Goal: Task Accomplishment & Management: Manage account settings

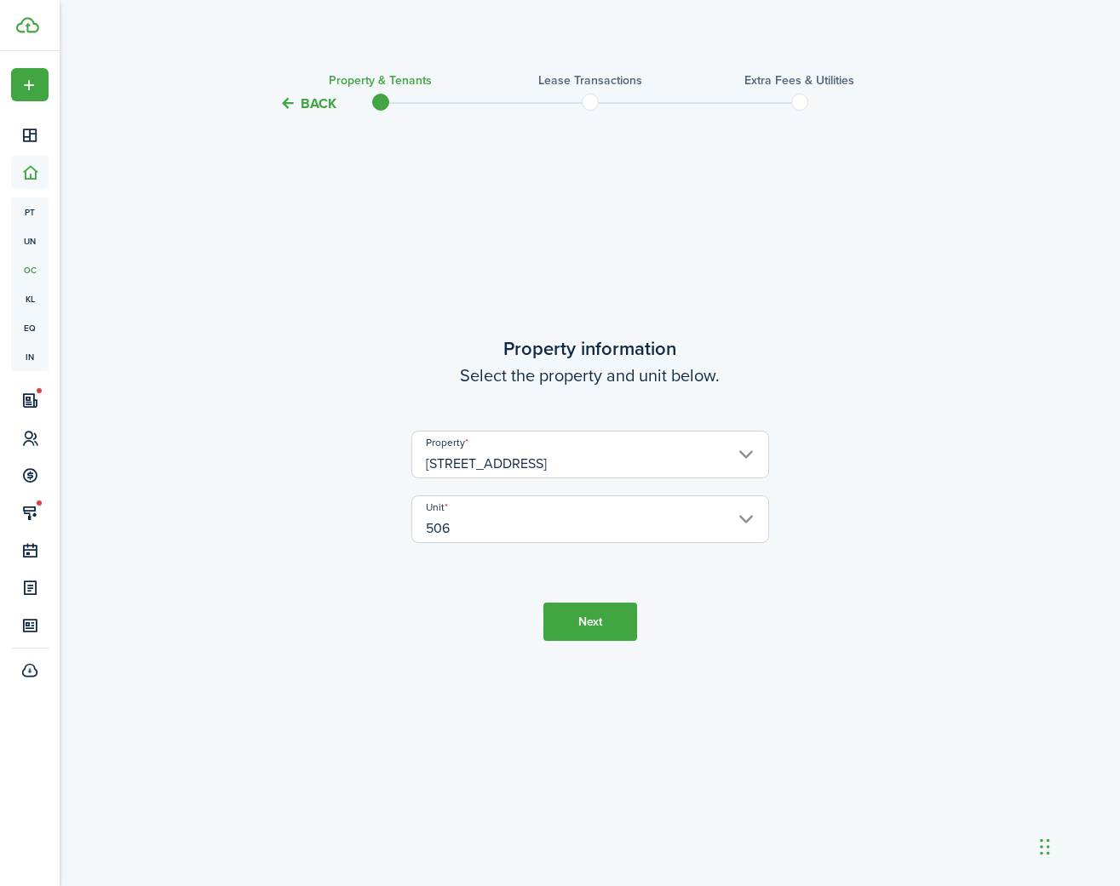
click at [565, 616] on button "Next" at bounding box center [590, 622] width 94 height 38
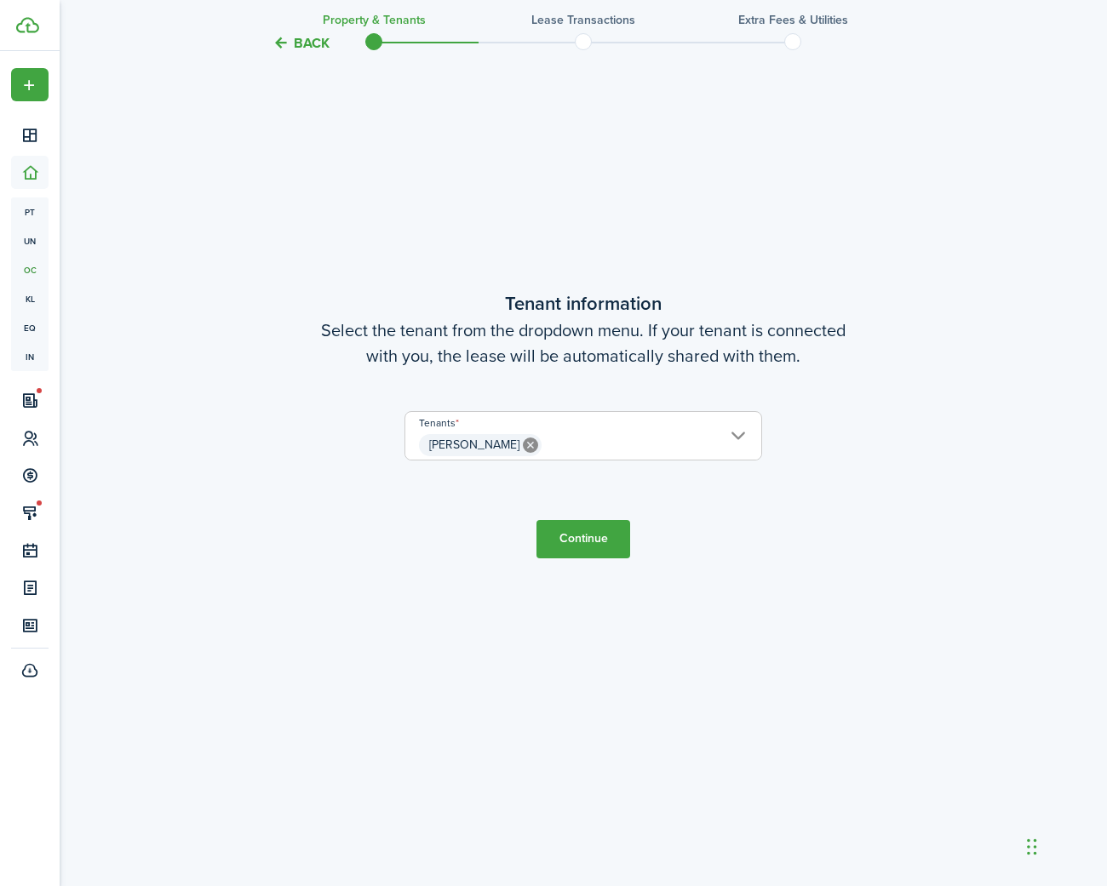
scroll to position [865, 0]
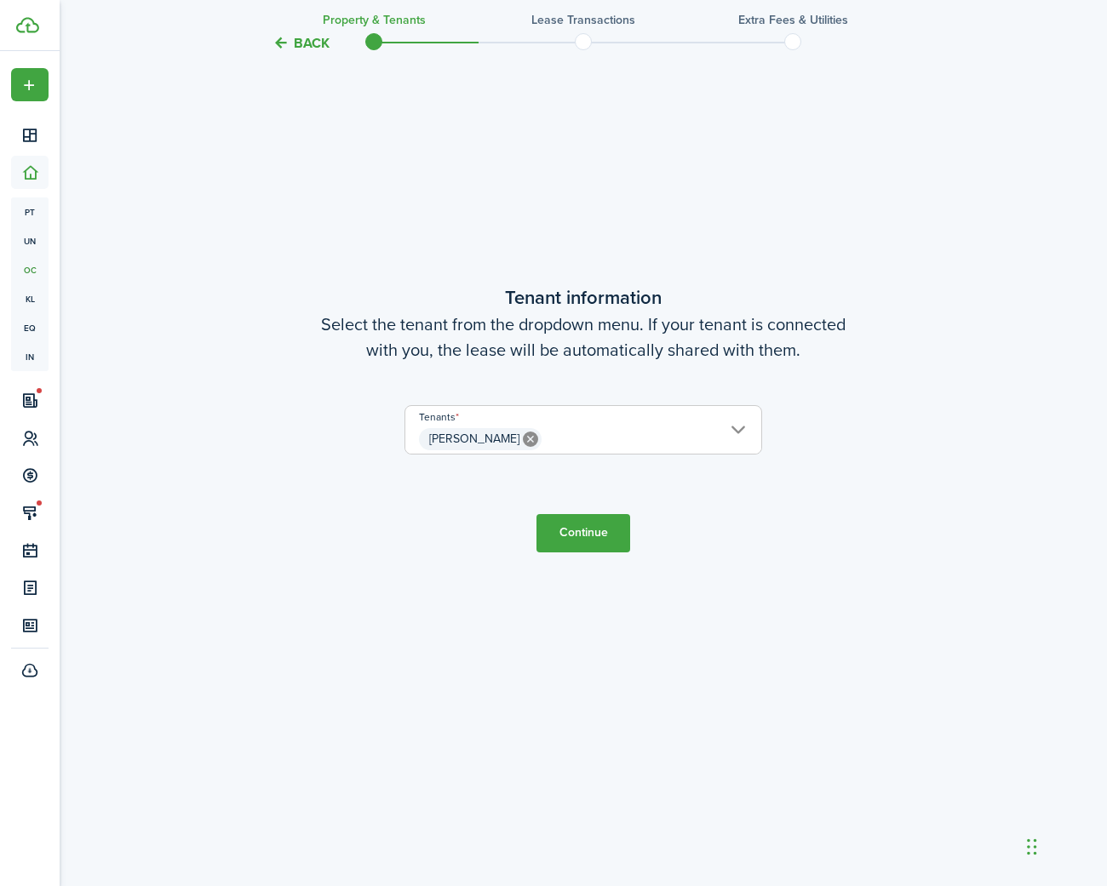
click at [572, 536] on button "Continue" at bounding box center [583, 533] width 94 height 38
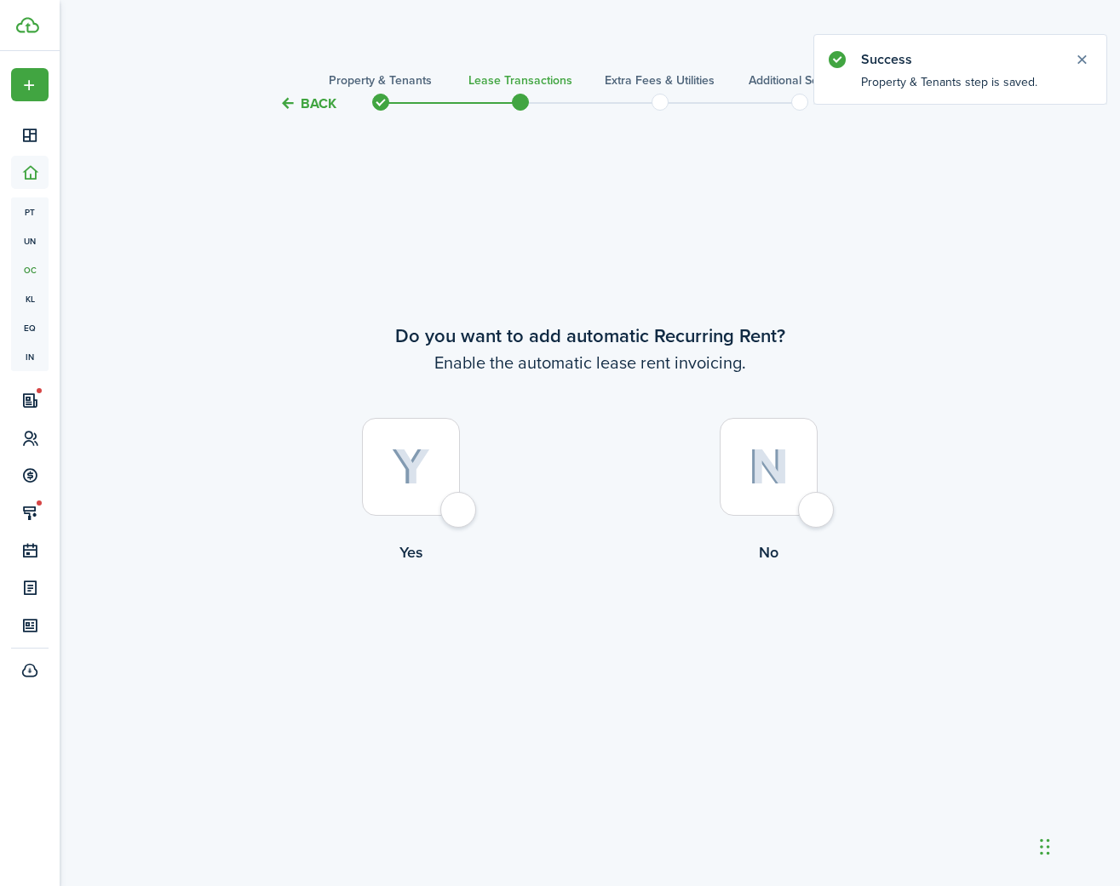
click at [456, 507] on div at bounding box center [411, 467] width 98 height 98
radio input "true"
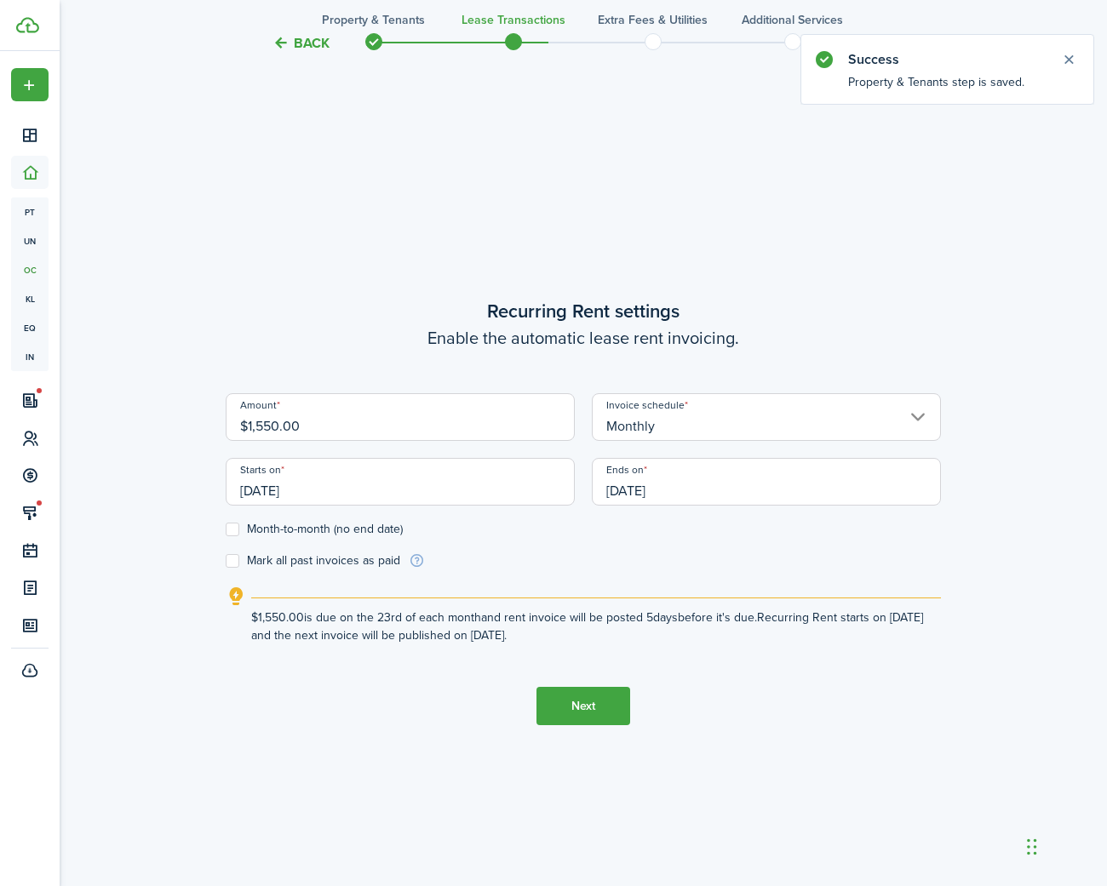
scroll to position [772, 0]
drag, startPoint x: 345, startPoint y: 428, endPoint x: 190, endPoint y: 425, distance: 155.0
click at [190, 425] on div "Back Property & Tenants Lease Transactions Extra fees & Utilities Additional Se…" at bounding box center [583, 120] width 988 height 1666
click at [363, 493] on input "[DATE]" at bounding box center [400, 481] width 349 height 48
type input "$1,600.00"
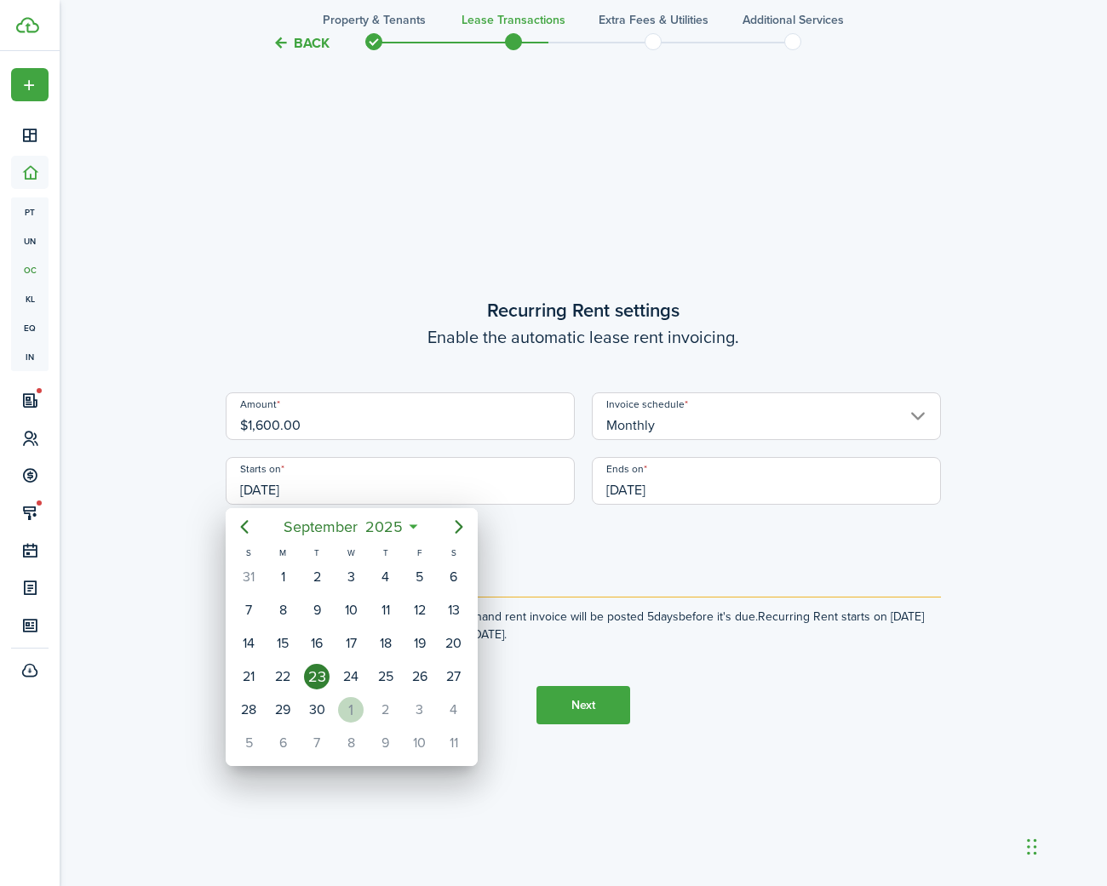
click at [357, 706] on div "1" at bounding box center [351, 710] width 26 height 26
type input "[DATE]"
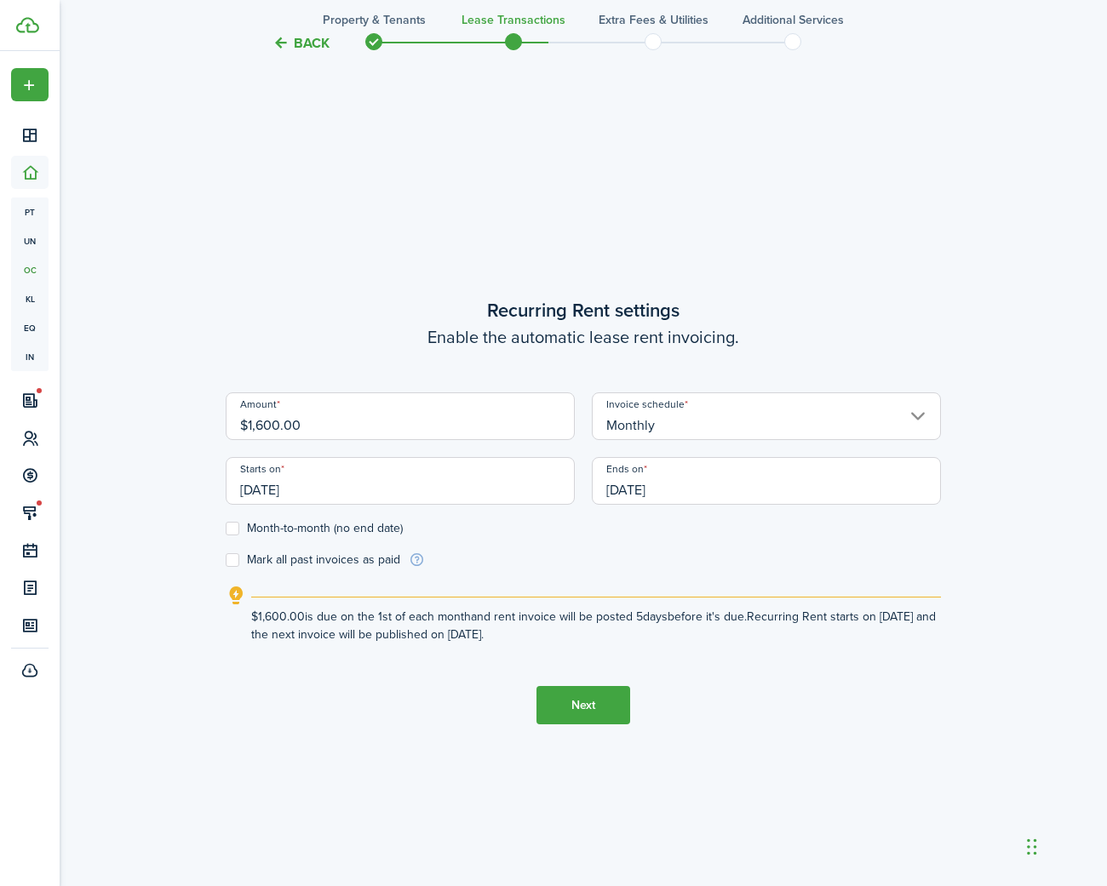
scroll to position [0, 0]
click at [658, 495] on input "[DATE]" at bounding box center [766, 481] width 349 height 48
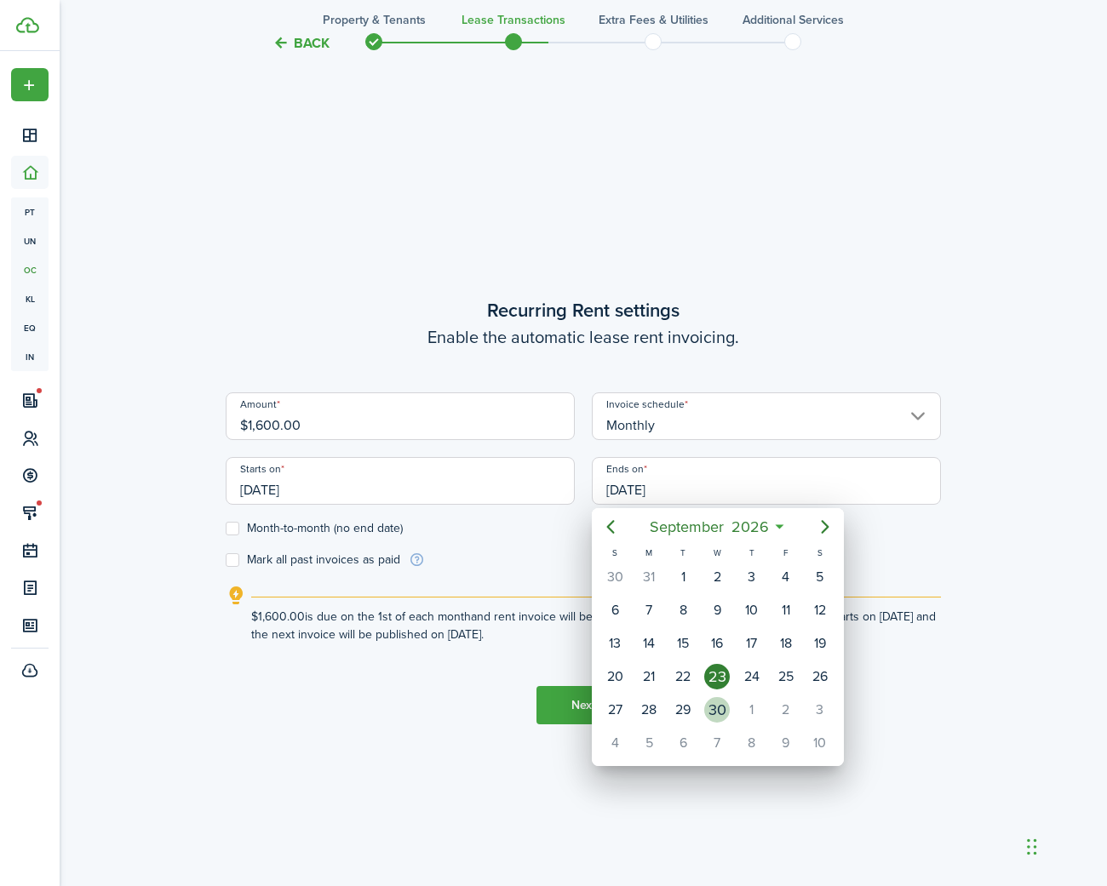
click at [711, 708] on div "30" at bounding box center [717, 710] width 26 height 26
type input "[DATE]"
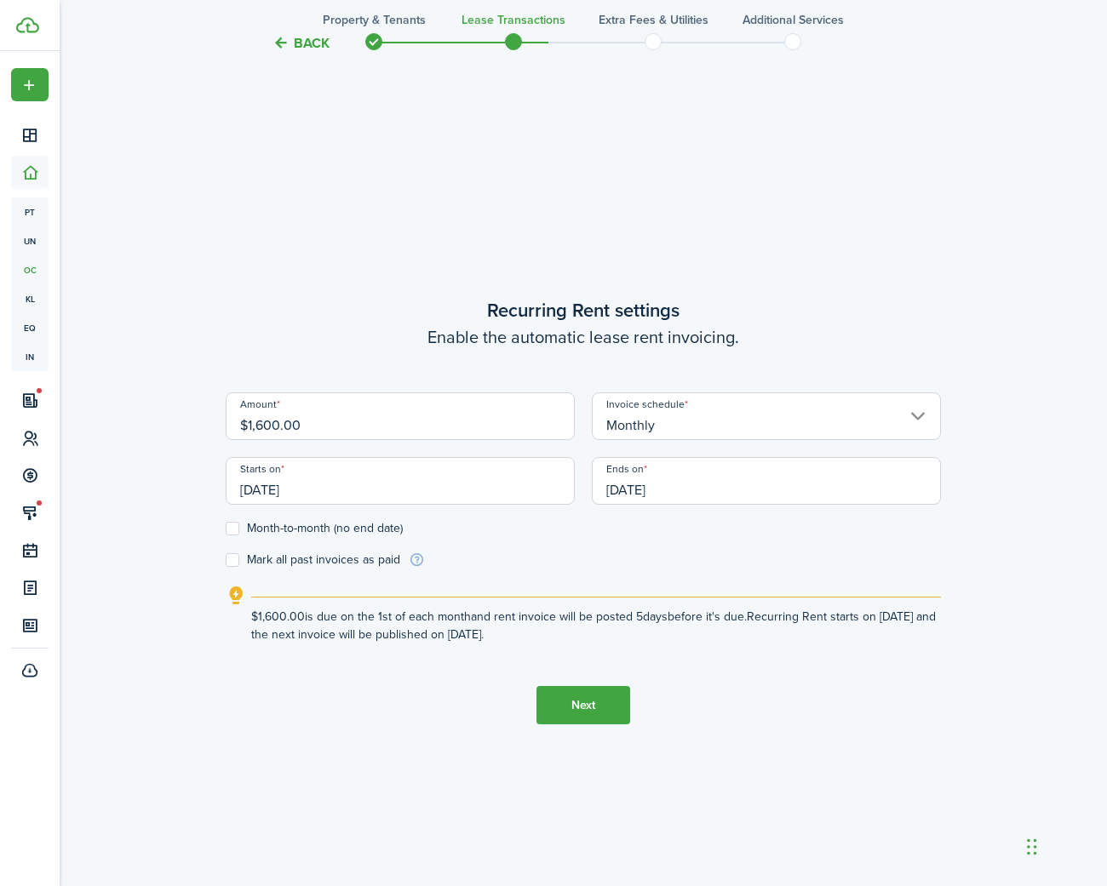
click at [478, 526] on control-checkbox "Month-to-month (no end date)" at bounding box center [583, 529] width 715 height 14
click at [571, 707] on button "Next" at bounding box center [583, 705] width 94 height 38
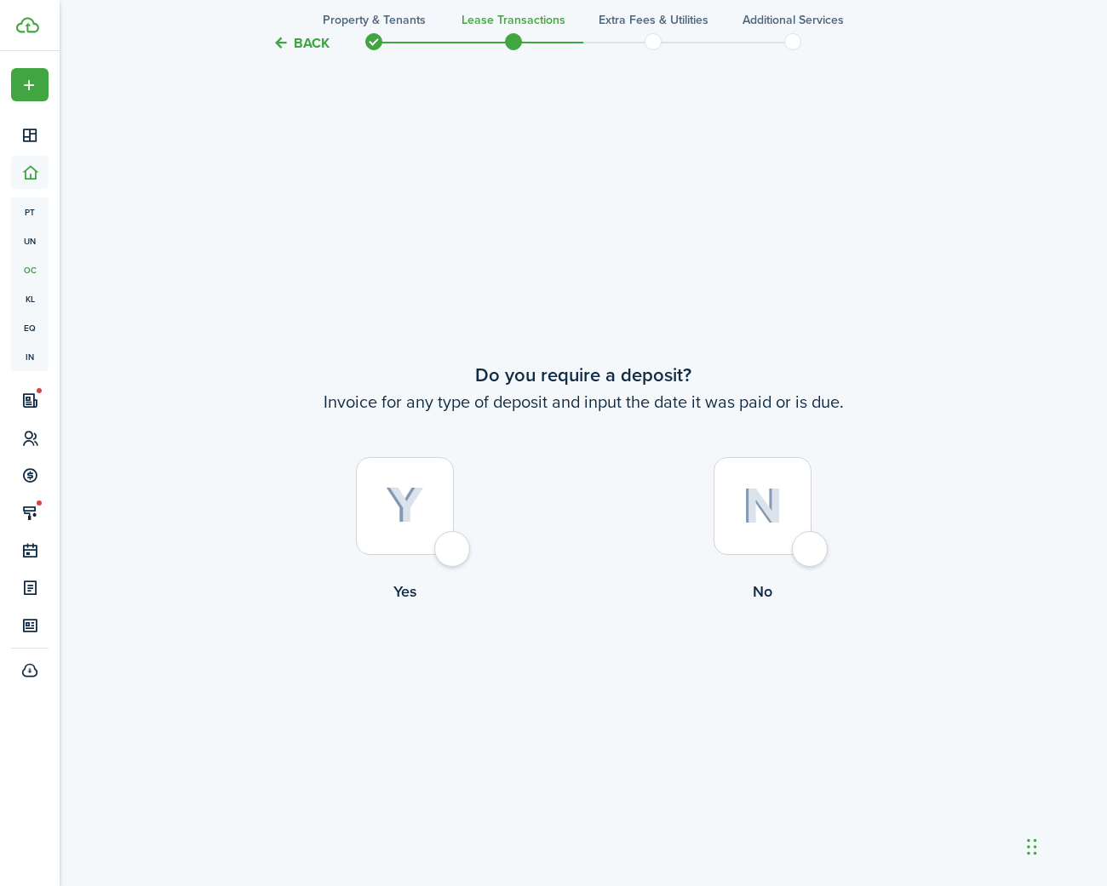
scroll to position [1658, 0]
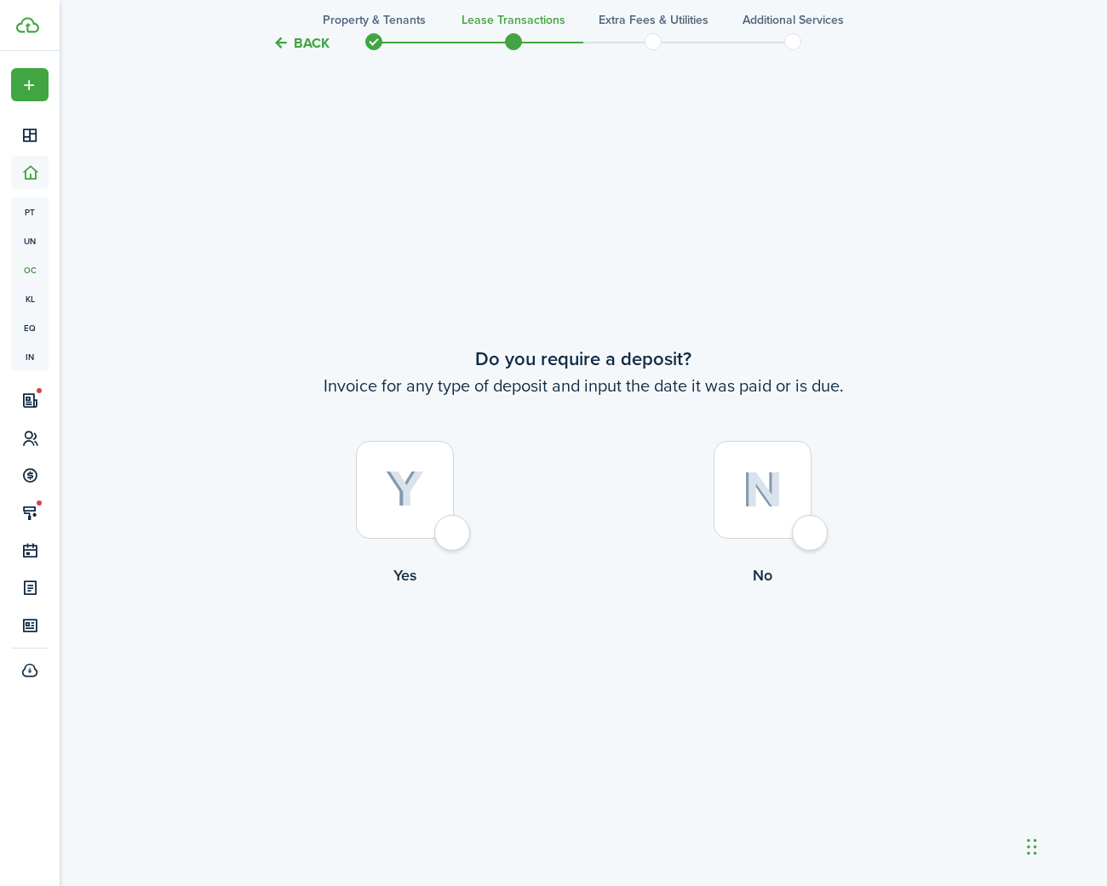
click at [454, 538] on div at bounding box center [405, 490] width 98 height 98
radio input "true"
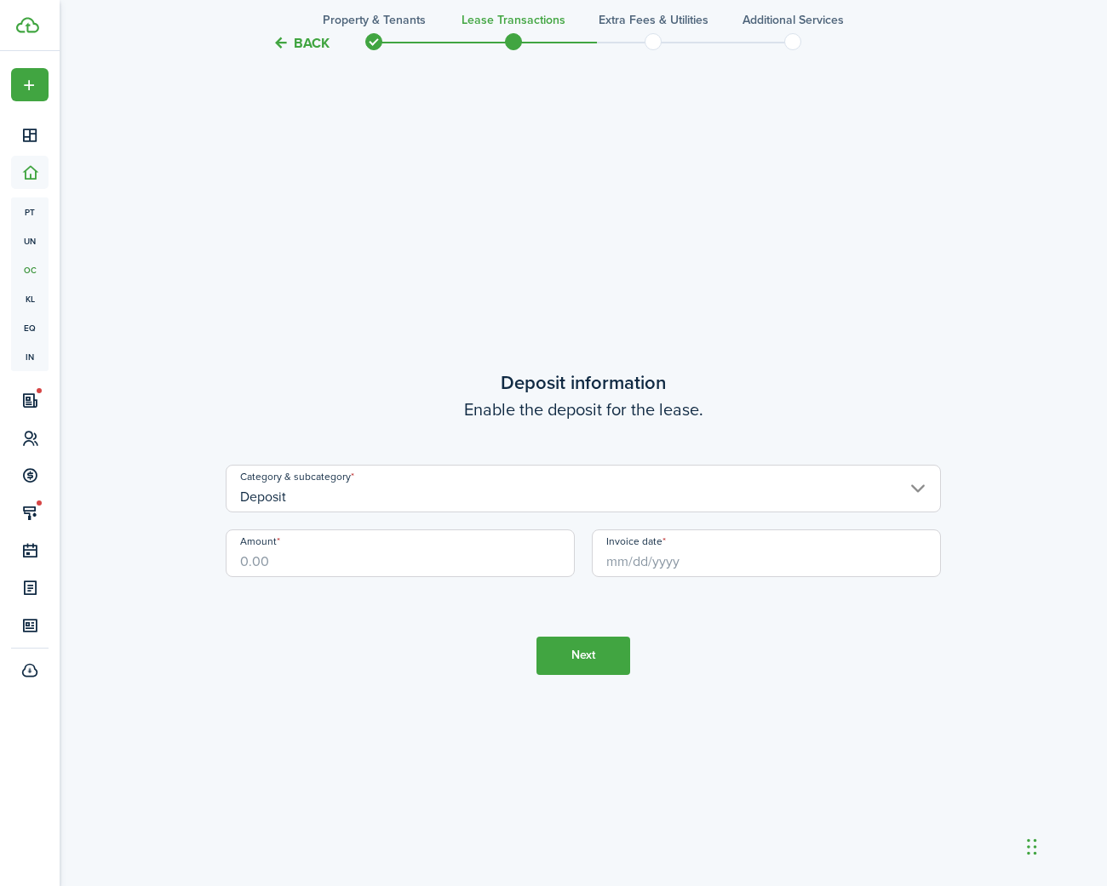
scroll to position [2545, 0]
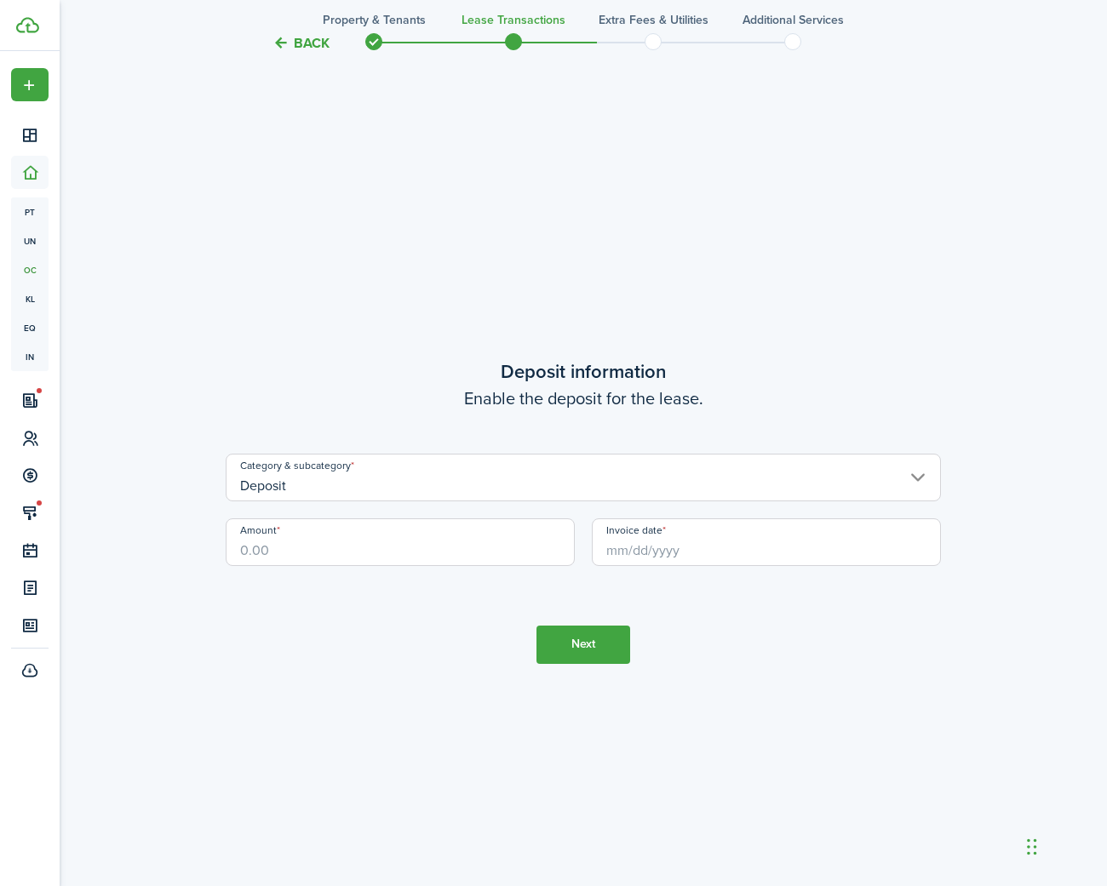
click at [348, 539] on input "Amount" at bounding box center [400, 542] width 349 height 48
click at [669, 562] on input "Invoice date" at bounding box center [766, 542] width 349 height 48
type input "$3,200.00"
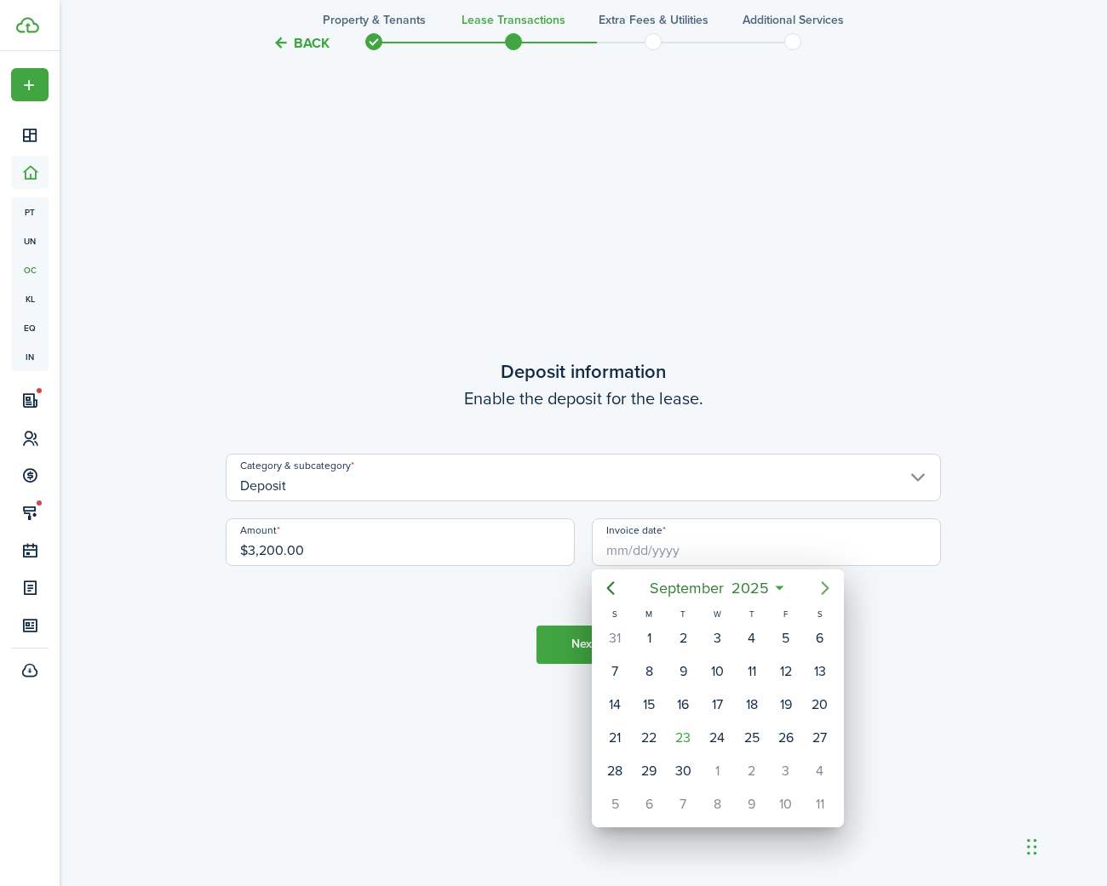
click at [829, 592] on icon "Next page" at bounding box center [825, 588] width 20 height 20
click at [713, 639] on div "1" at bounding box center [717, 639] width 26 height 26
type input "[DATE]"
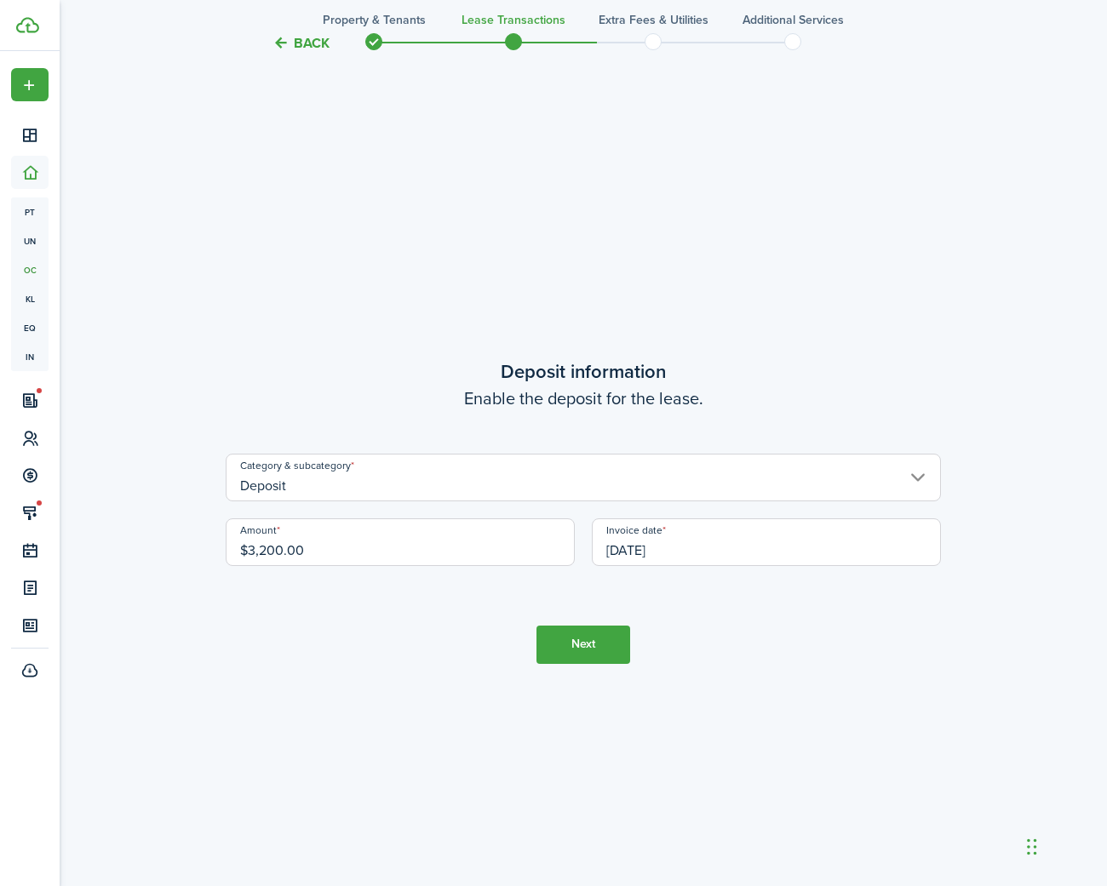
click at [566, 645] on button "Next" at bounding box center [583, 645] width 94 height 38
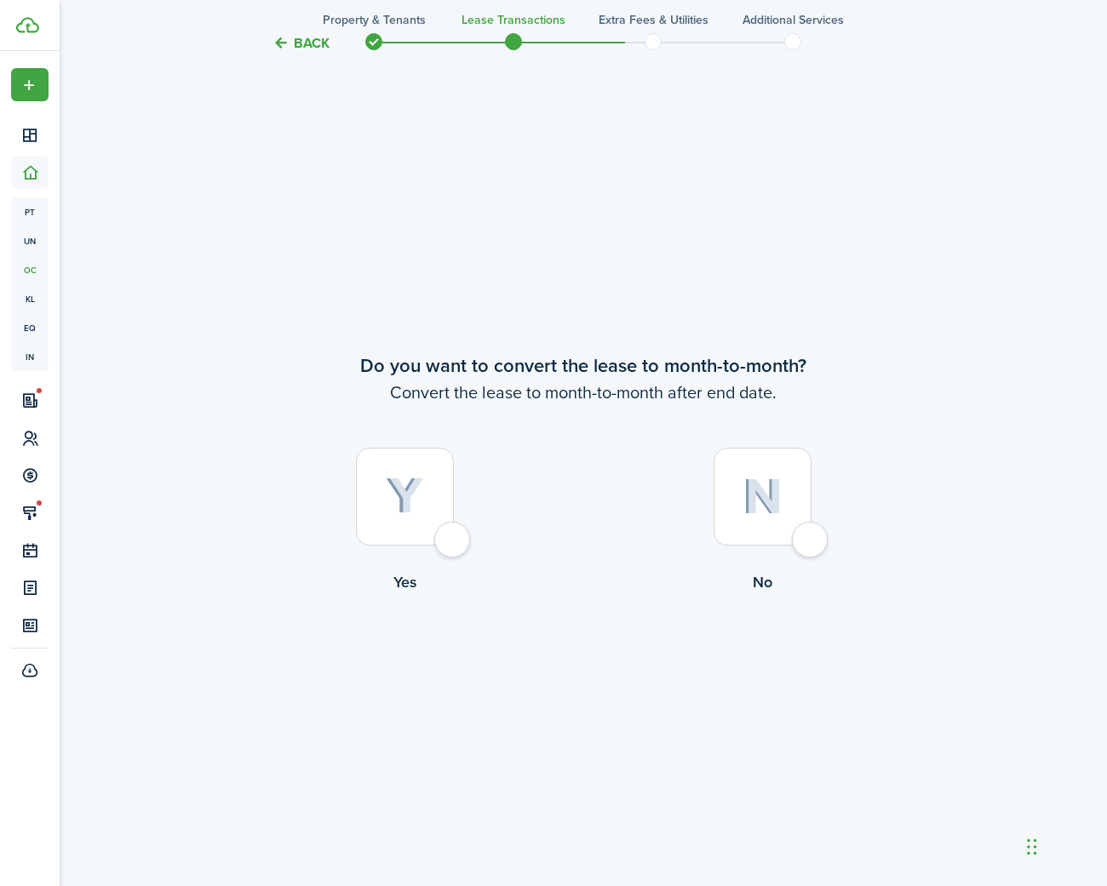
scroll to position [3431, 0]
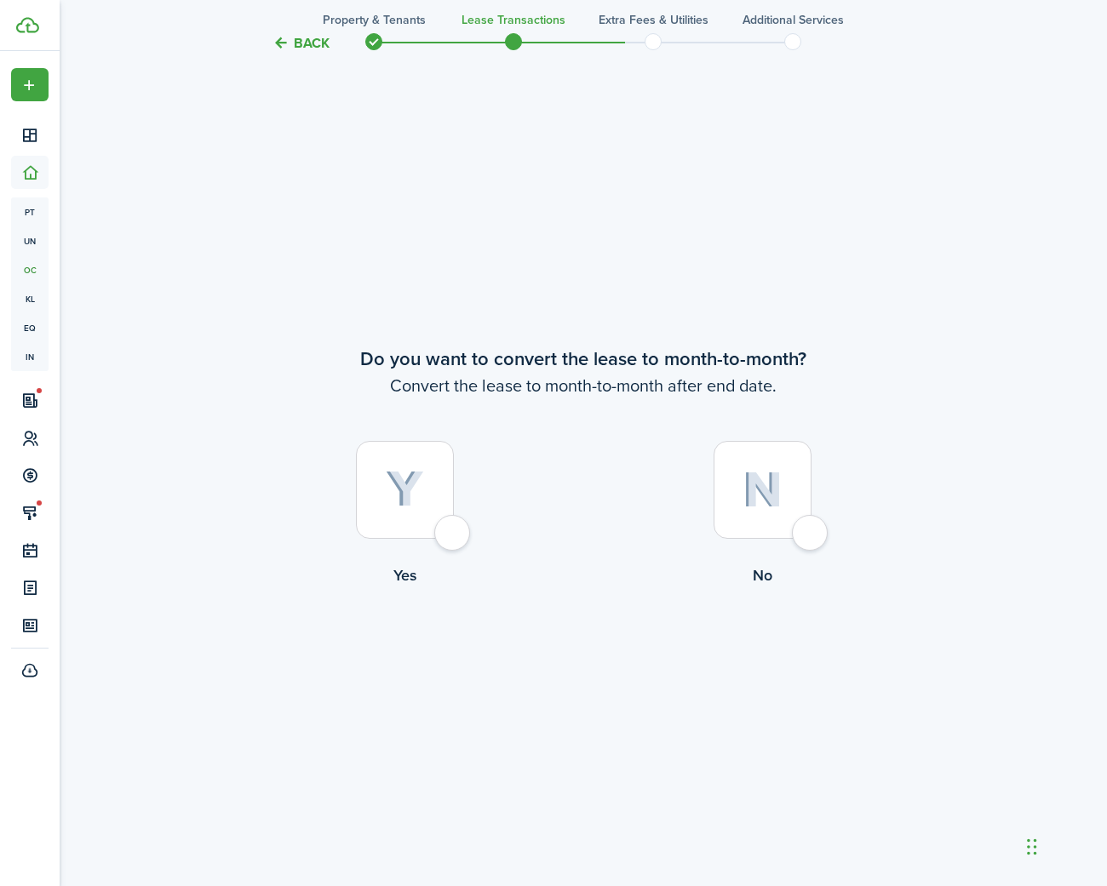
click at [805, 530] on div at bounding box center [762, 490] width 98 height 98
radio input "true"
click at [579, 660] on button "Continue" at bounding box center [583, 657] width 94 height 38
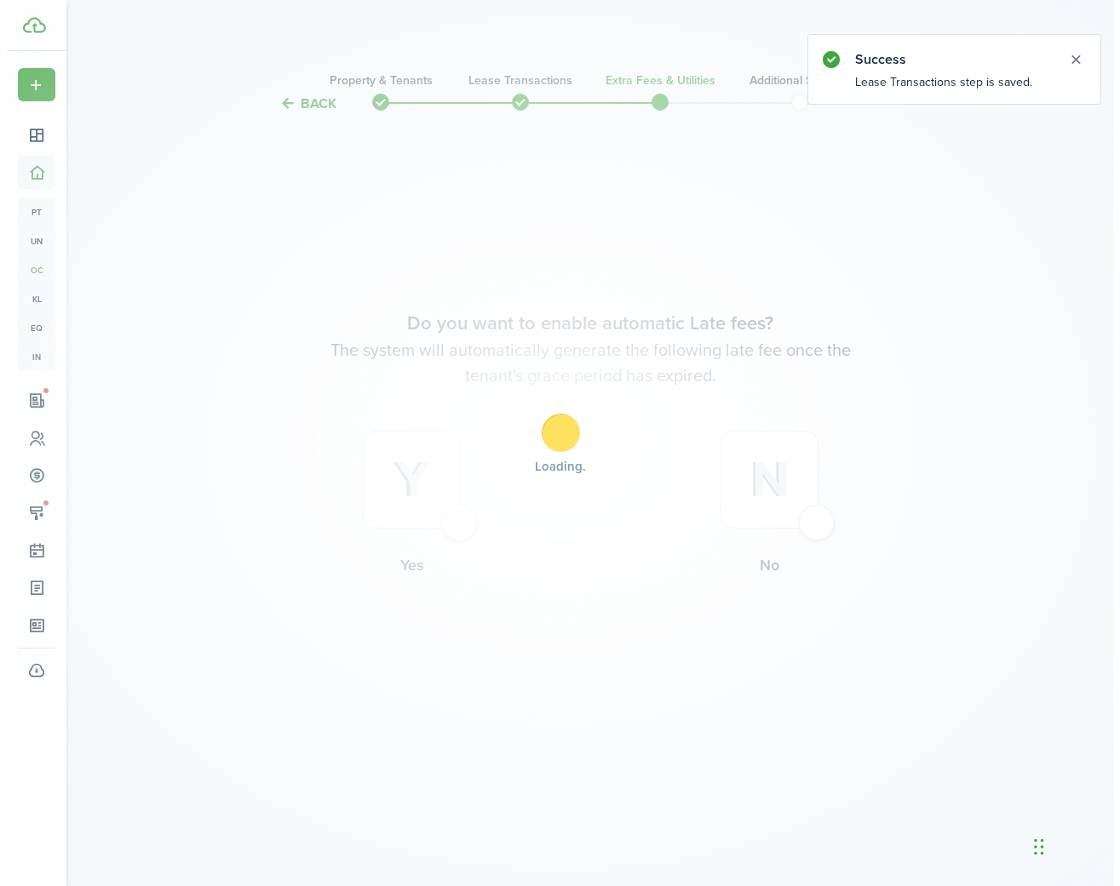
scroll to position [0, 0]
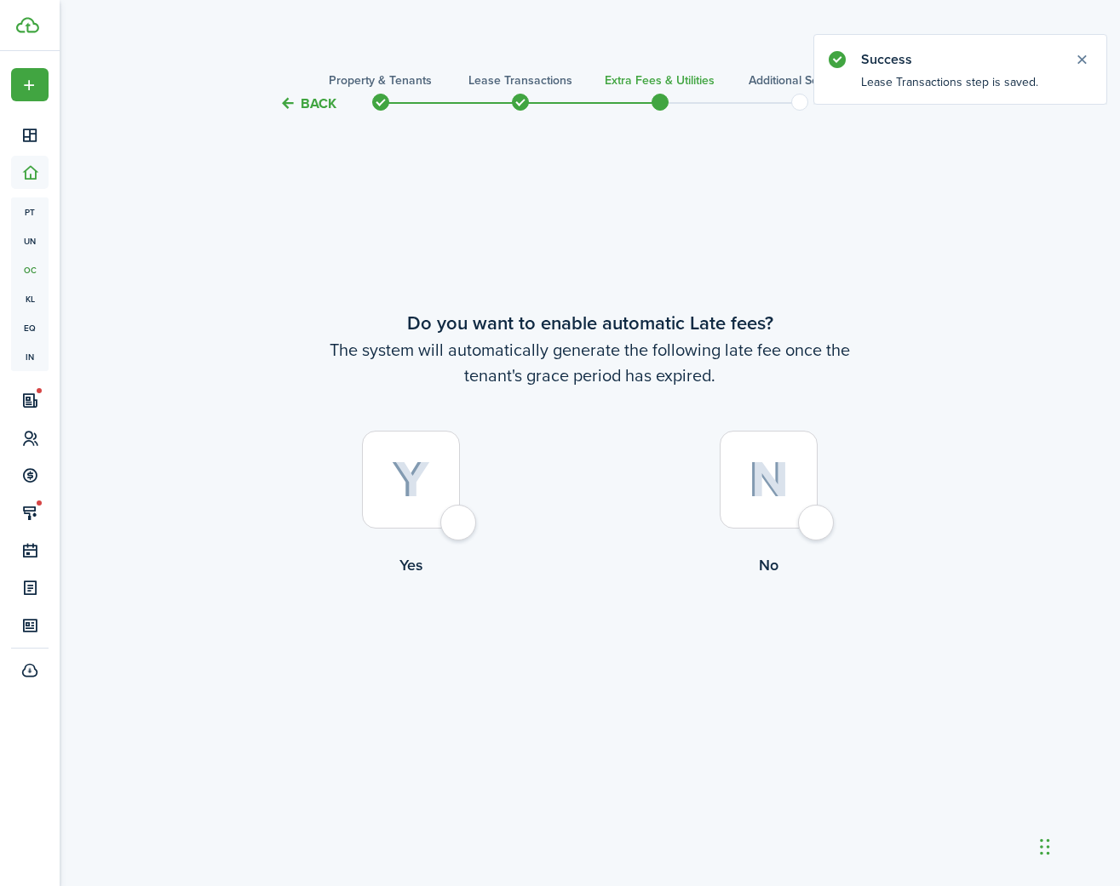
click at [450, 522] on div at bounding box center [411, 480] width 98 height 98
radio input "true"
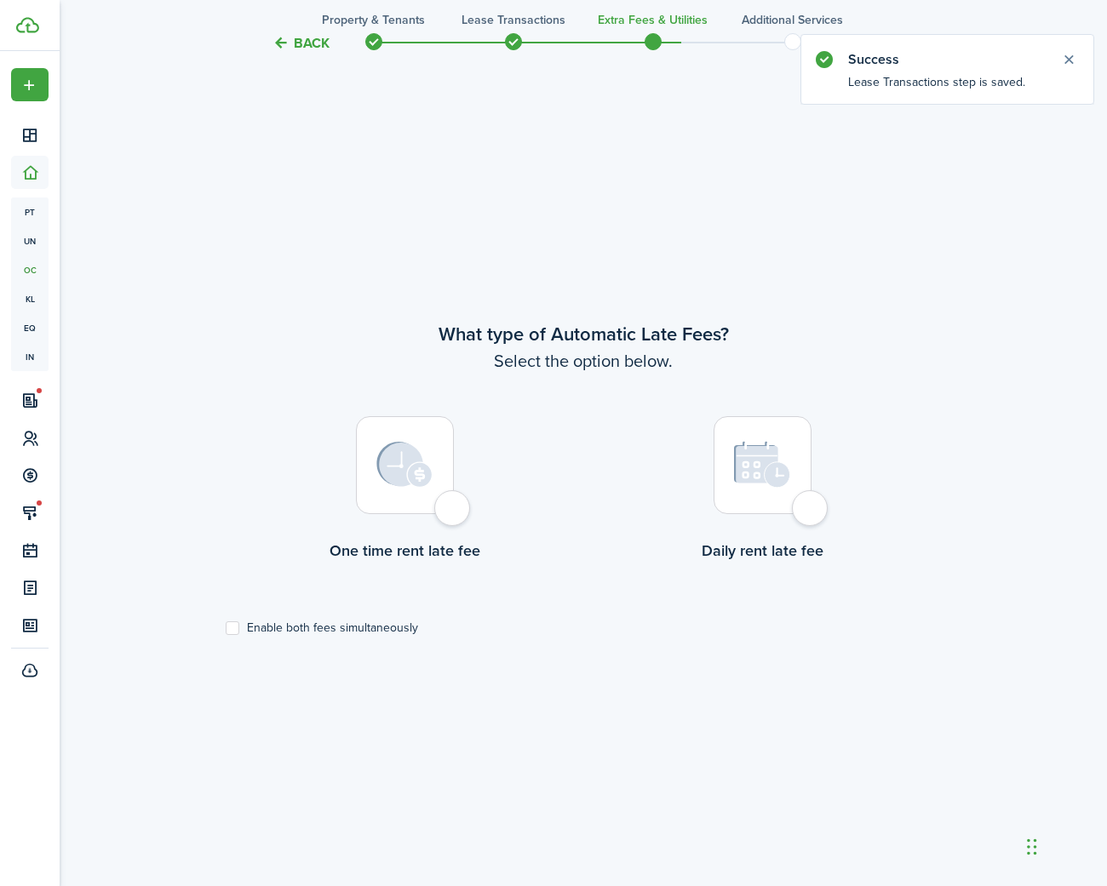
scroll to position [772, 0]
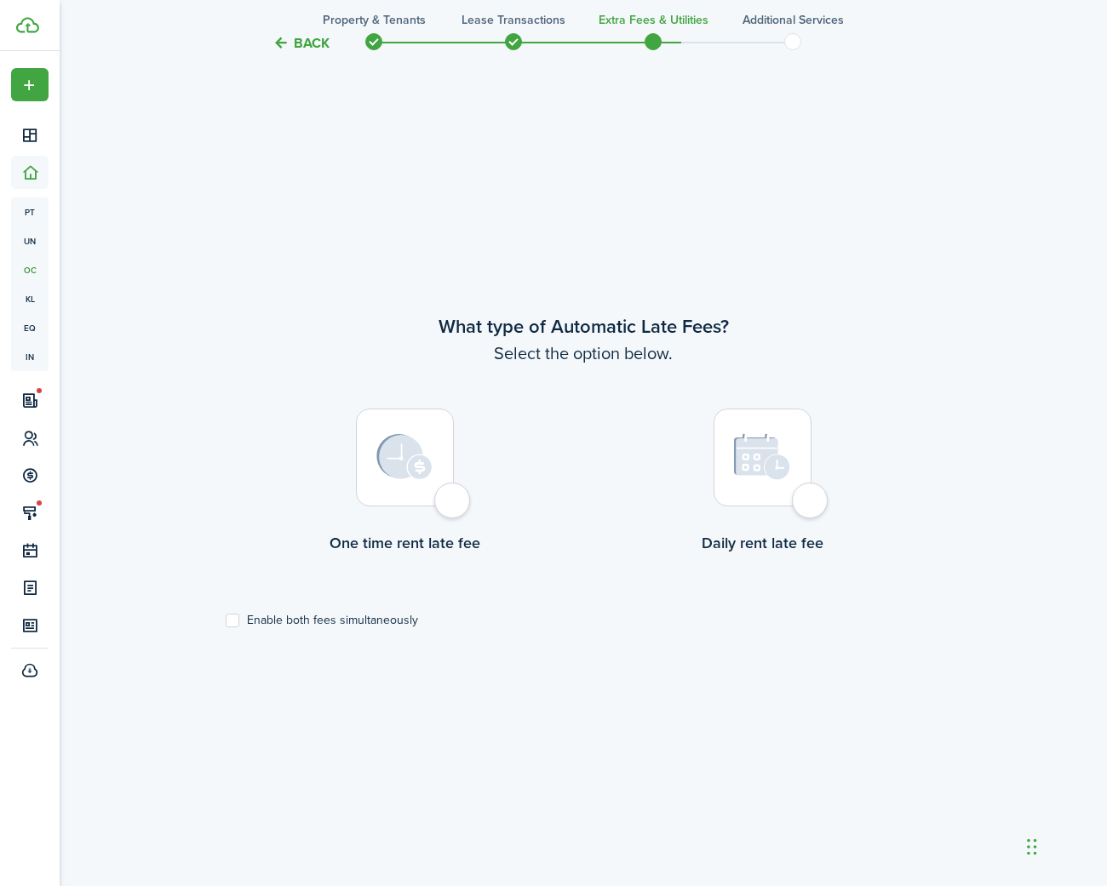
click at [454, 507] on div at bounding box center [405, 458] width 98 height 98
radio input "true"
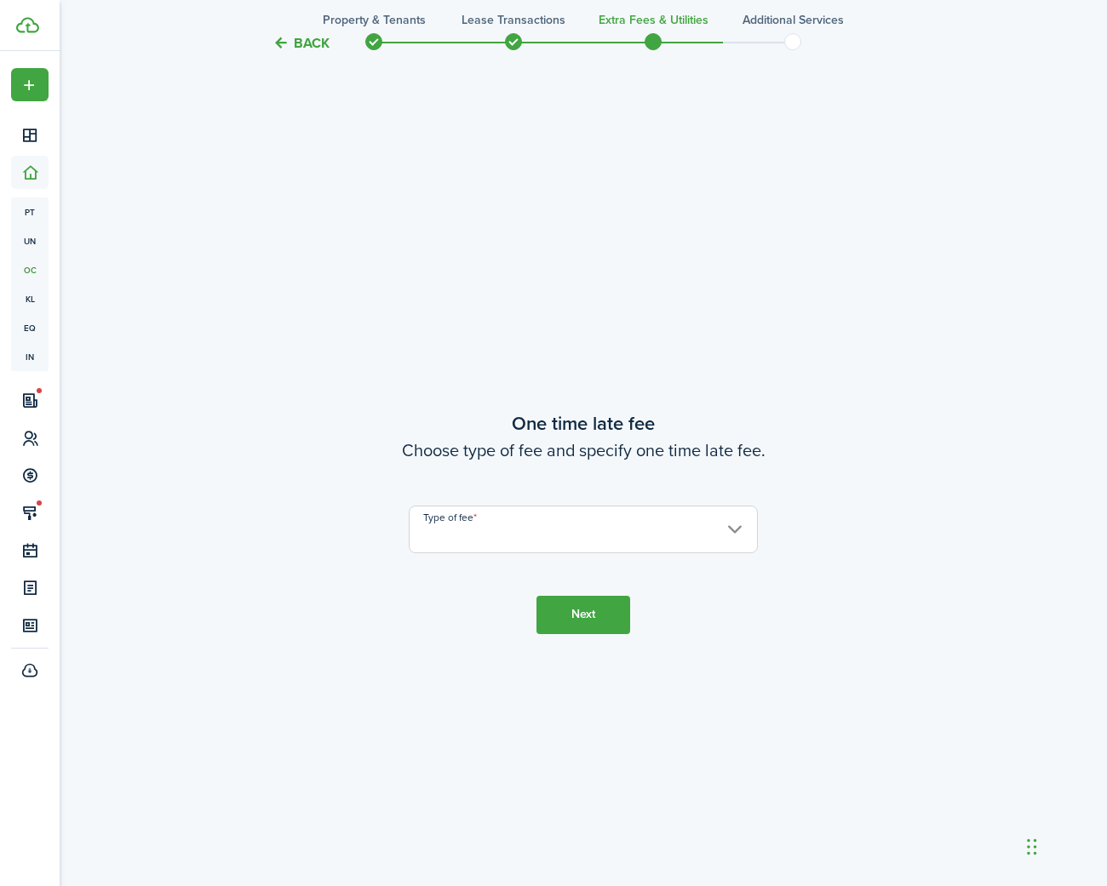
scroll to position [1658, 0]
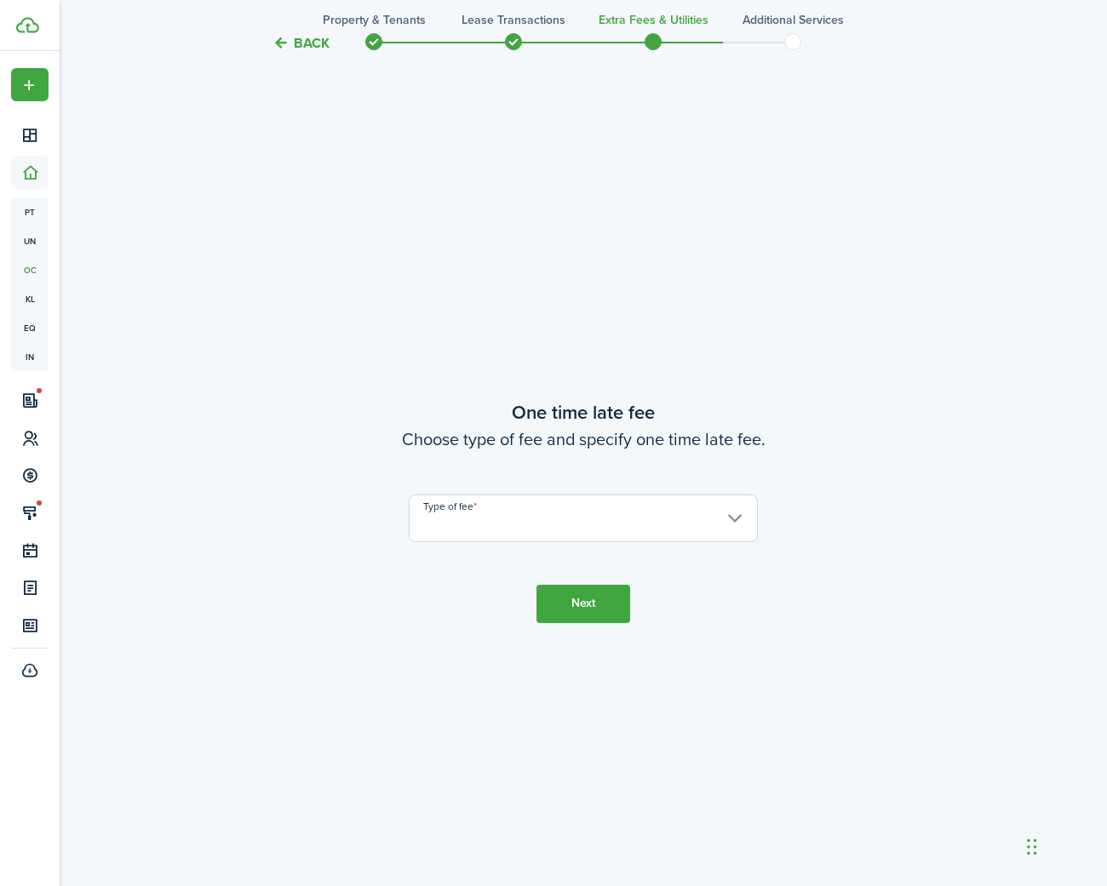
click at [504, 513] on input "Type of fee" at bounding box center [583, 519] width 349 height 48
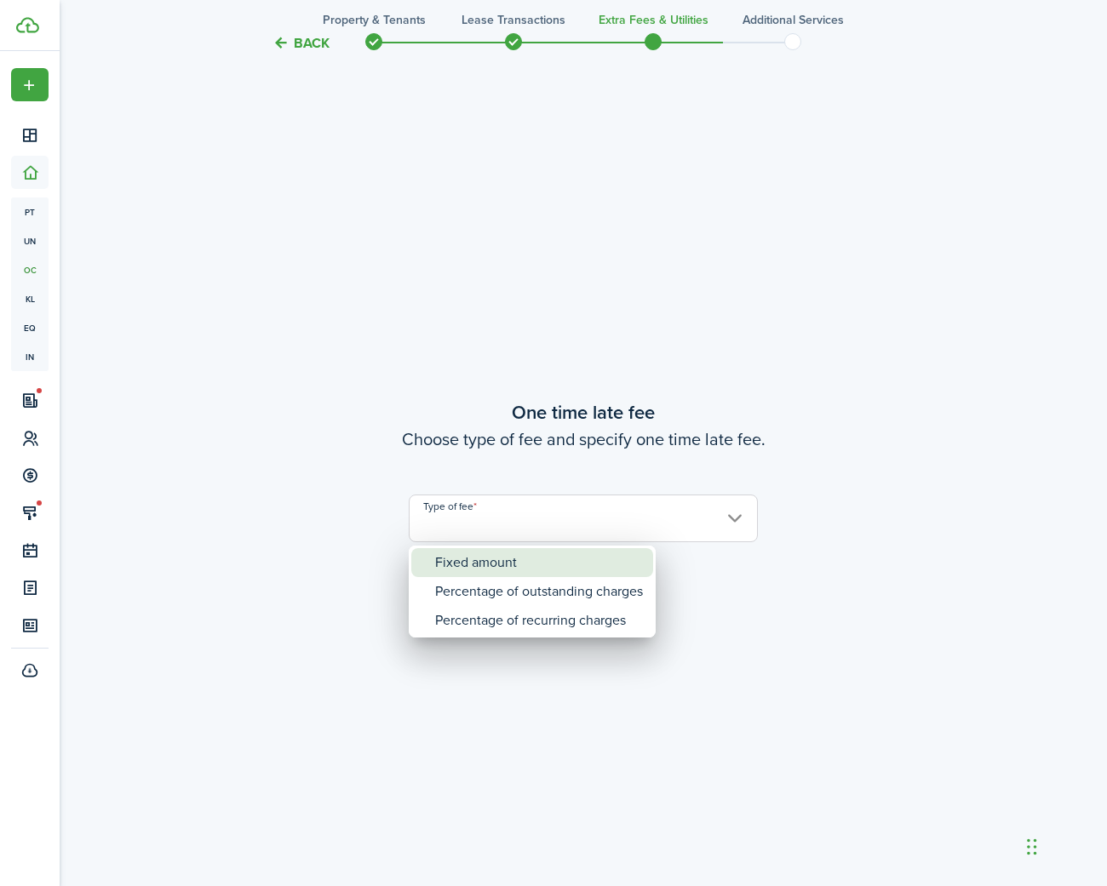
click at [467, 568] on div "Fixed amount" at bounding box center [539, 562] width 208 height 29
type input "Fixed amount"
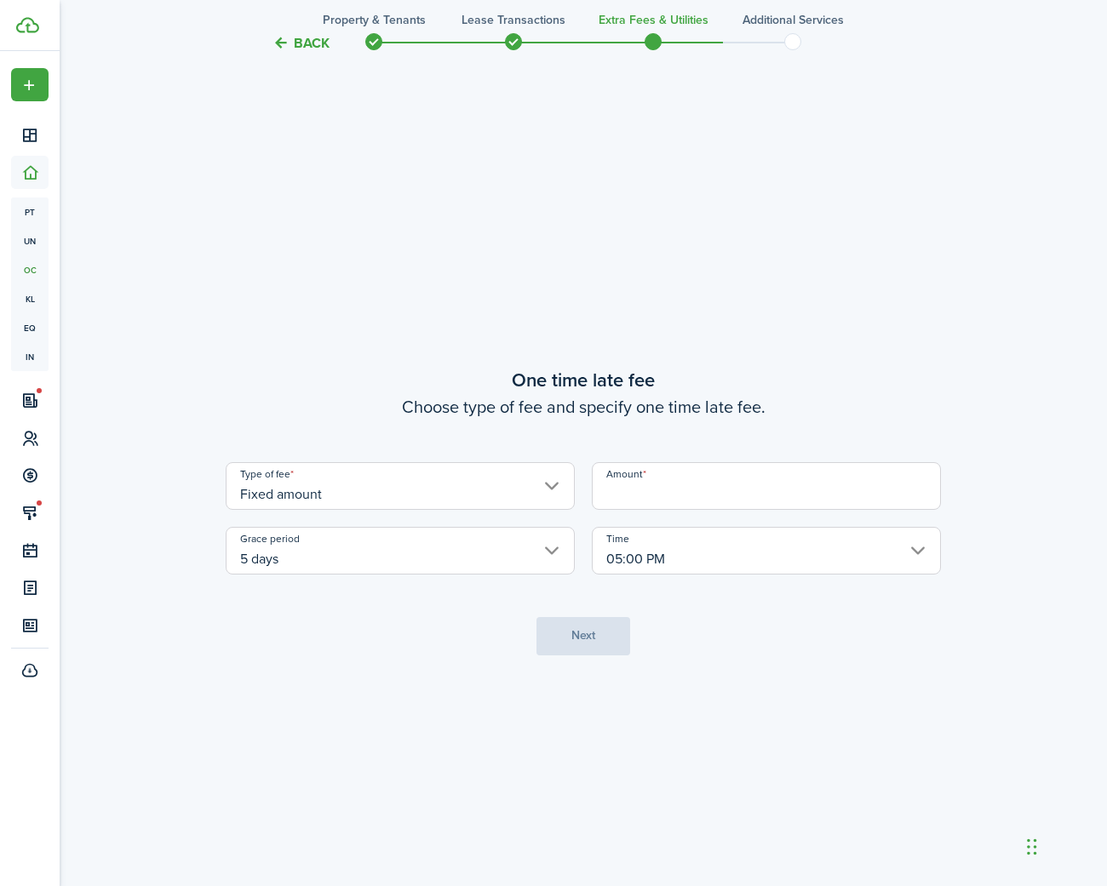
click at [644, 487] on input "Amount" at bounding box center [766, 486] width 349 height 48
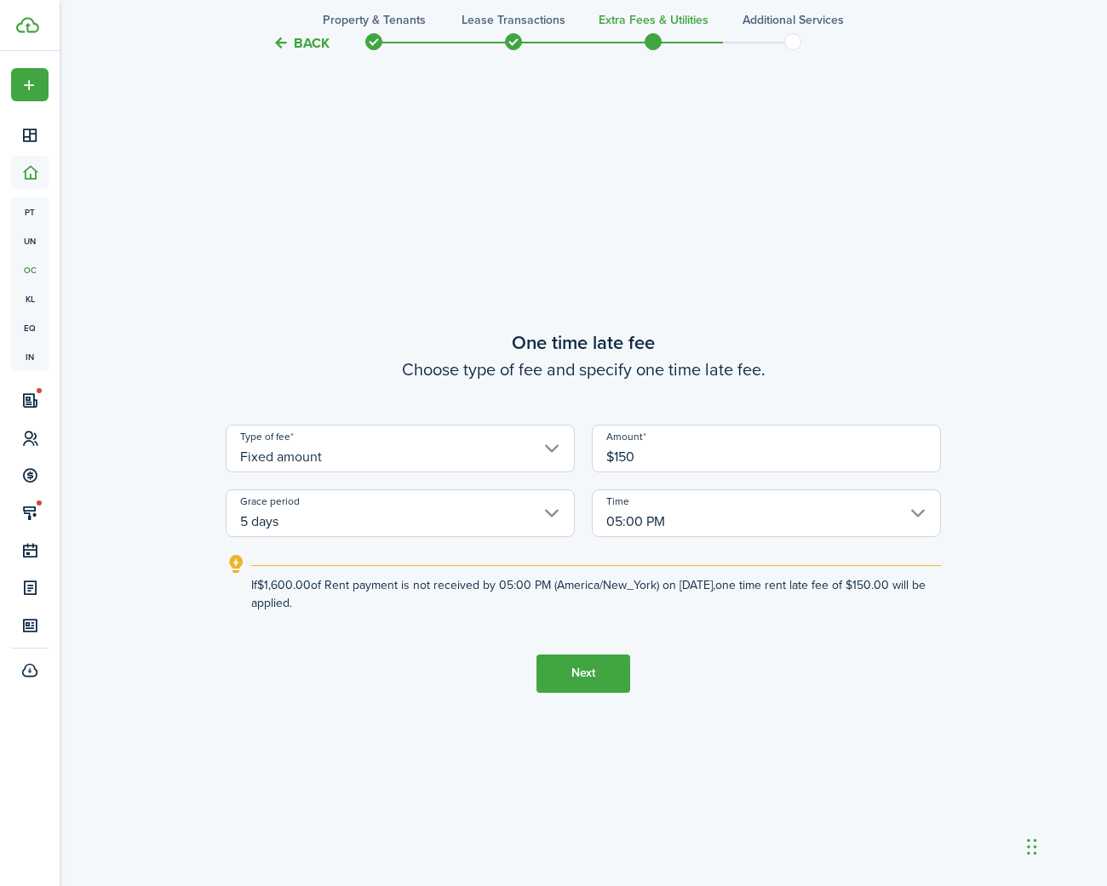
click at [479, 510] on input "5 days" at bounding box center [400, 514] width 349 height 48
type input "$150.00"
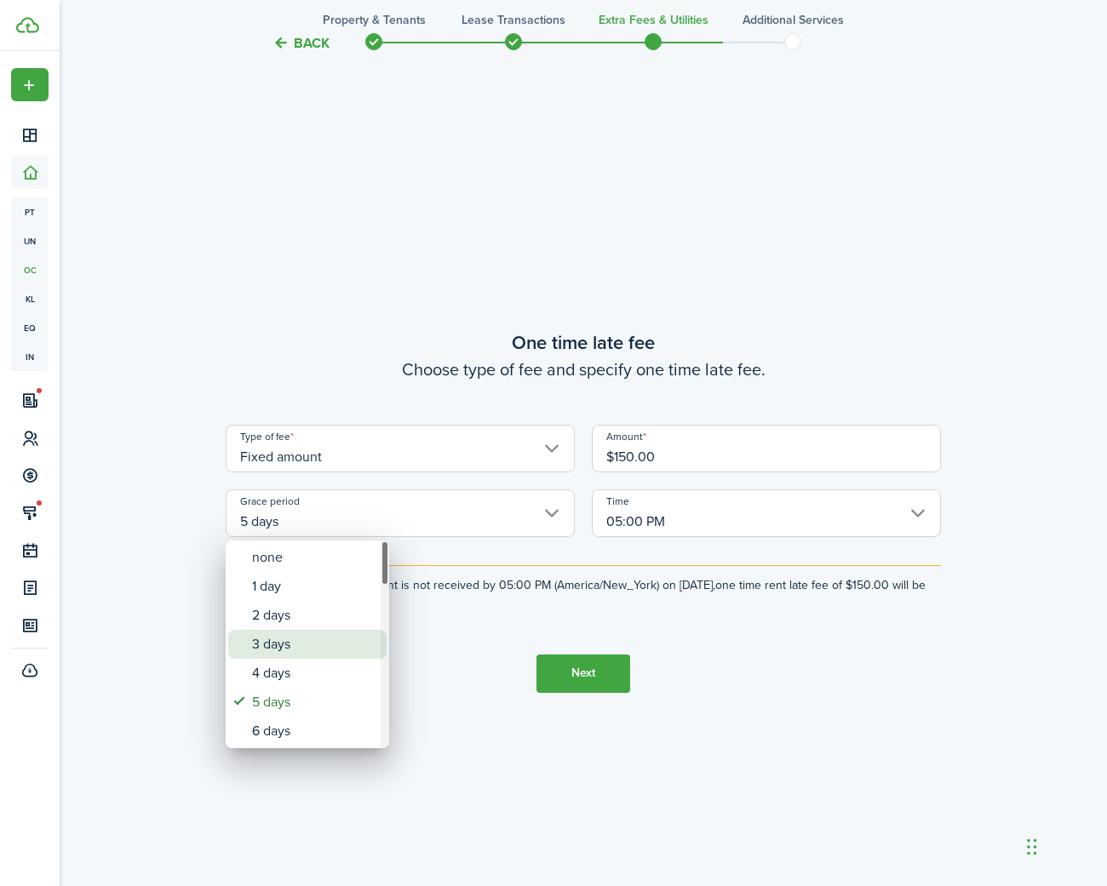
click at [312, 639] on div "3 days" at bounding box center [314, 644] width 124 height 29
type input "3 days"
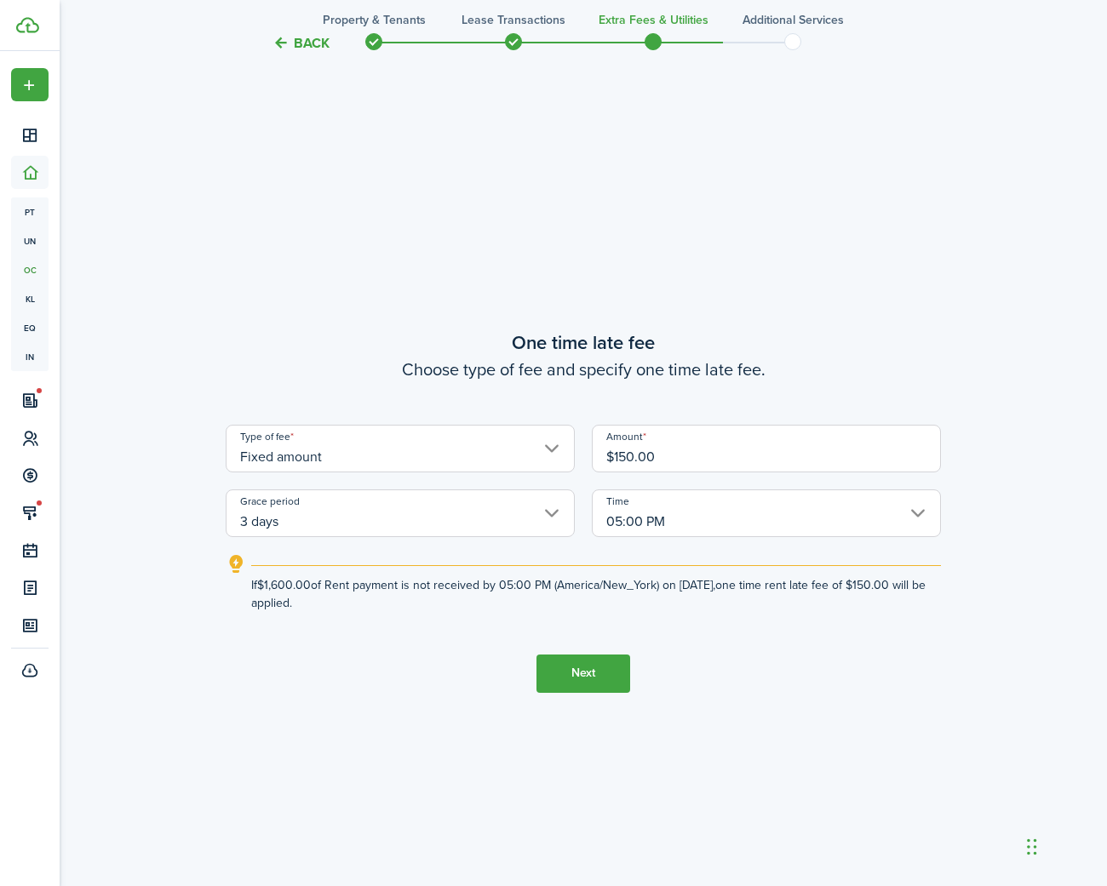
click at [585, 668] on button "Next" at bounding box center [583, 674] width 94 height 38
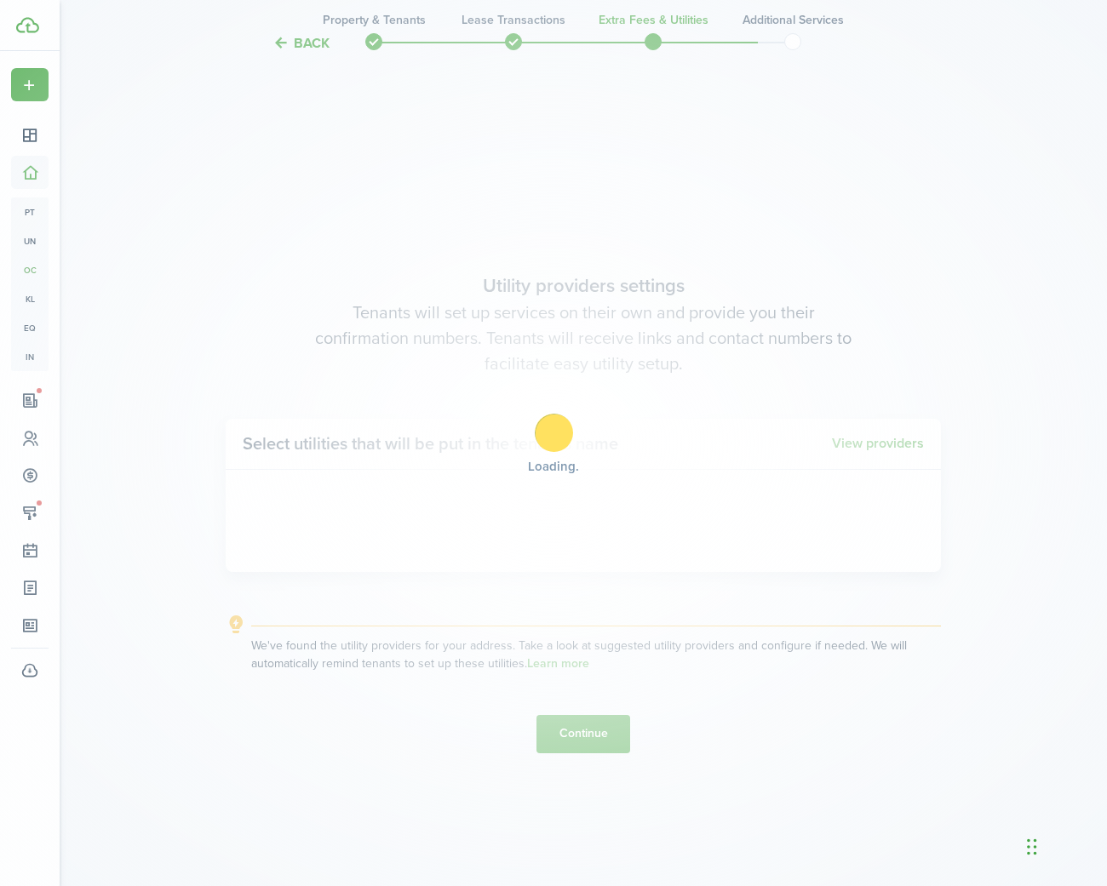
scroll to position [2545, 0]
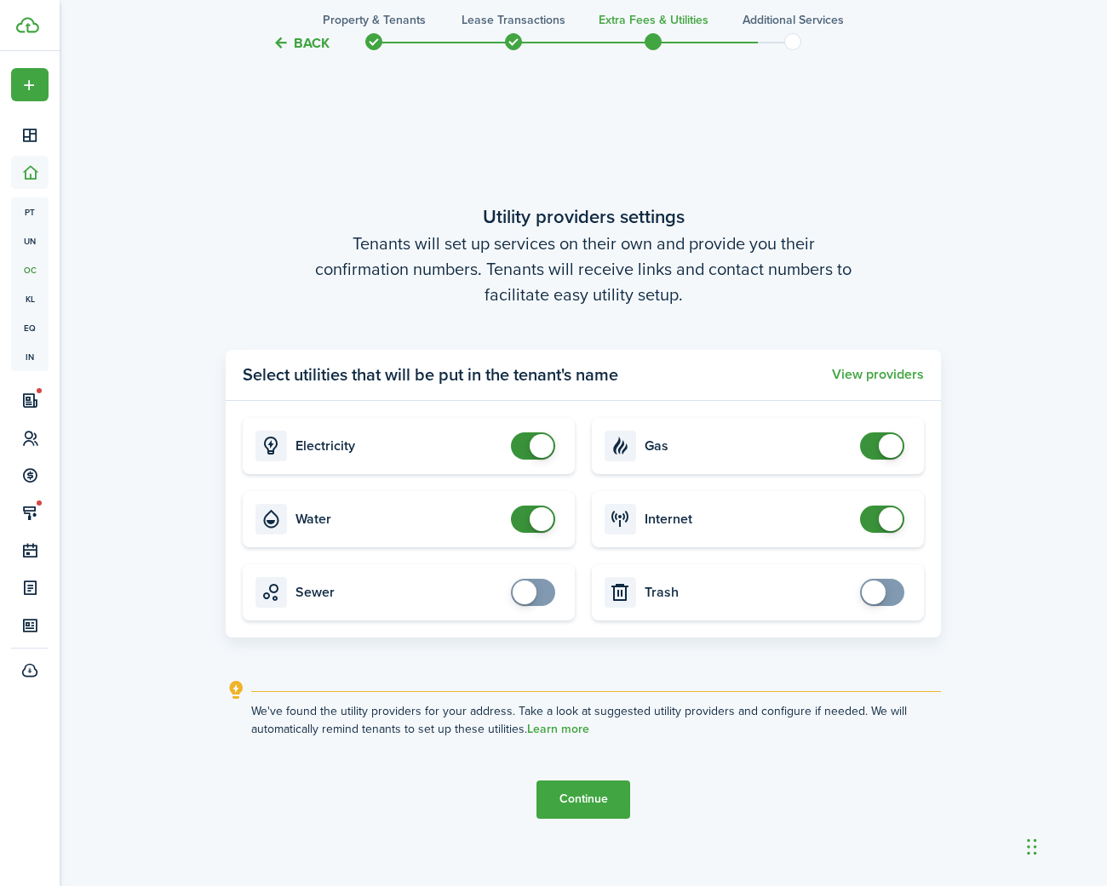
click at [579, 801] on button "Continue" at bounding box center [583, 800] width 94 height 38
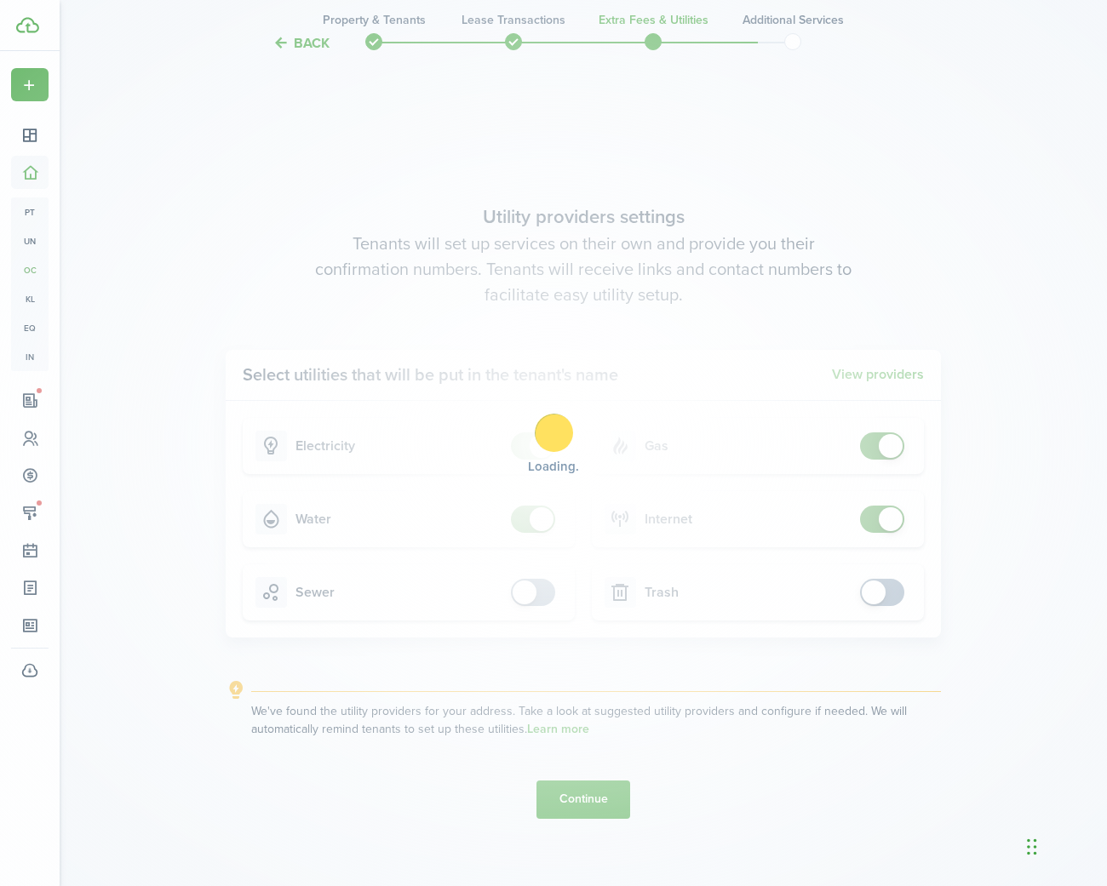
scroll to position [0, 0]
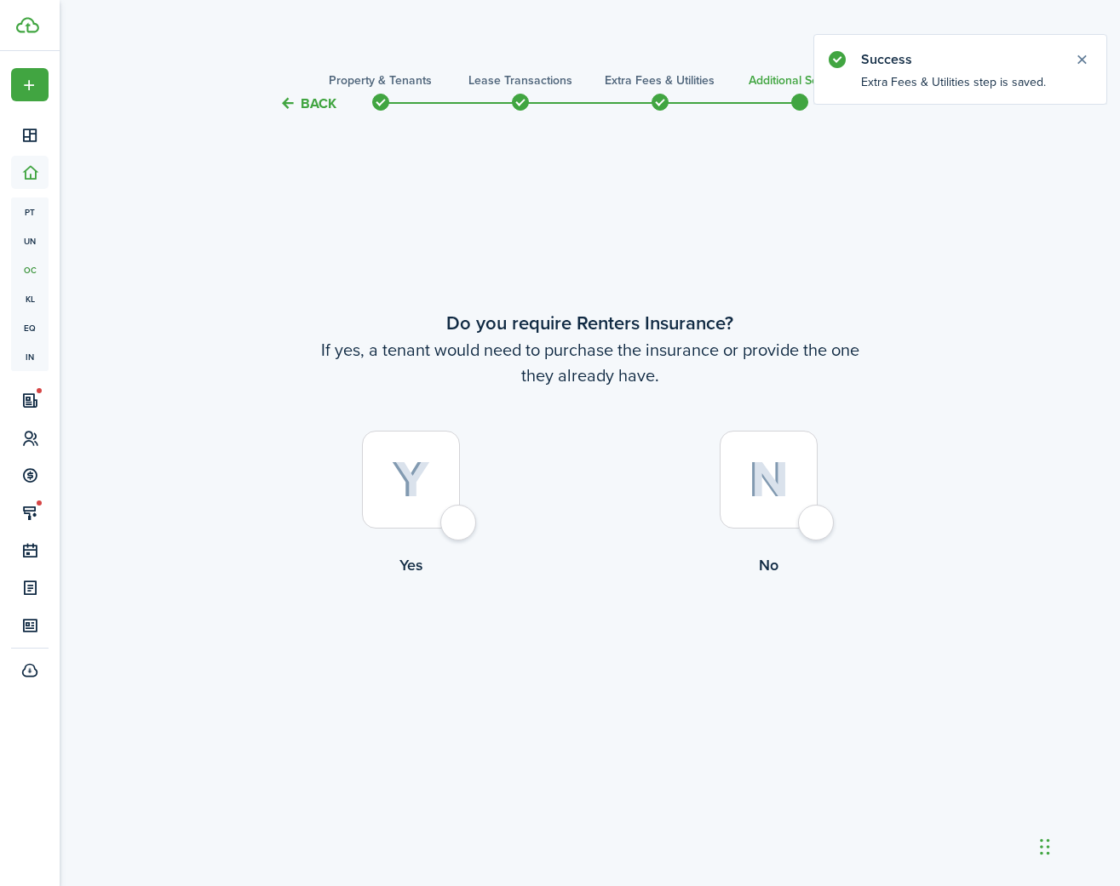
click at [814, 527] on div at bounding box center [768, 480] width 98 height 98
radio input "true"
click at [596, 653] on button "Complete move in" at bounding box center [589, 647] width 125 height 38
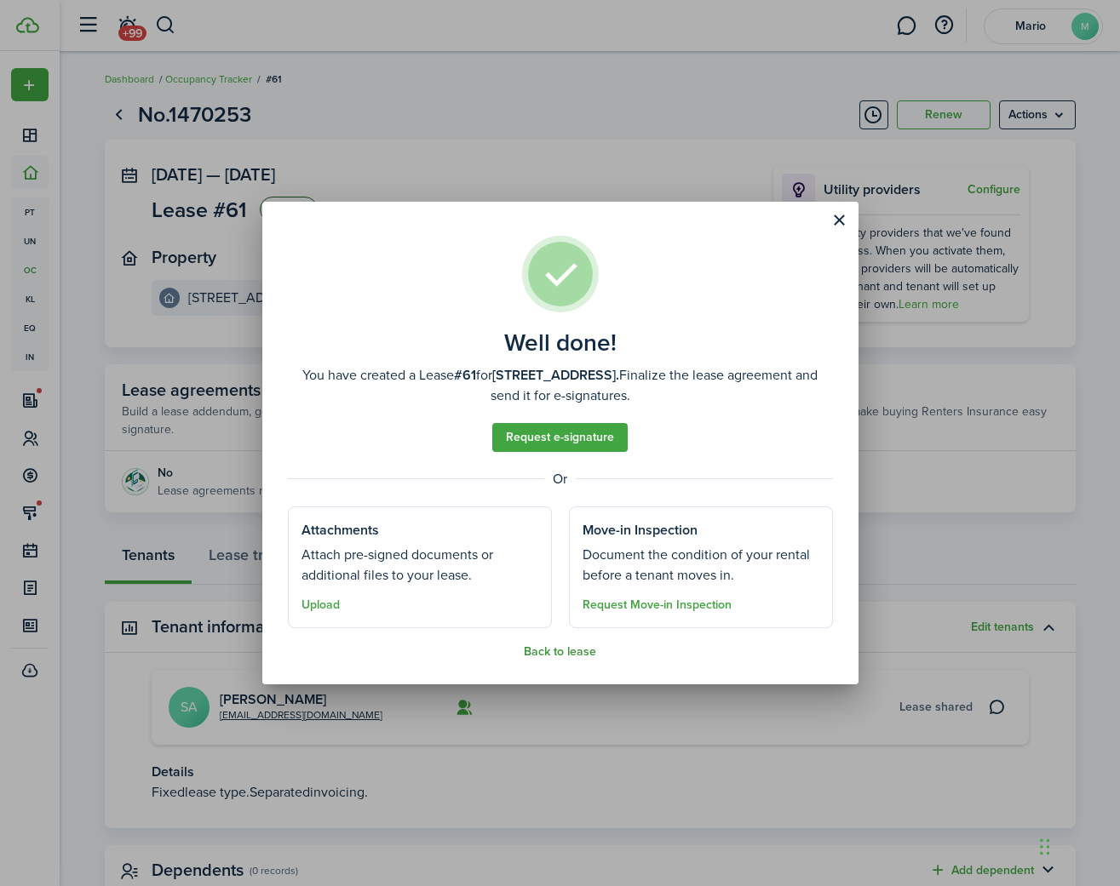
click at [563, 657] on button "Back to lease" at bounding box center [560, 652] width 72 height 14
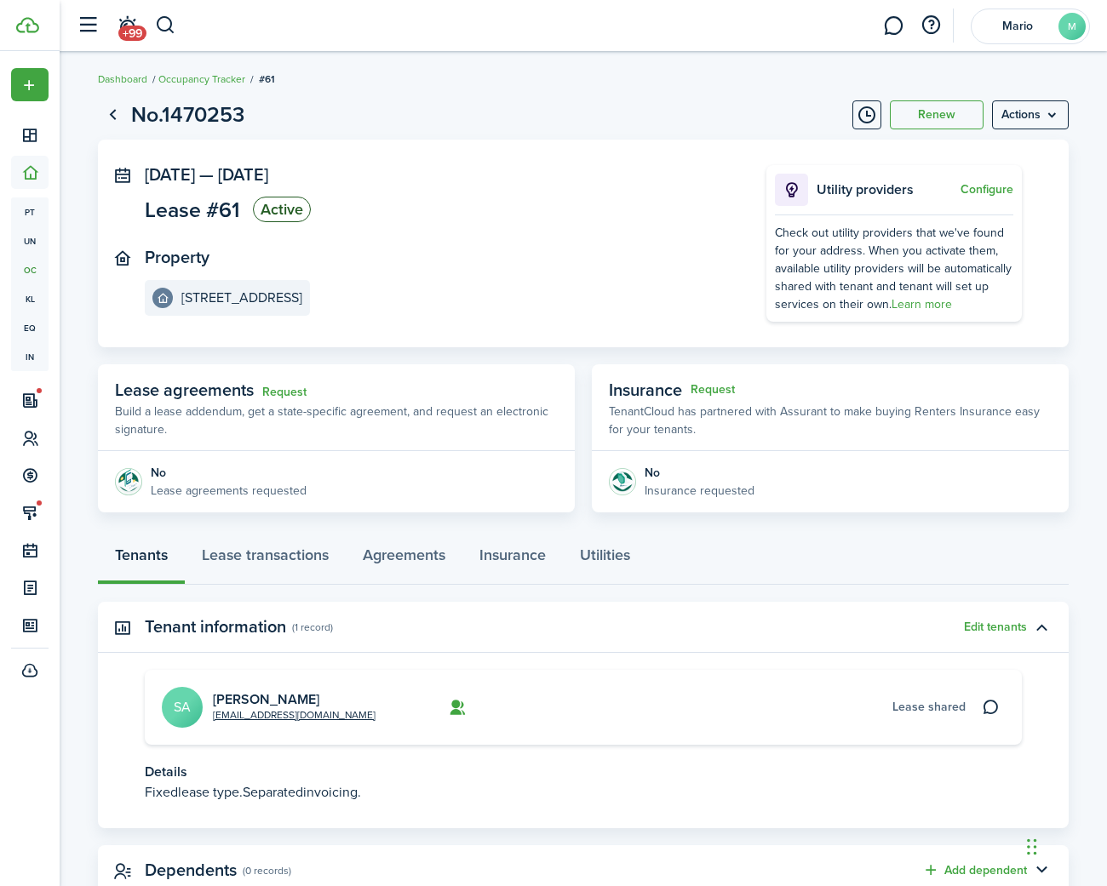
scroll to position [56, 0]
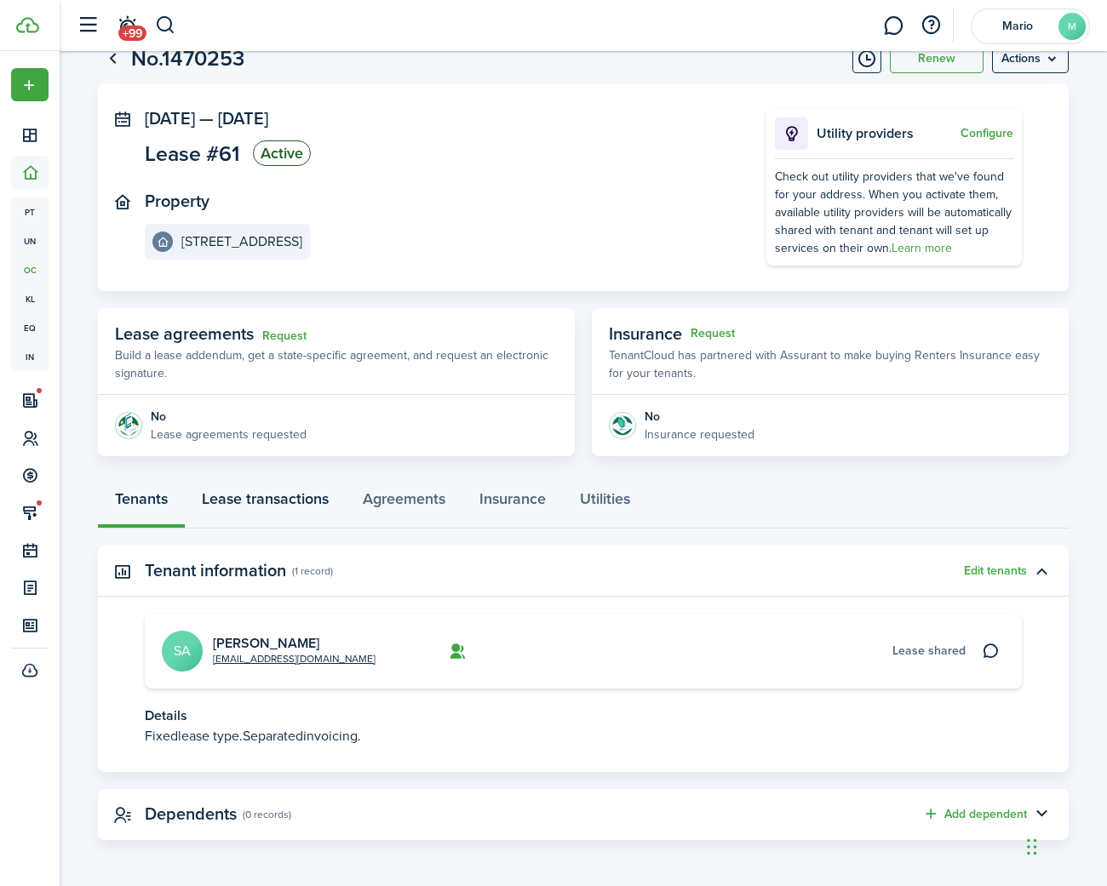
click at [276, 502] on link "Lease transactions" at bounding box center [265, 503] width 161 height 51
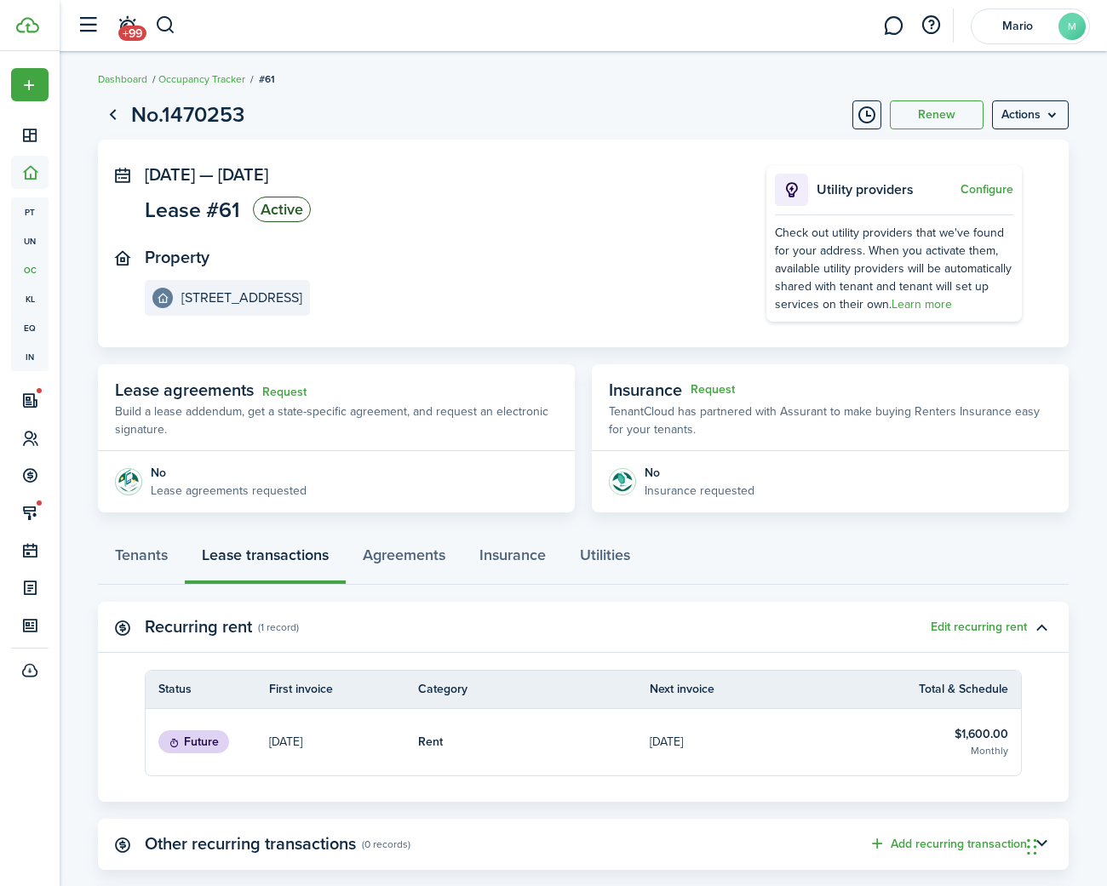
scroll to position [198, 0]
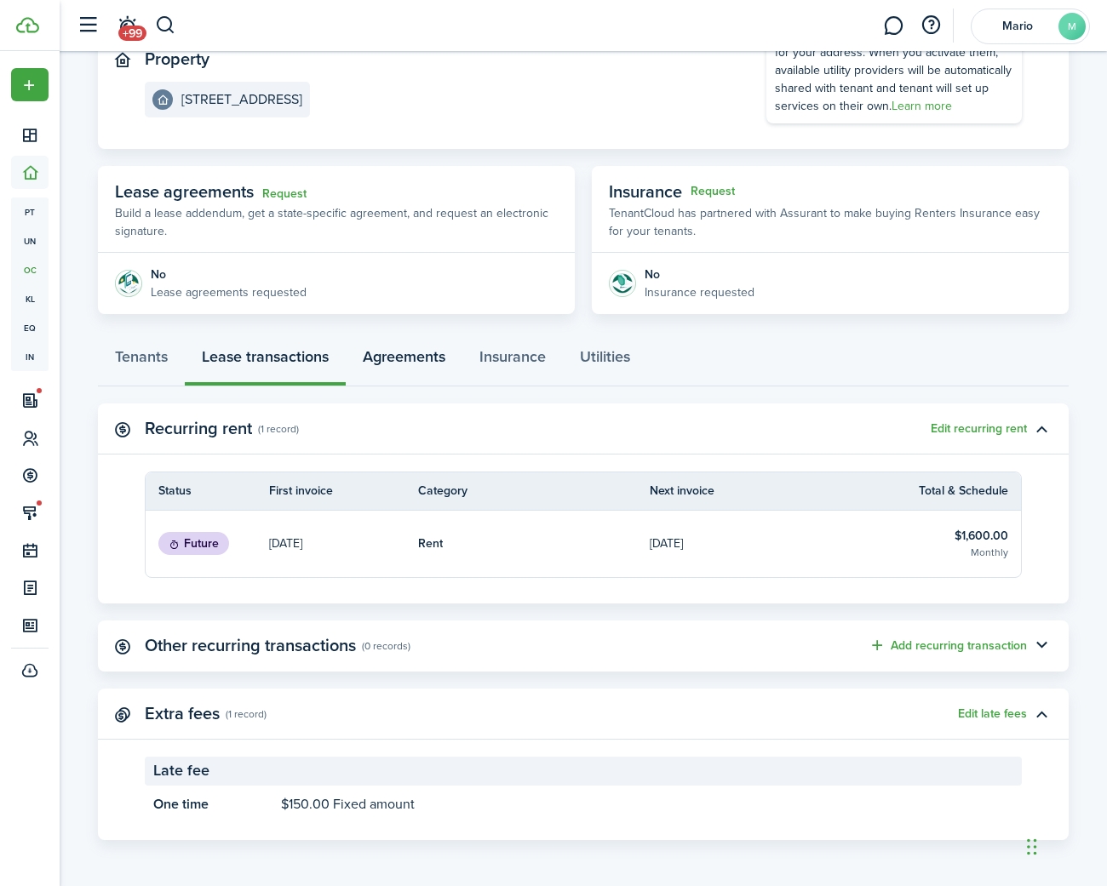
click at [392, 352] on link "Agreements" at bounding box center [404, 360] width 117 height 51
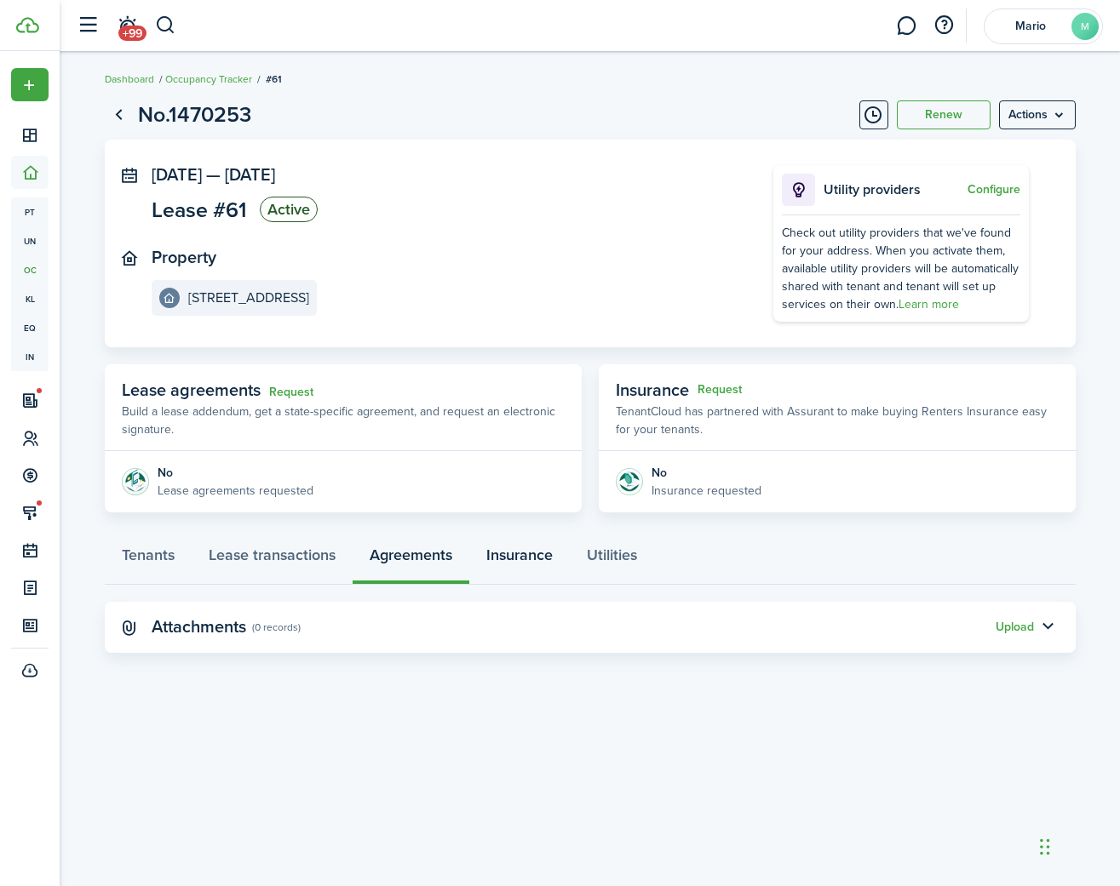
click at [525, 546] on link "Insurance" at bounding box center [519, 559] width 100 height 51
click at [616, 562] on link "Utilities" at bounding box center [612, 559] width 84 height 51
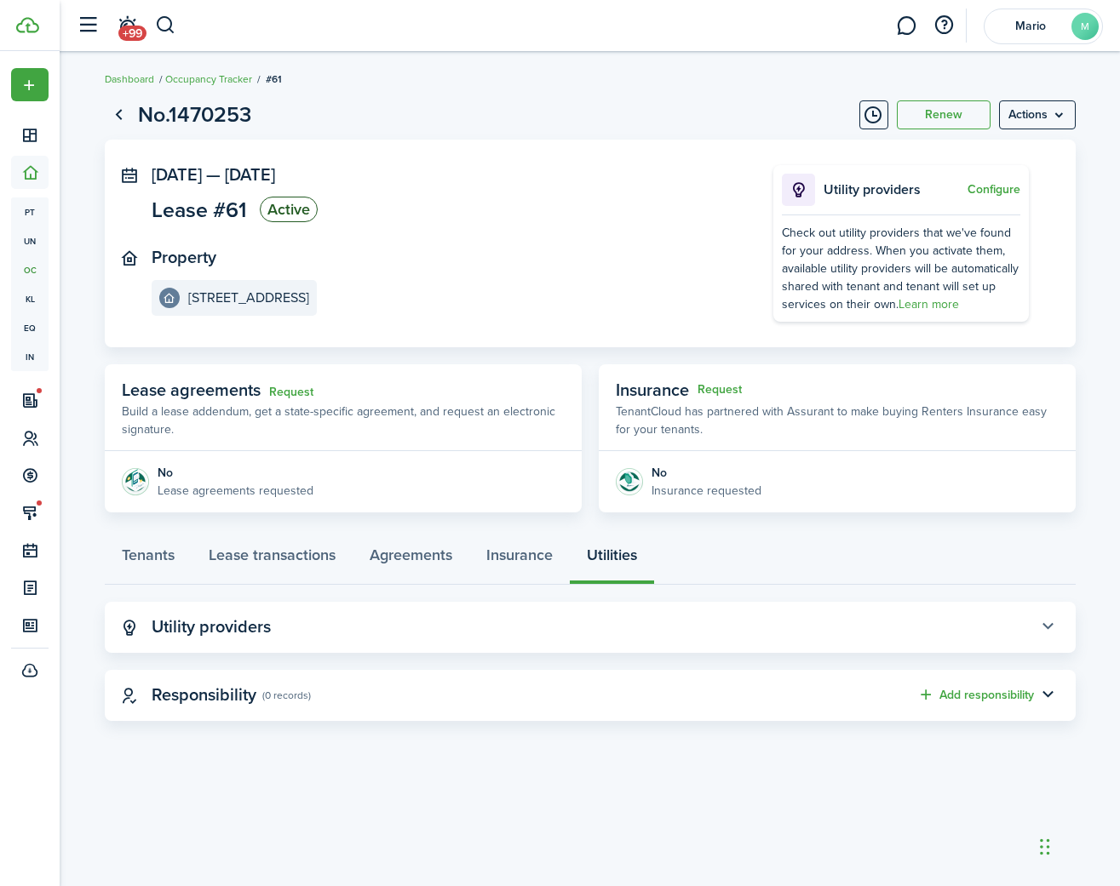
click at [1054, 630] on button "button" at bounding box center [1048, 627] width 29 height 29
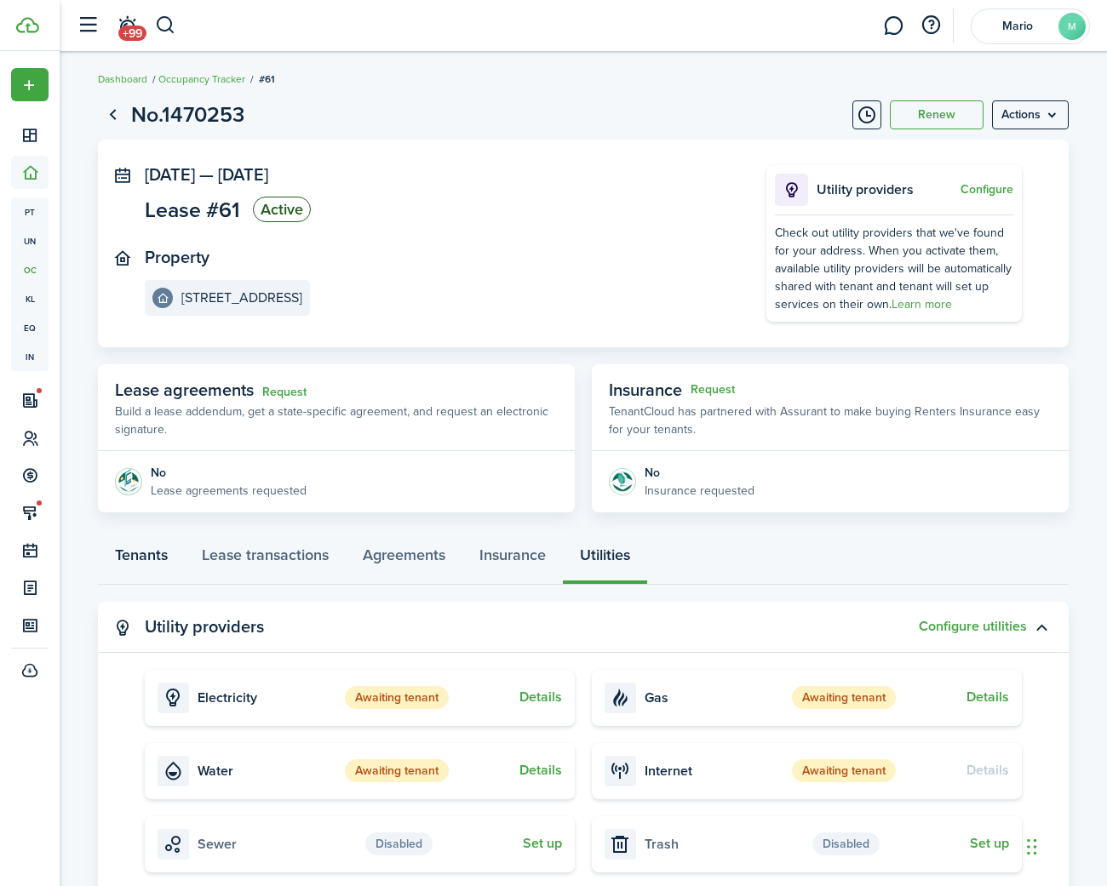
click at [137, 552] on link "Tenants" at bounding box center [141, 559] width 87 height 51
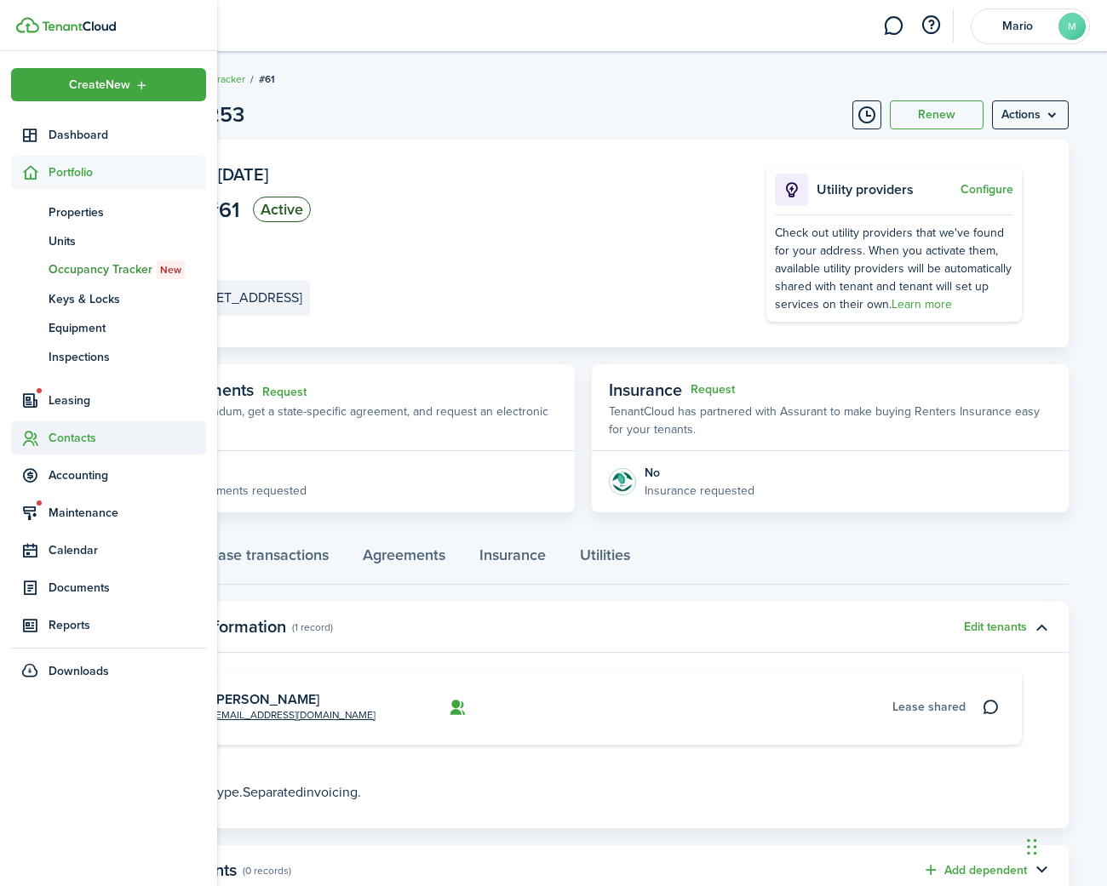
click at [66, 439] on span "Contacts" at bounding box center [128, 438] width 158 height 18
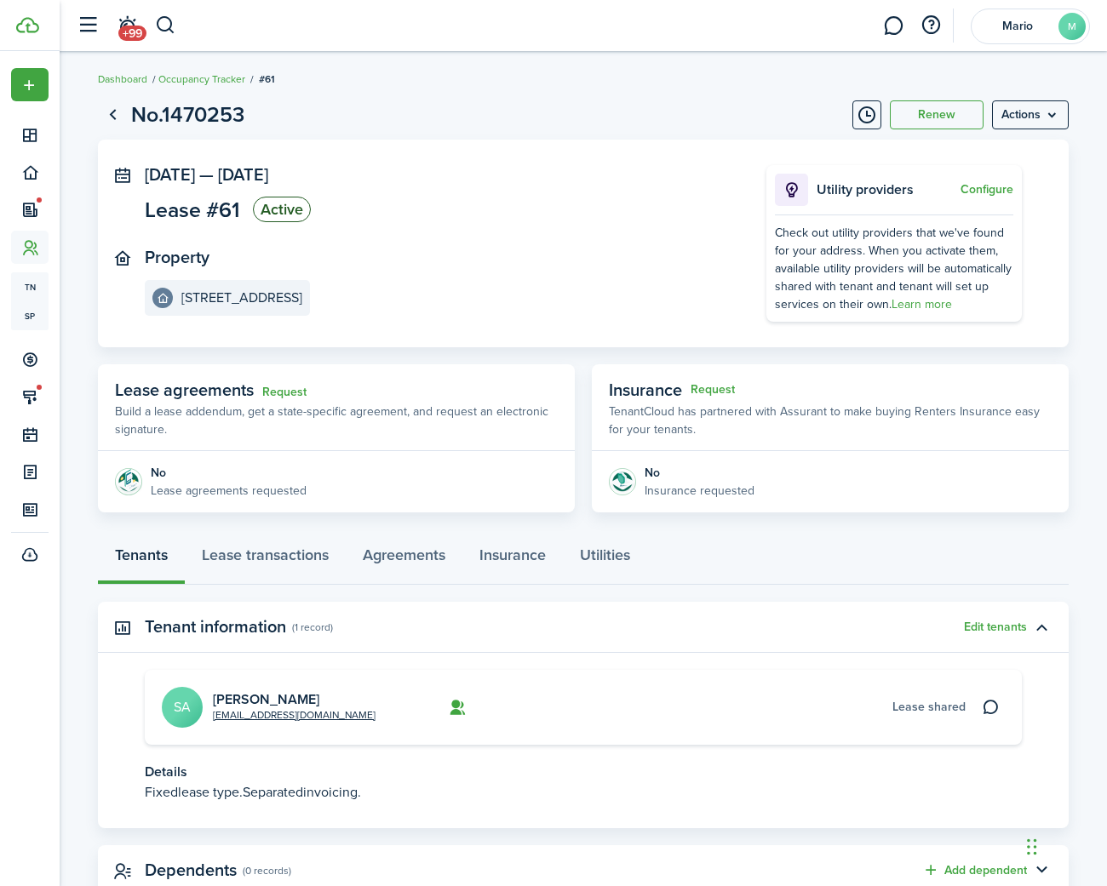
click at [441, 239] on panel-main-inner "[DATE] — [DATE] Lease #61 Active Property [STREET_ADDRESS]" at bounding box center [430, 240] width 570 height 151
click at [1056, 119] on menu-btn "Actions" at bounding box center [1030, 114] width 77 height 29
click at [981, 154] on button "Edit" at bounding box center [993, 152] width 149 height 29
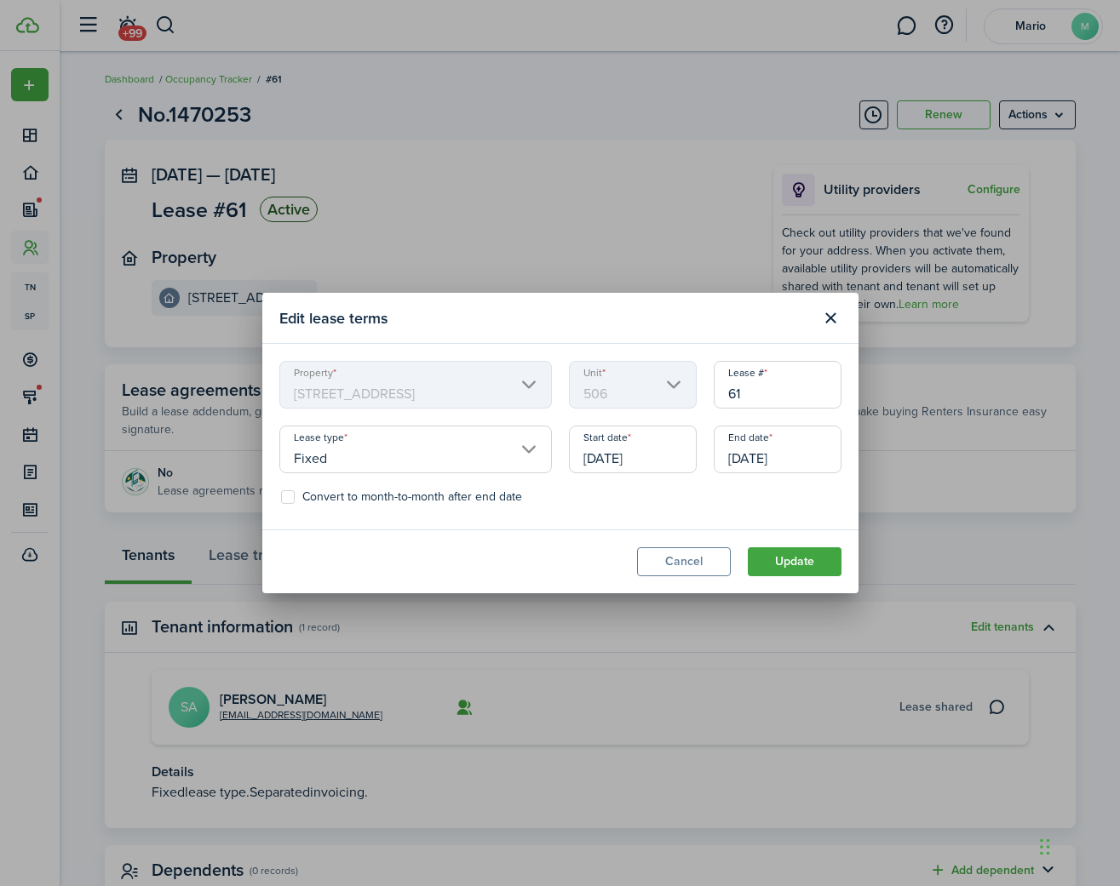
click at [478, 452] on input "Fixed" at bounding box center [415, 450] width 272 height 48
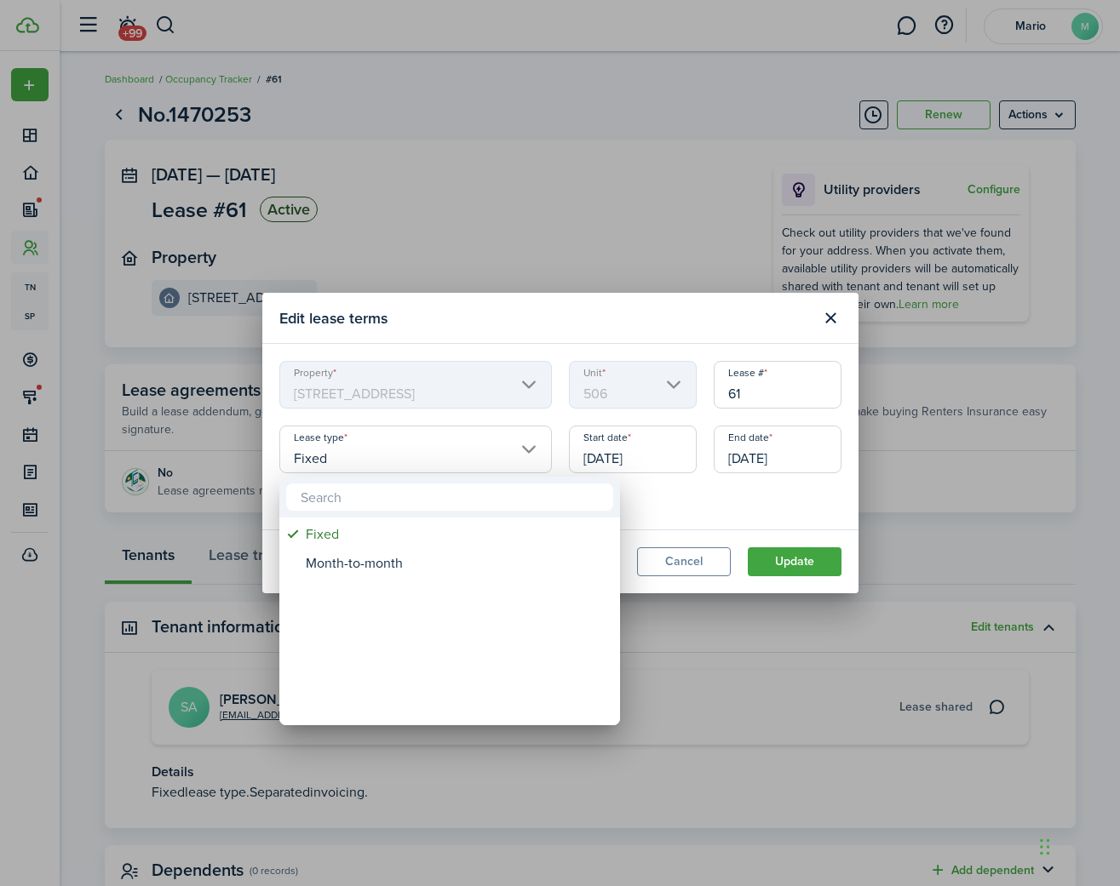
click at [478, 452] on div at bounding box center [560, 443] width 1392 height 1159
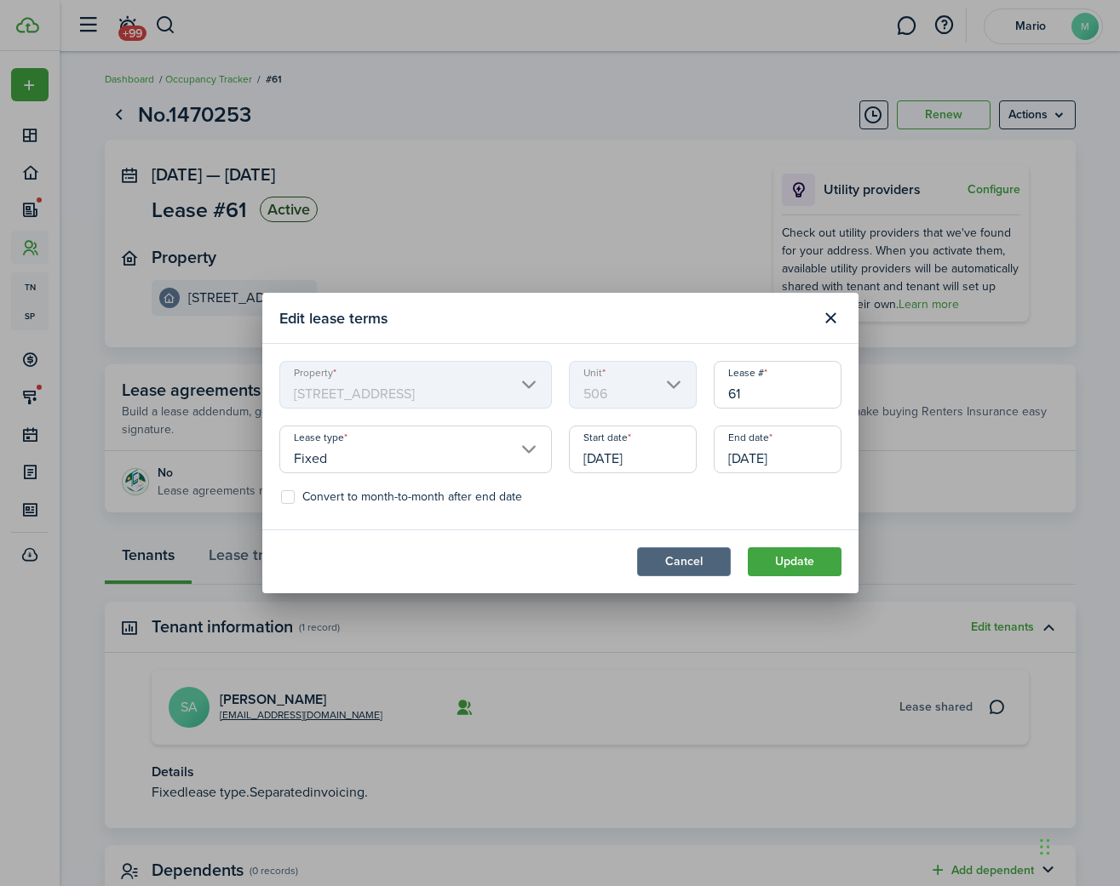
click at [696, 559] on button "Cancel" at bounding box center [684, 561] width 94 height 29
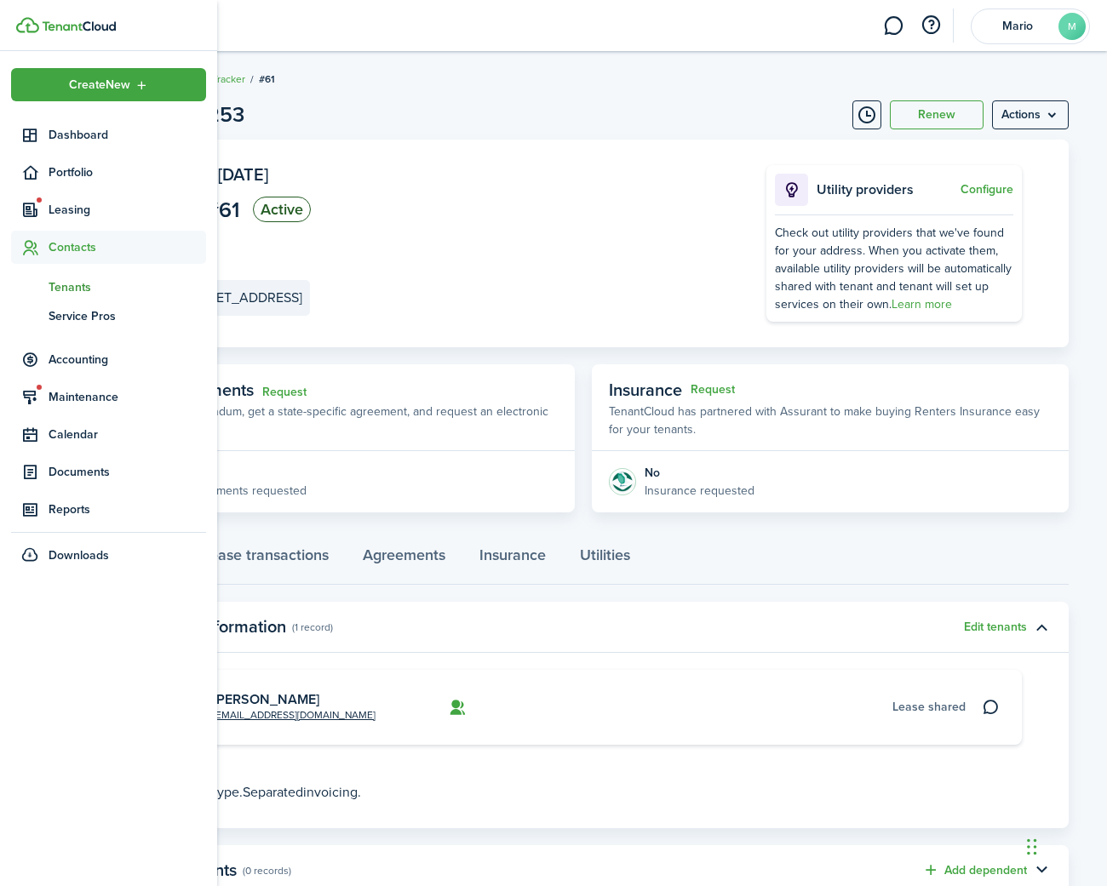
click at [69, 290] on span "Tenants" at bounding box center [128, 287] width 158 height 18
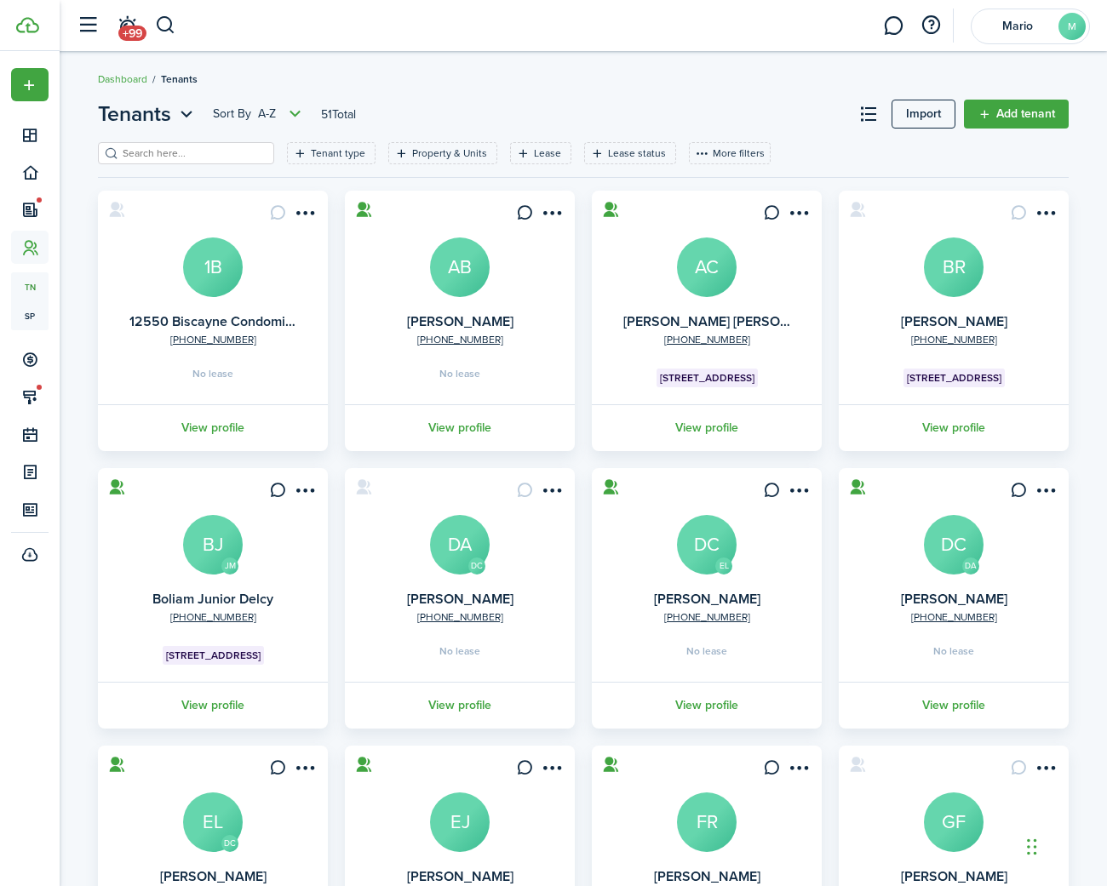
click at [158, 153] on input "search" at bounding box center [193, 154] width 150 height 16
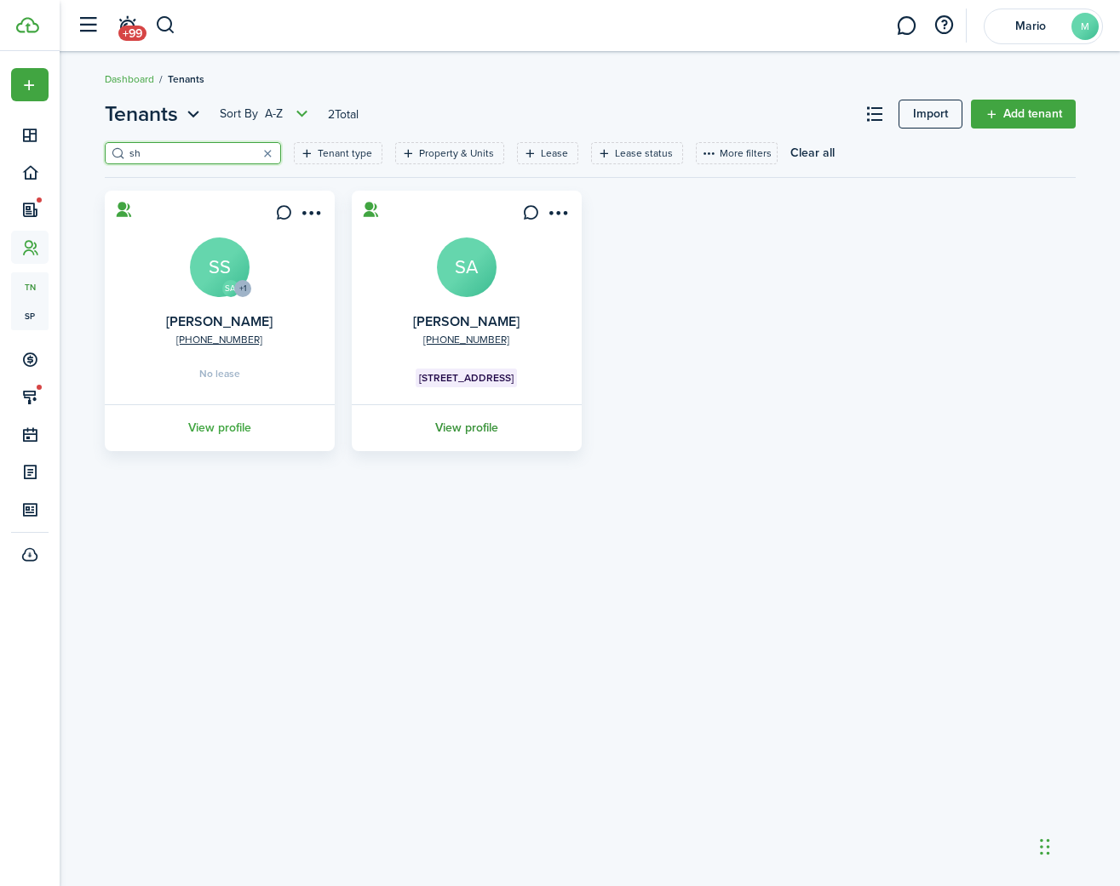
type input "sh"
click at [461, 420] on link "View profile" at bounding box center [466, 427] width 235 height 47
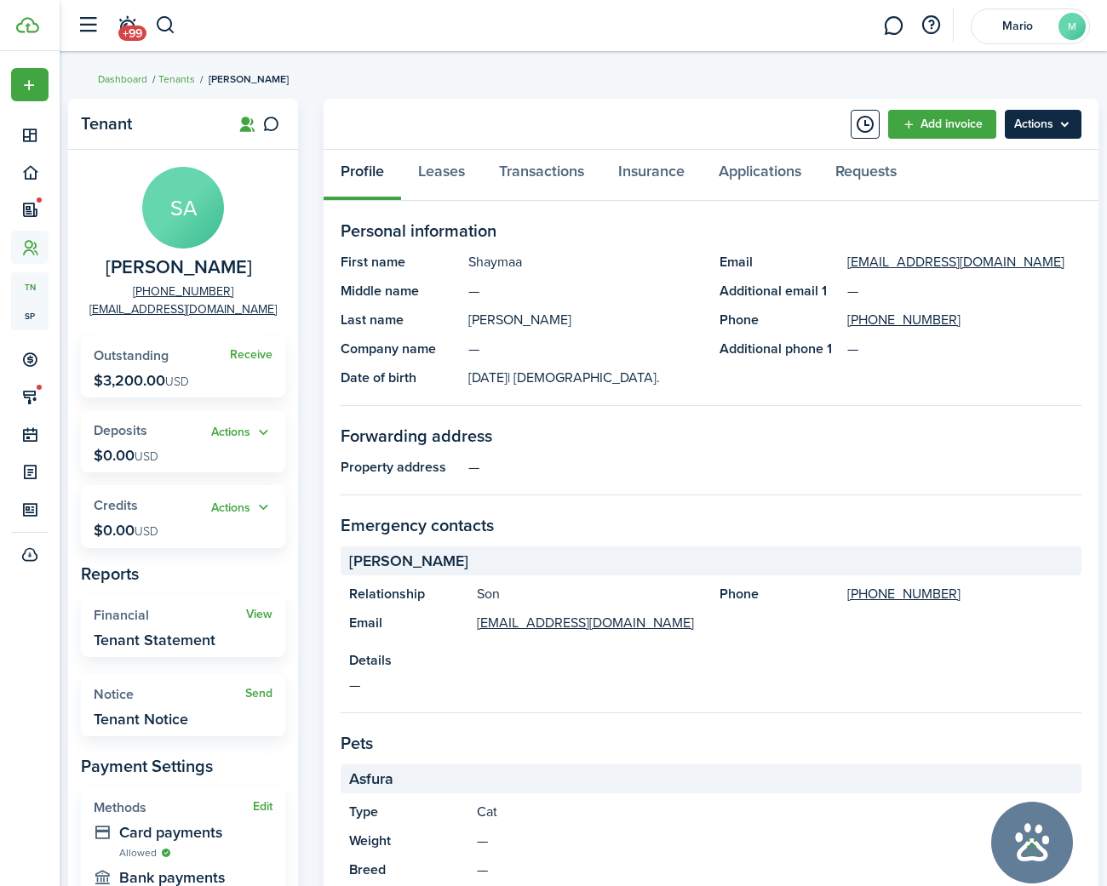
click at [1066, 125] on menu-btn "Actions" at bounding box center [1043, 124] width 77 height 29
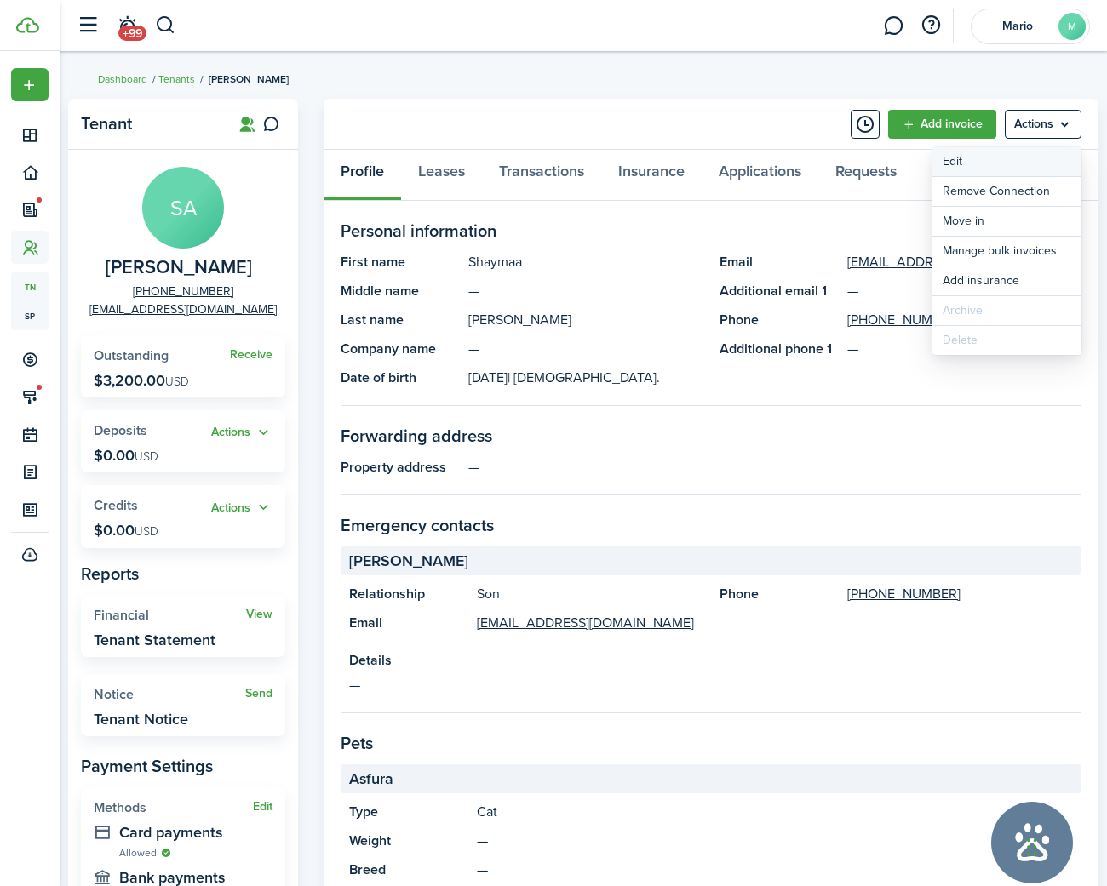
click at [965, 163] on link "Edit" at bounding box center [1006, 161] width 149 height 29
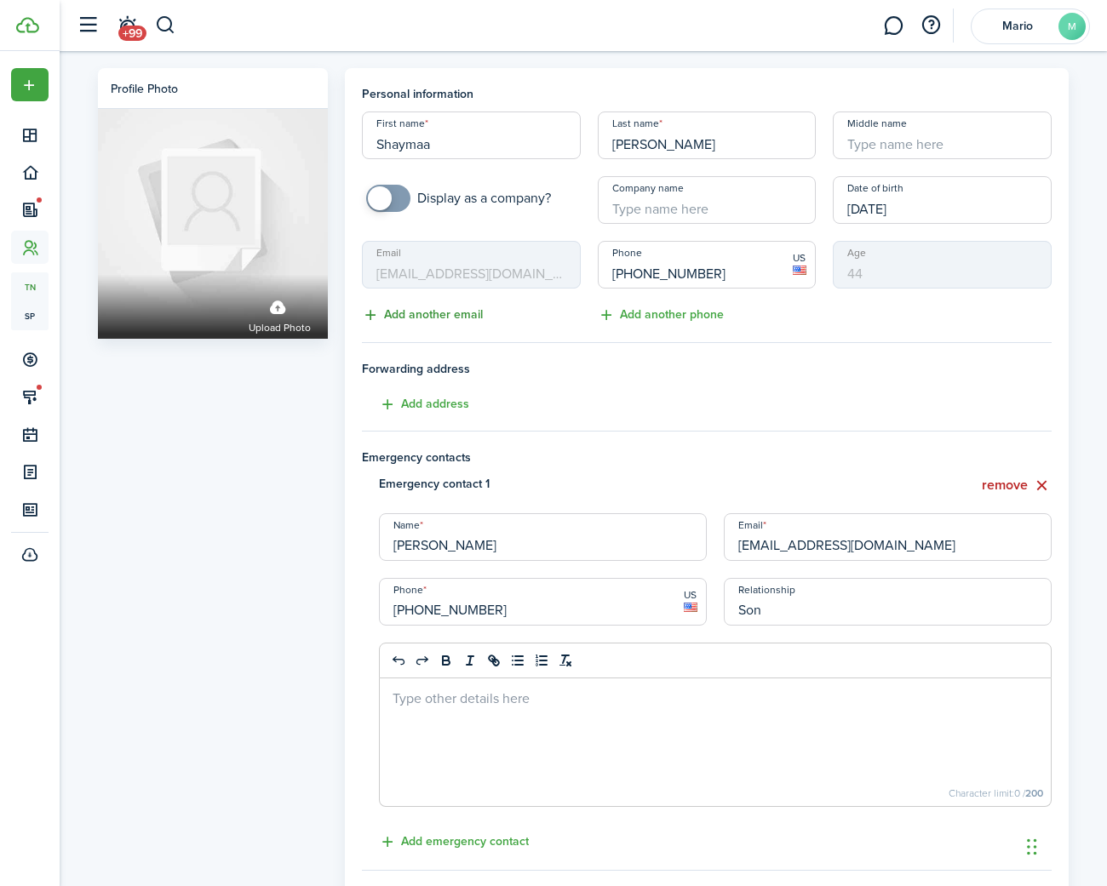
click at [434, 317] on button "Add another email" at bounding box center [422, 316] width 121 height 20
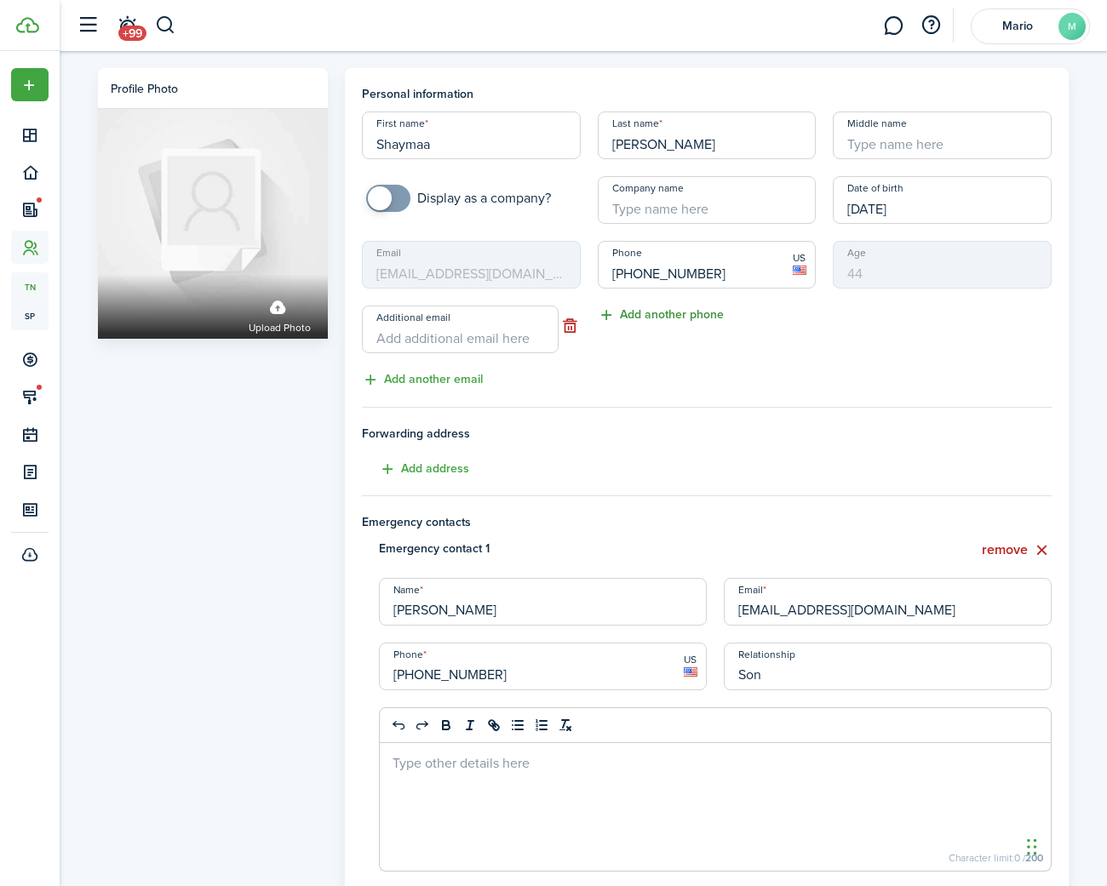
click at [633, 310] on button "Add another phone" at bounding box center [661, 316] width 126 height 20
click at [421, 324] on input "Additional email" at bounding box center [460, 330] width 197 height 48
type input "[EMAIL_ADDRESS][DOMAIN_NAME]"
click at [552, 388] on div "Email [PERSON_NAME][EMAIL_ADDRESS][DOMAIN_NAME] Additional email [EMAIL_ADDRESS…" at bounding box center [471, 315] width 236 height 149
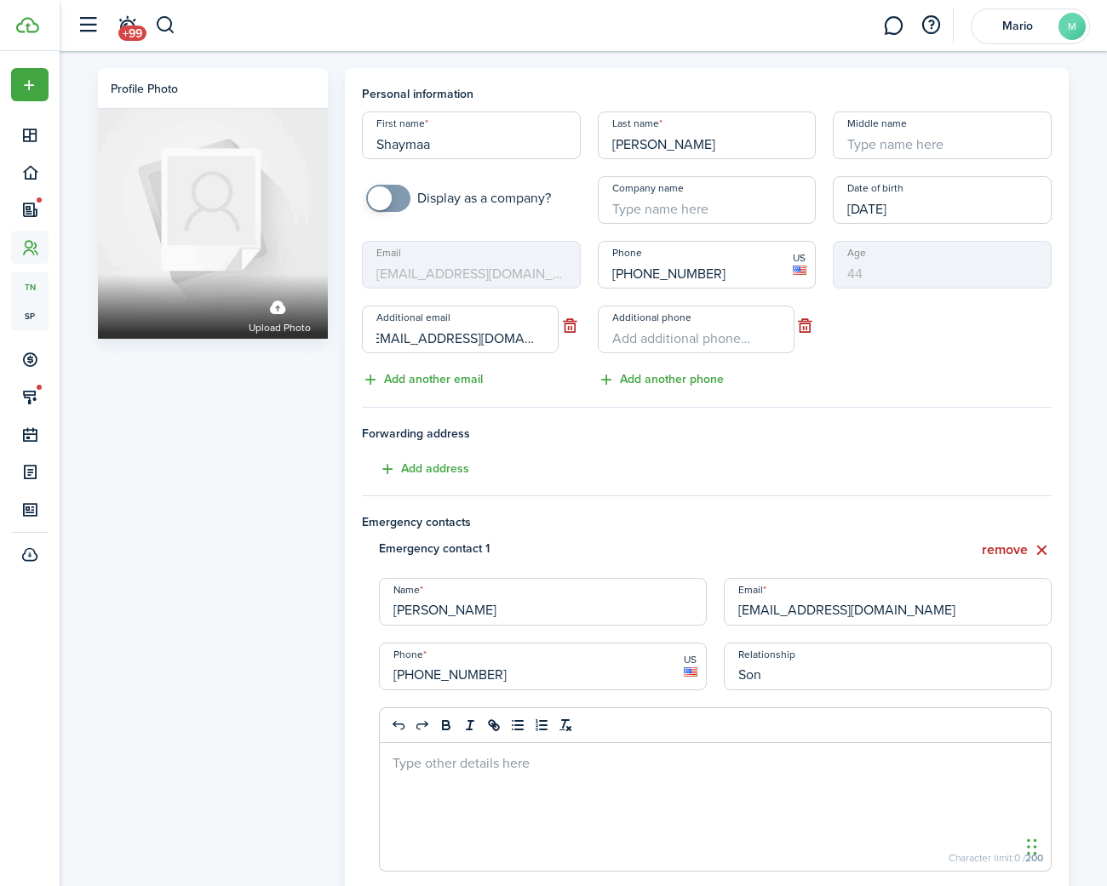
scroll to position [0, 0]
click at [806, 330] on button "button" at bounding box center [804, 326] width 21 height 24
click at [656, 314] on button "Add another phone" at bounding box center [661, 316] width 126 height 20
click at [658, 334] on input "+1" at bounding box center [696, 330] width 197 height 48
type input "[PHONE_NUMBER]"
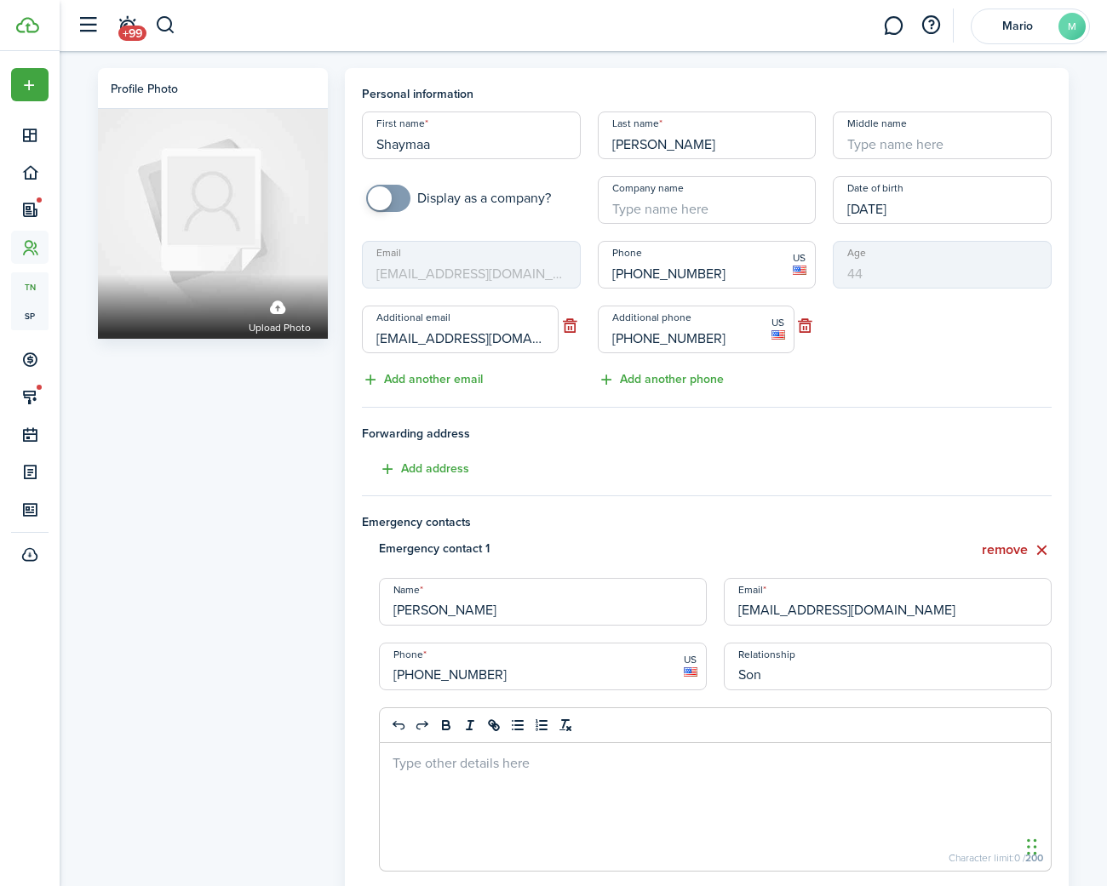
click at [618, 440] on span "Forwarding address" at bounding box center [707, 434] width 690 height 18
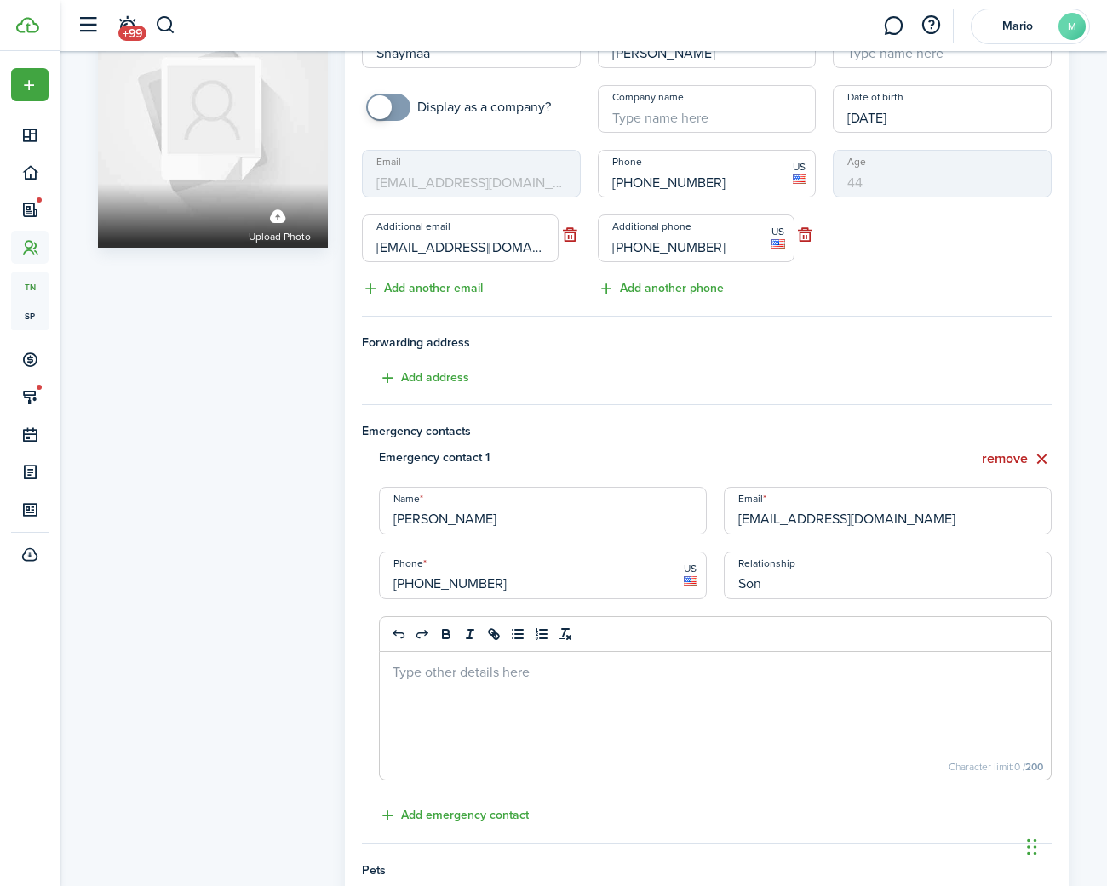
scroll to position [81, 0]
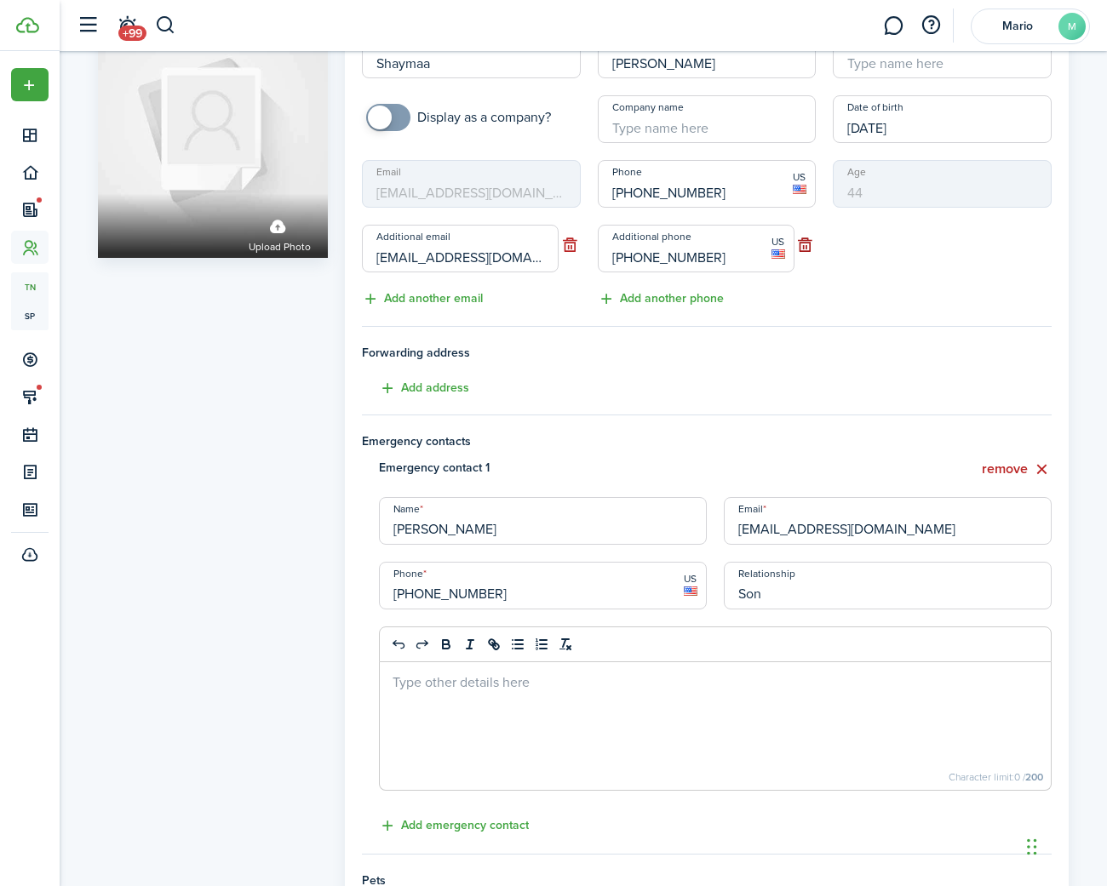
click at [803, 243] on button "button" at bounding box center [804, 245] width 21 height 24
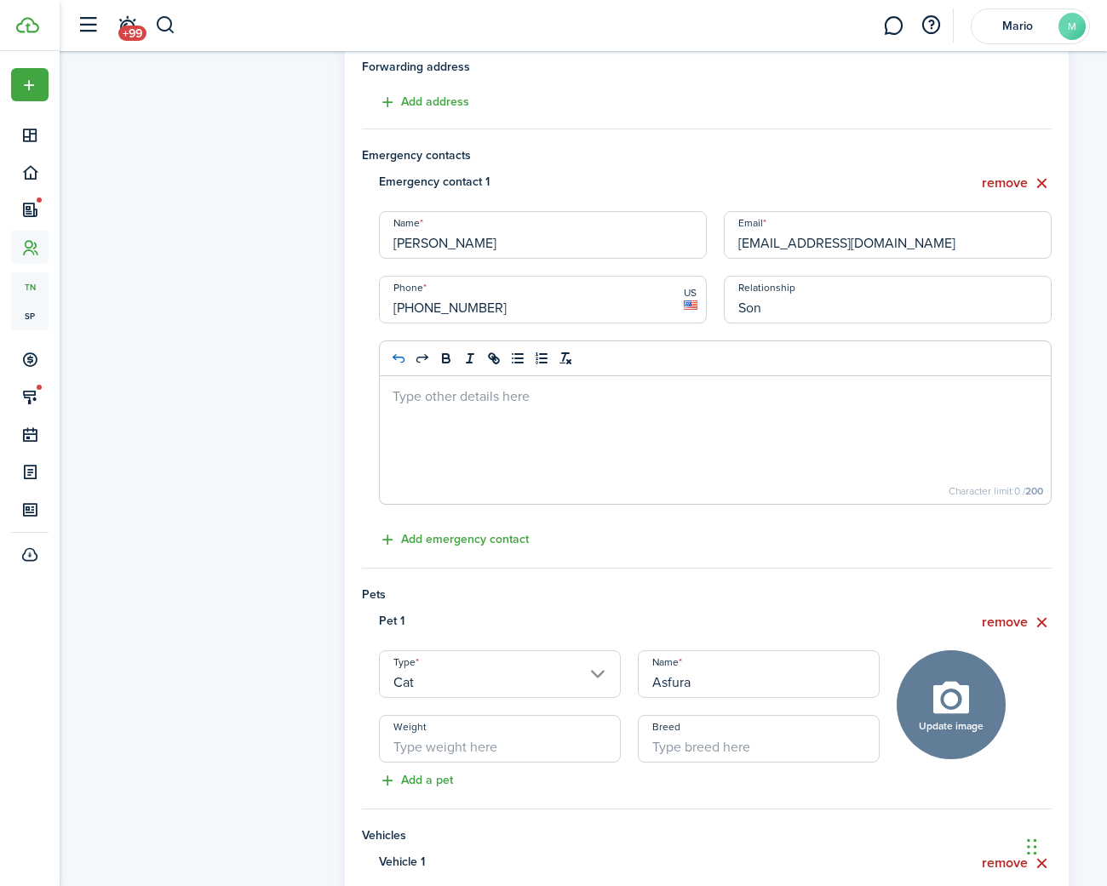
scroll to position [364, 0]
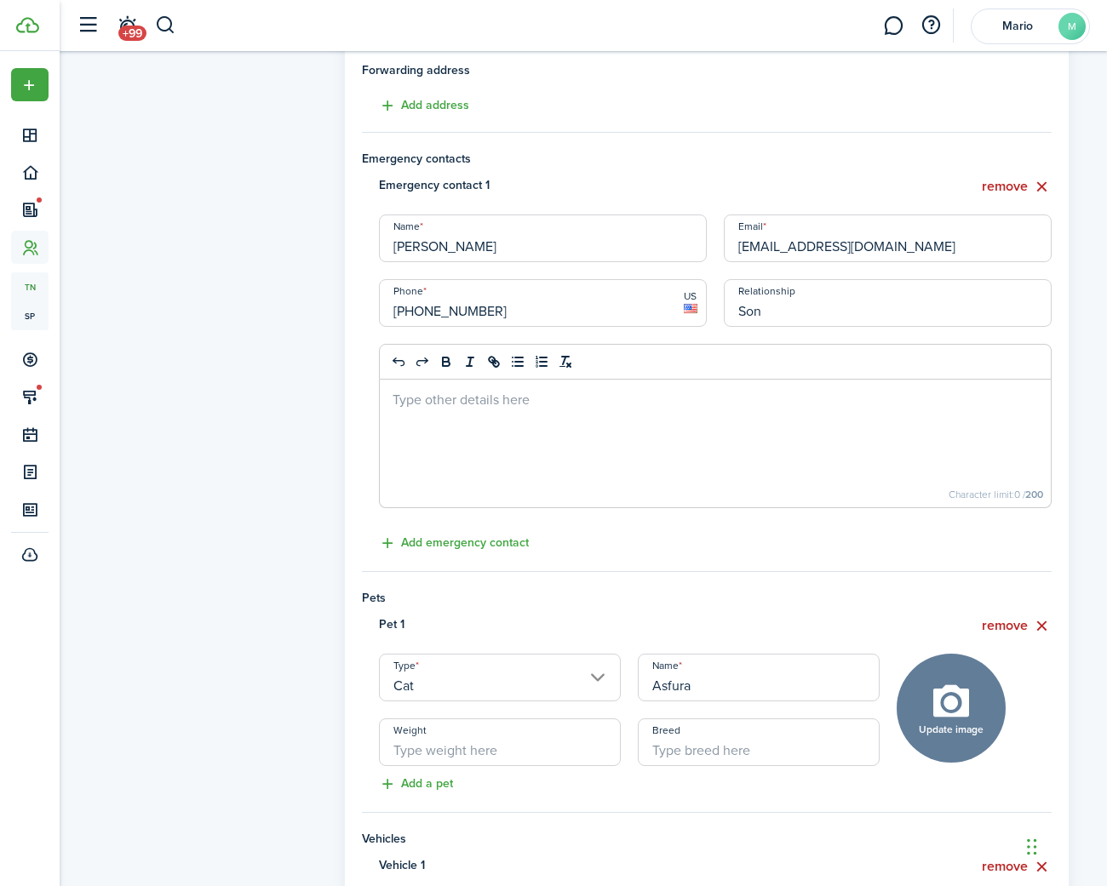
click at [569, 406] on p at bounding box center [714, 399] width 645 height 18
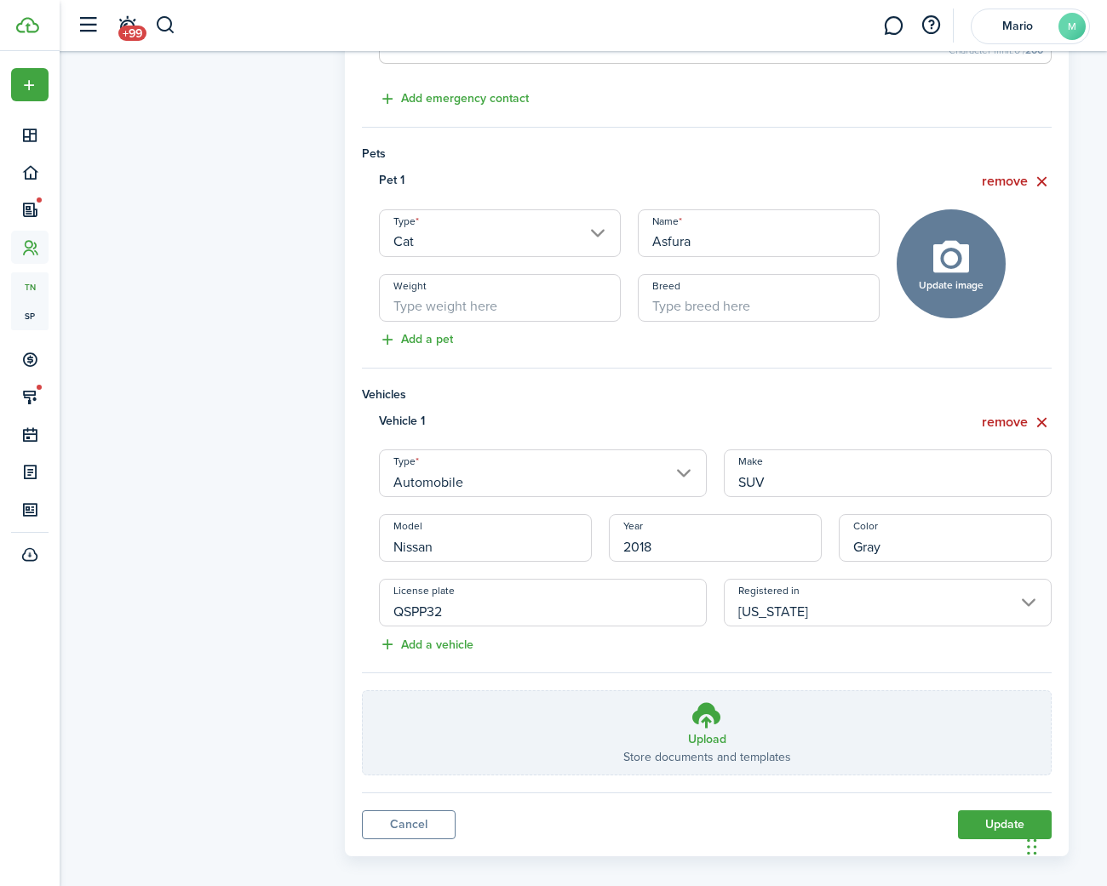
scroll to position [825, 0]
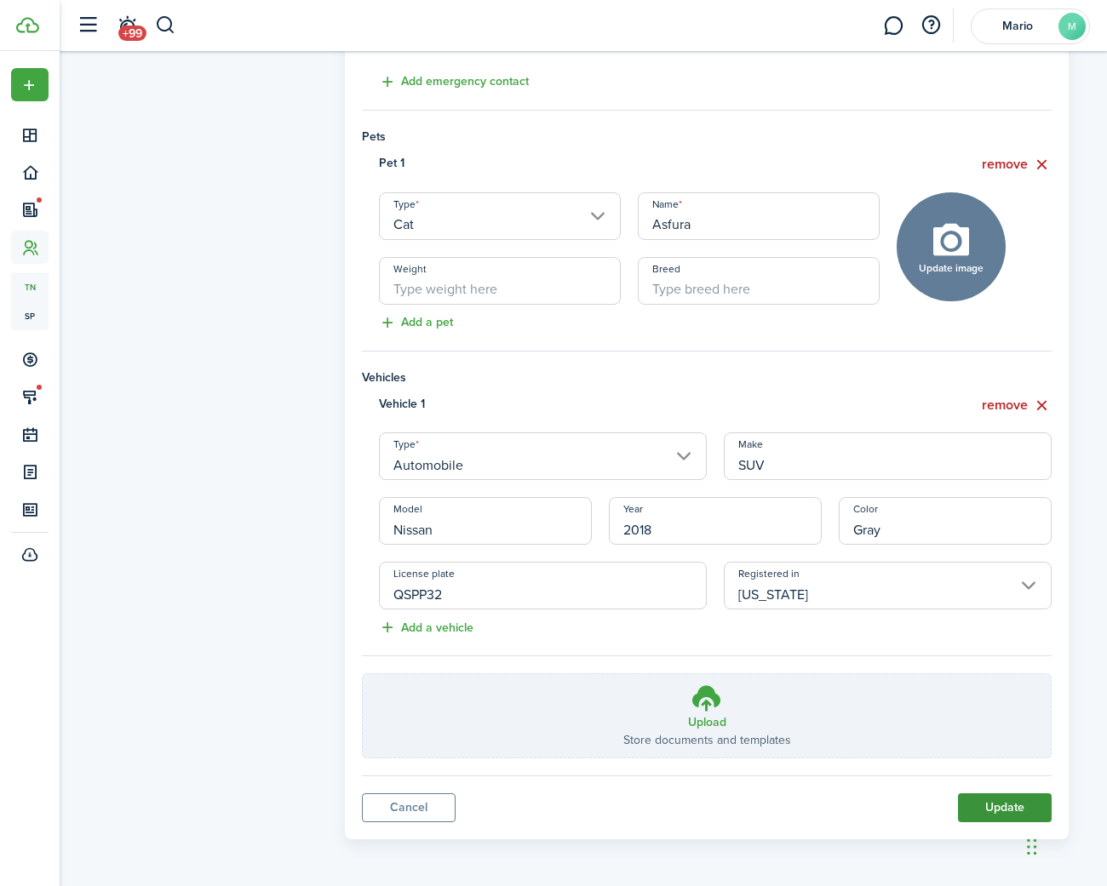
click at [999, 799] on button "Update" at bounding box center [1005, 807] width 94 height 29
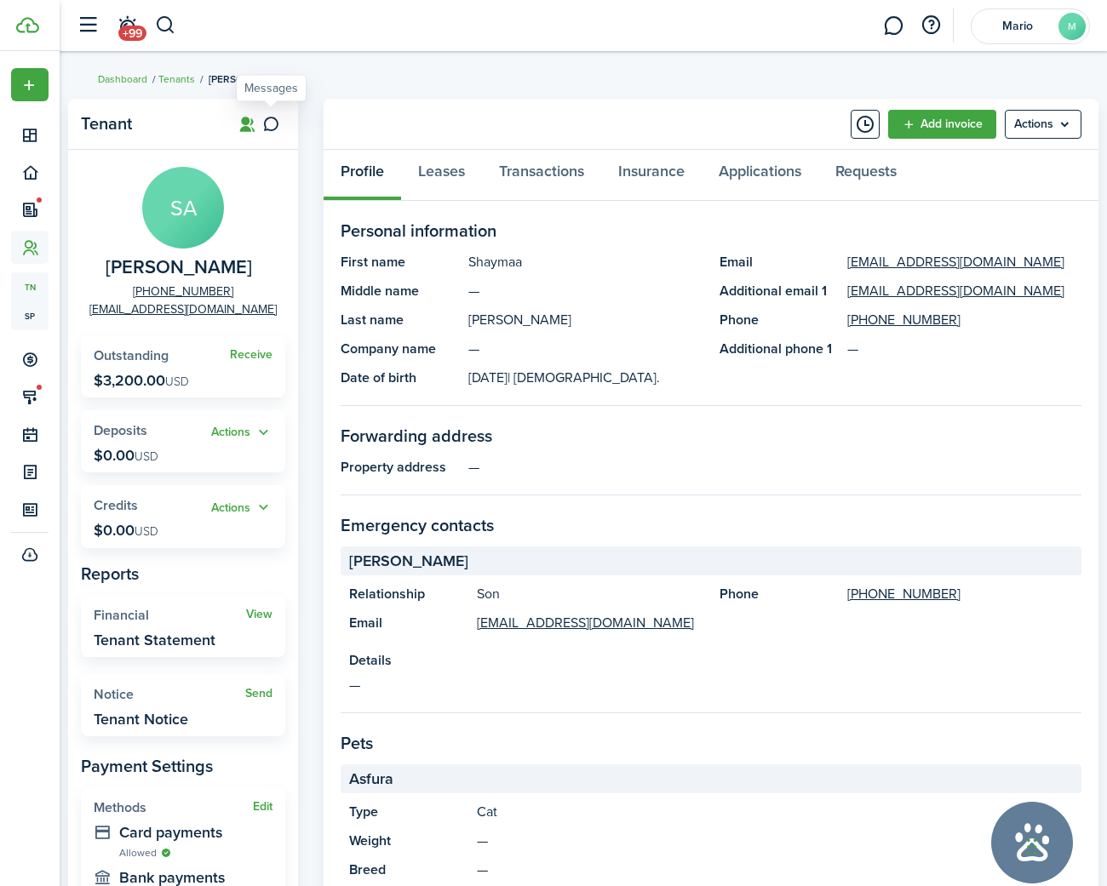
click at [266, 122] on icon at bounding box center [271, 124] width 18 height 17
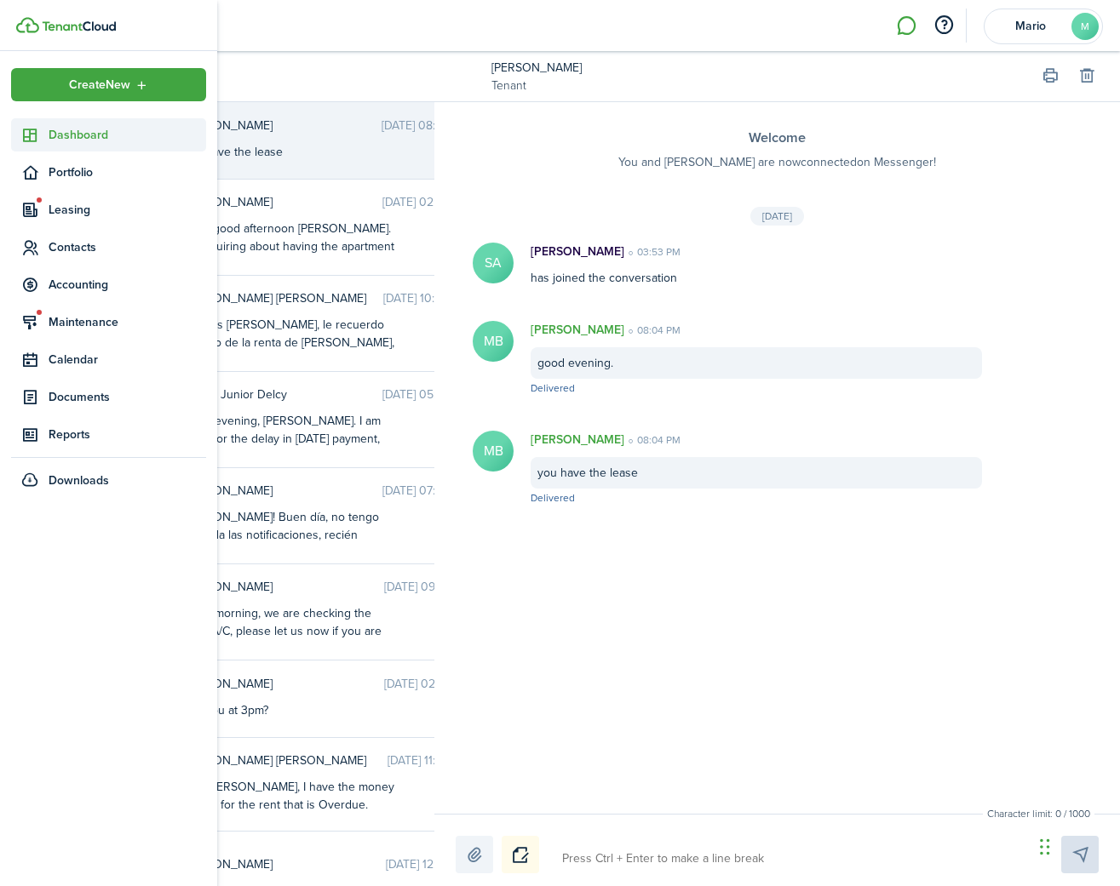
click at [24, 135] on icon at bounding box center [30, 135] width 18 height 17
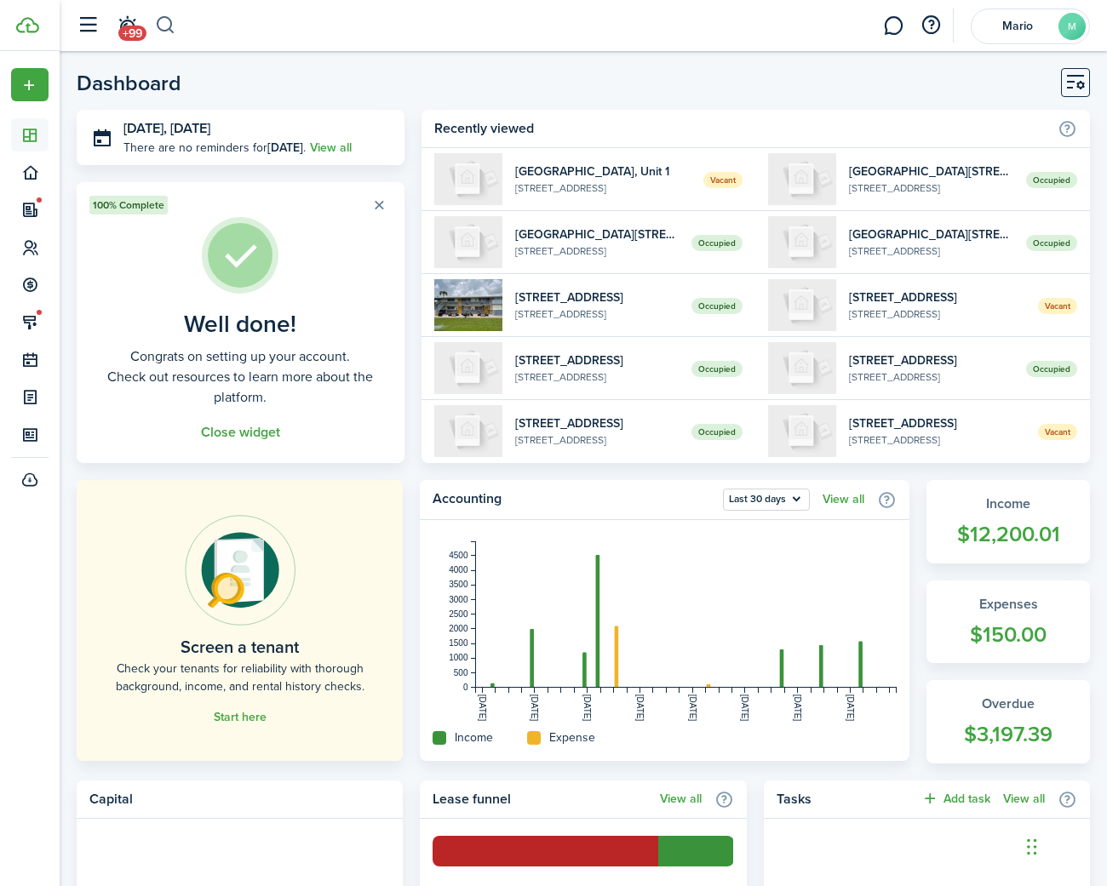
click at [163, 28] on button "button" at bounding box center [165, 25] width 21 height 29
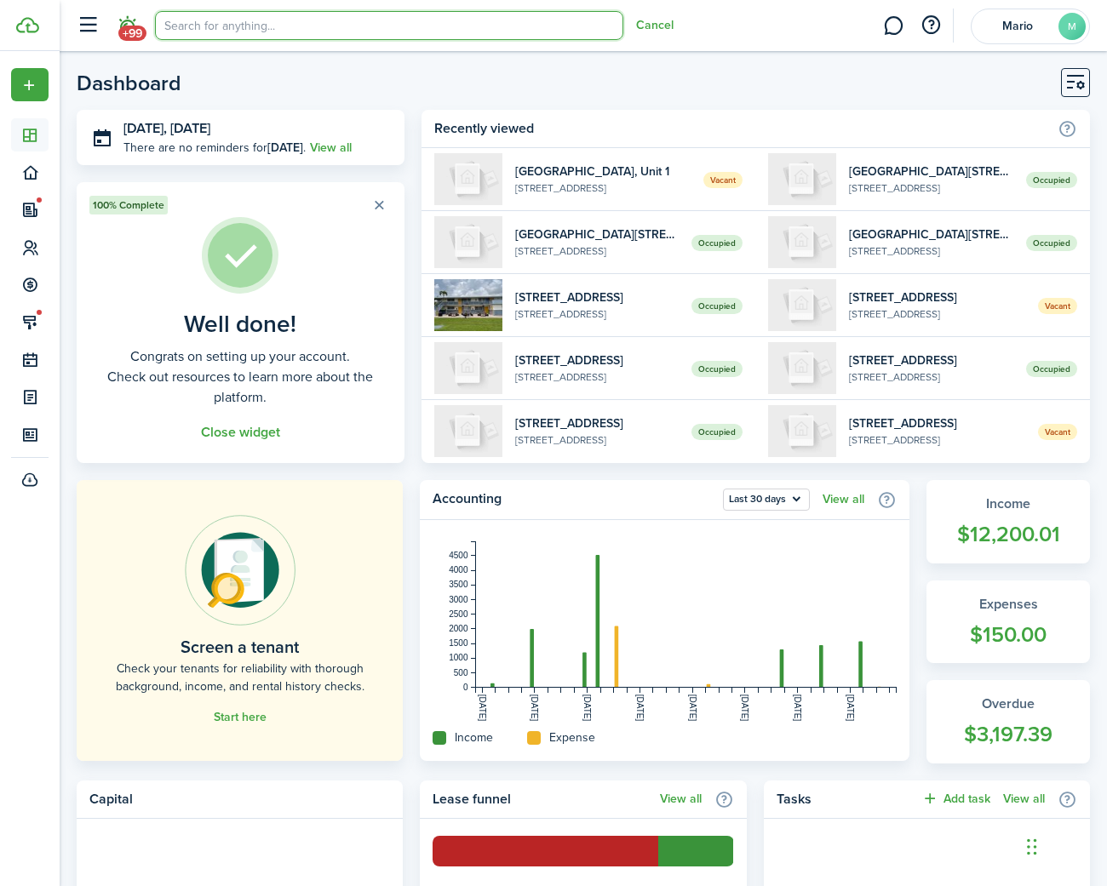
click at [125, 35] on span "+99" at bounding box center [132, 33] width 28 height 15
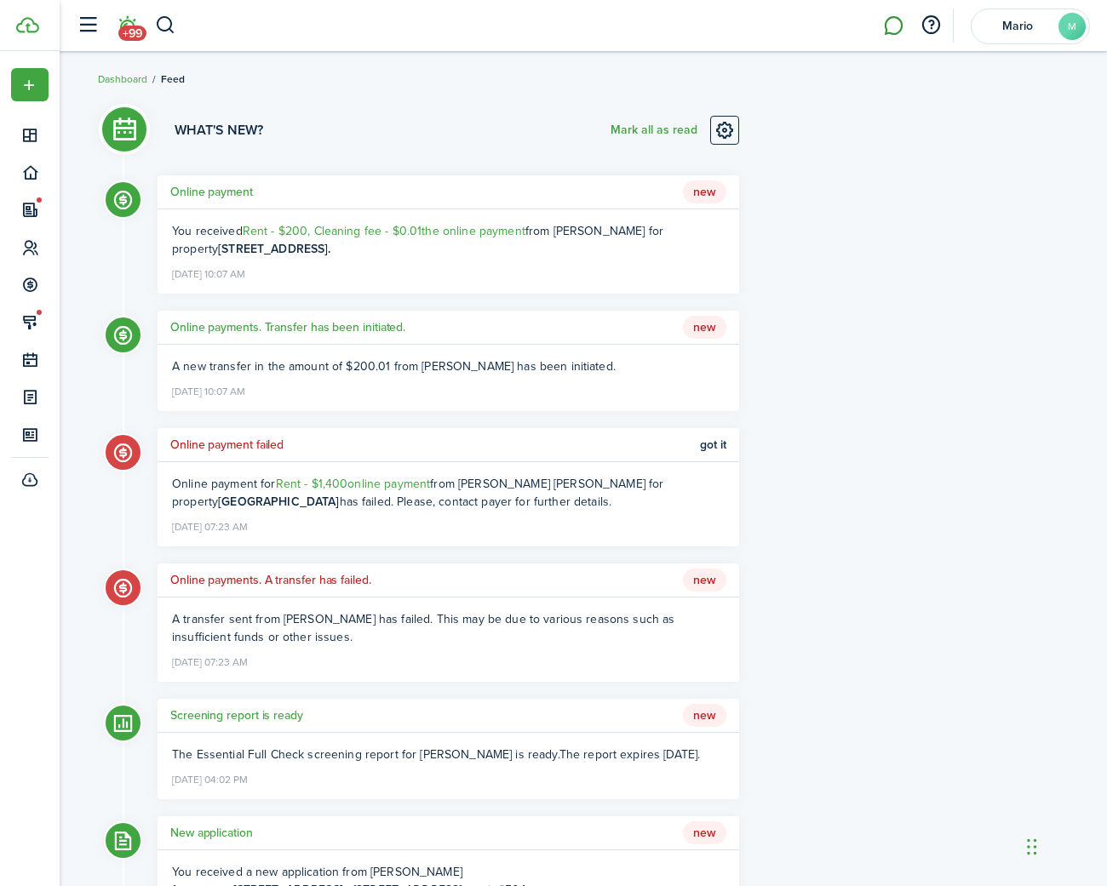
click at [888, 32] on link at bounding box center [893, 25] width 32 height 43
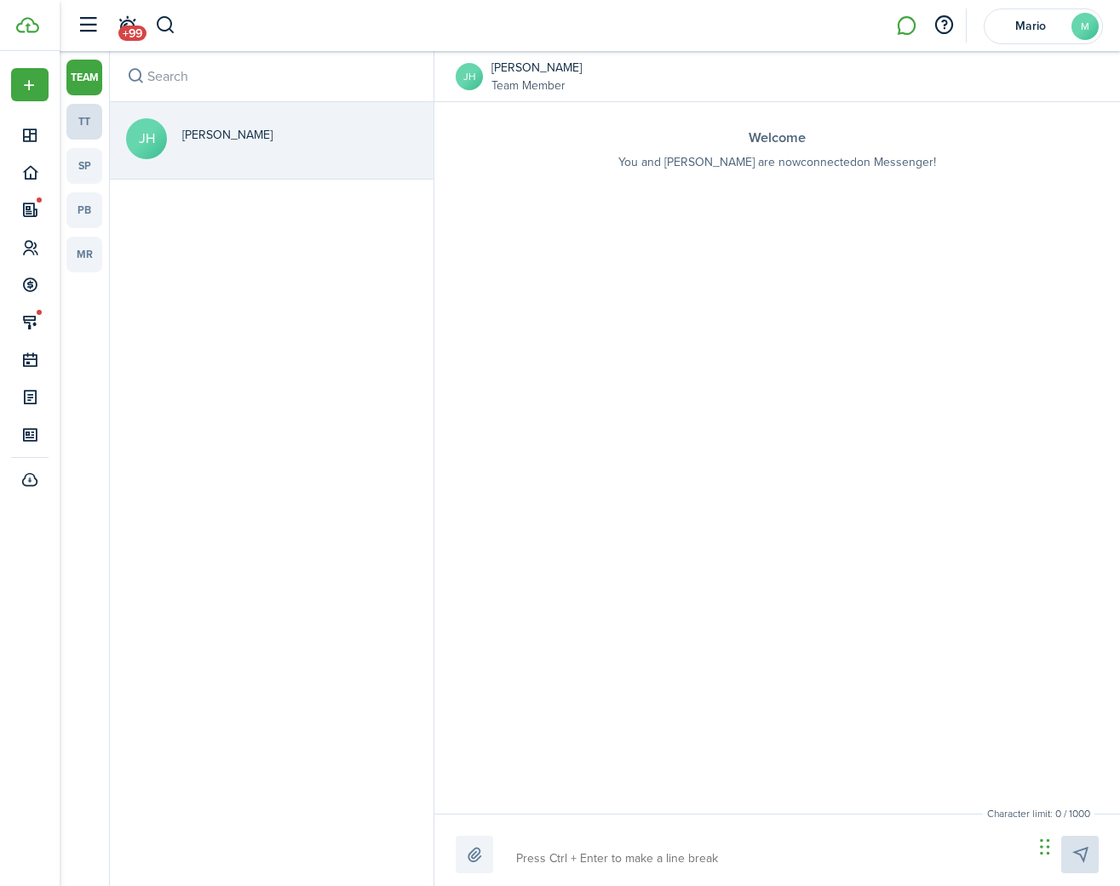
click at [90, 116] on link "tt" at bounding box center [84, 122] width 36 height 36
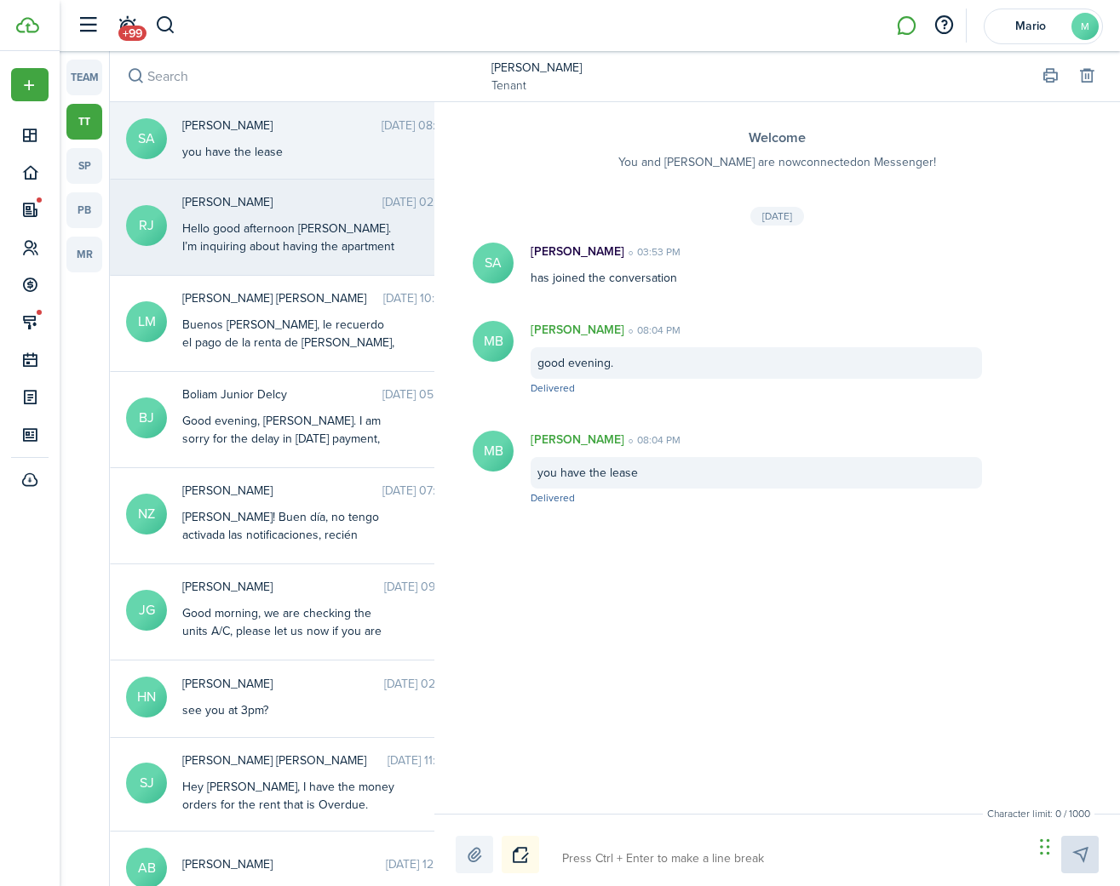
click at [260, 224] on div "Hello good afternoon [PERSON_NAME]. I’m inquiring about having the apartment fo…" at bounding box center [288, 256] width 213 height 72
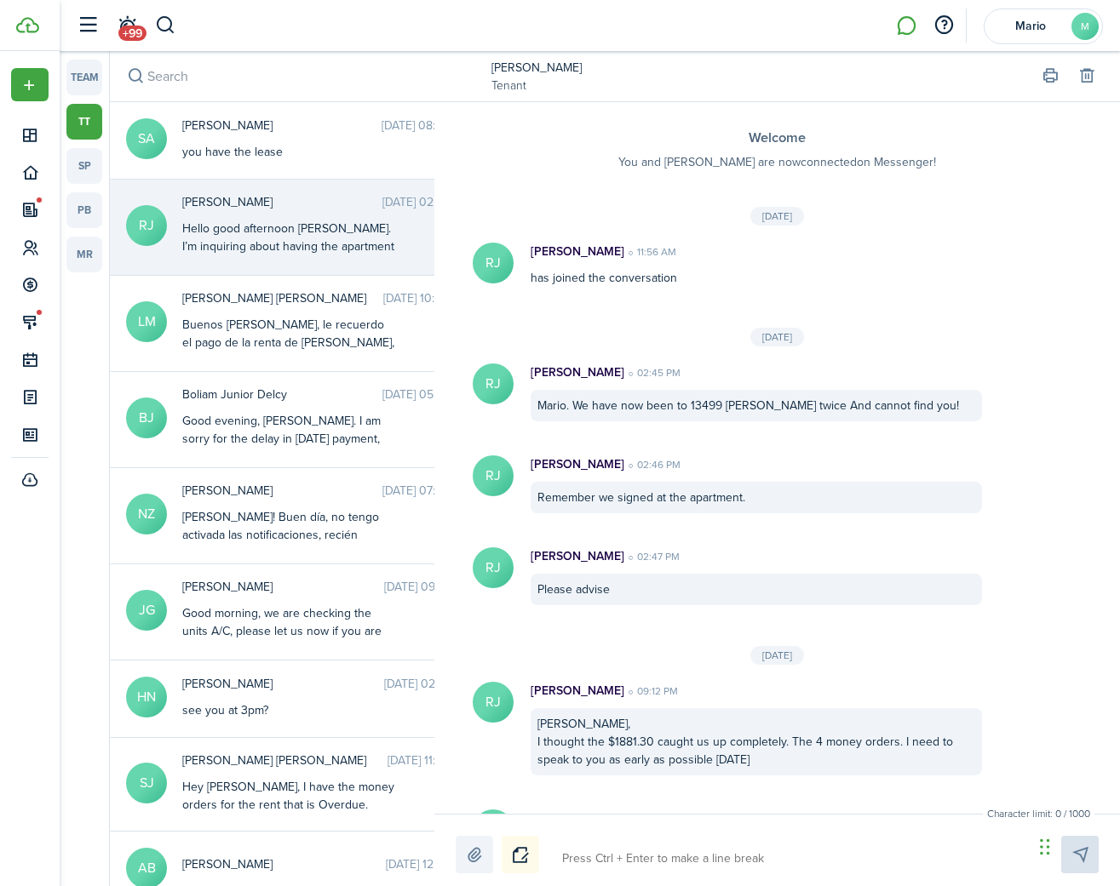
scroll to position [1654, 0]
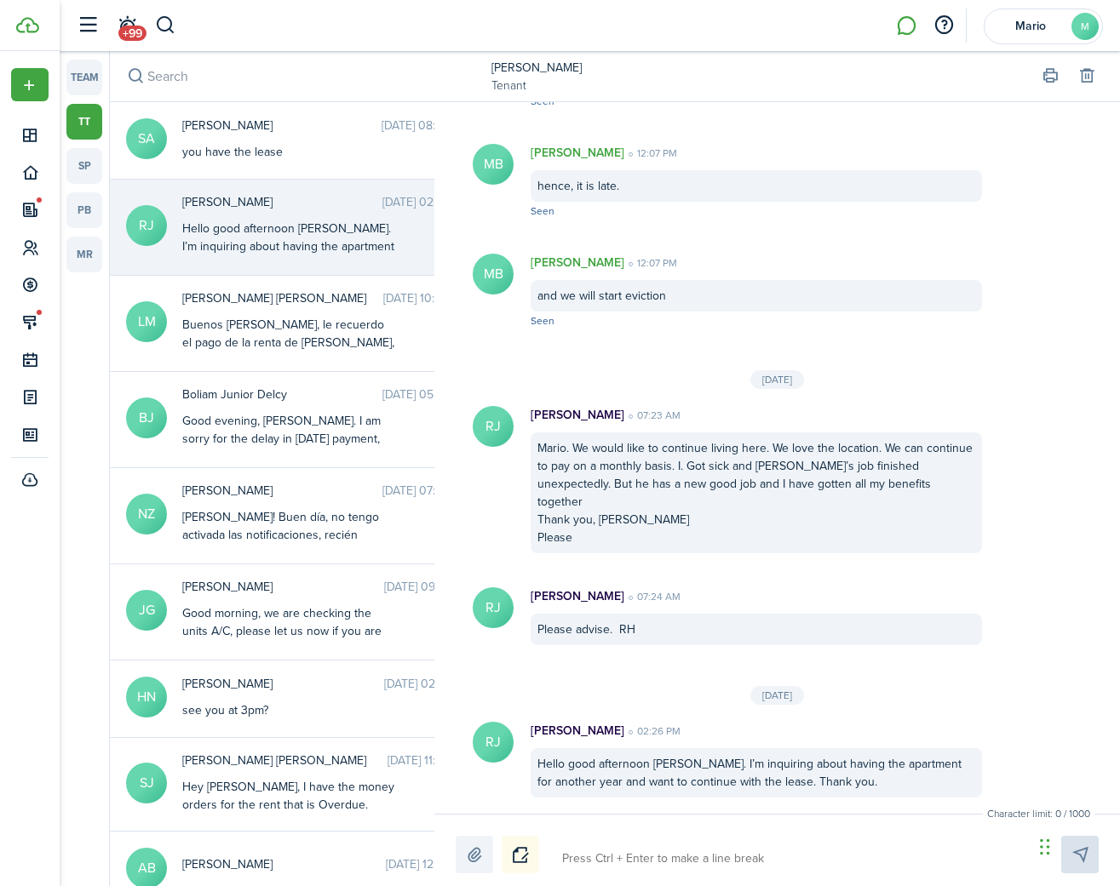
click at [797, 833] on div "Character limit: 0 / 1000 Drop your file here" at bounding box center [776, 850] width 685 height 72
click at [770, 857] on textarea at bounding box center [791, 859] width 471 height 29
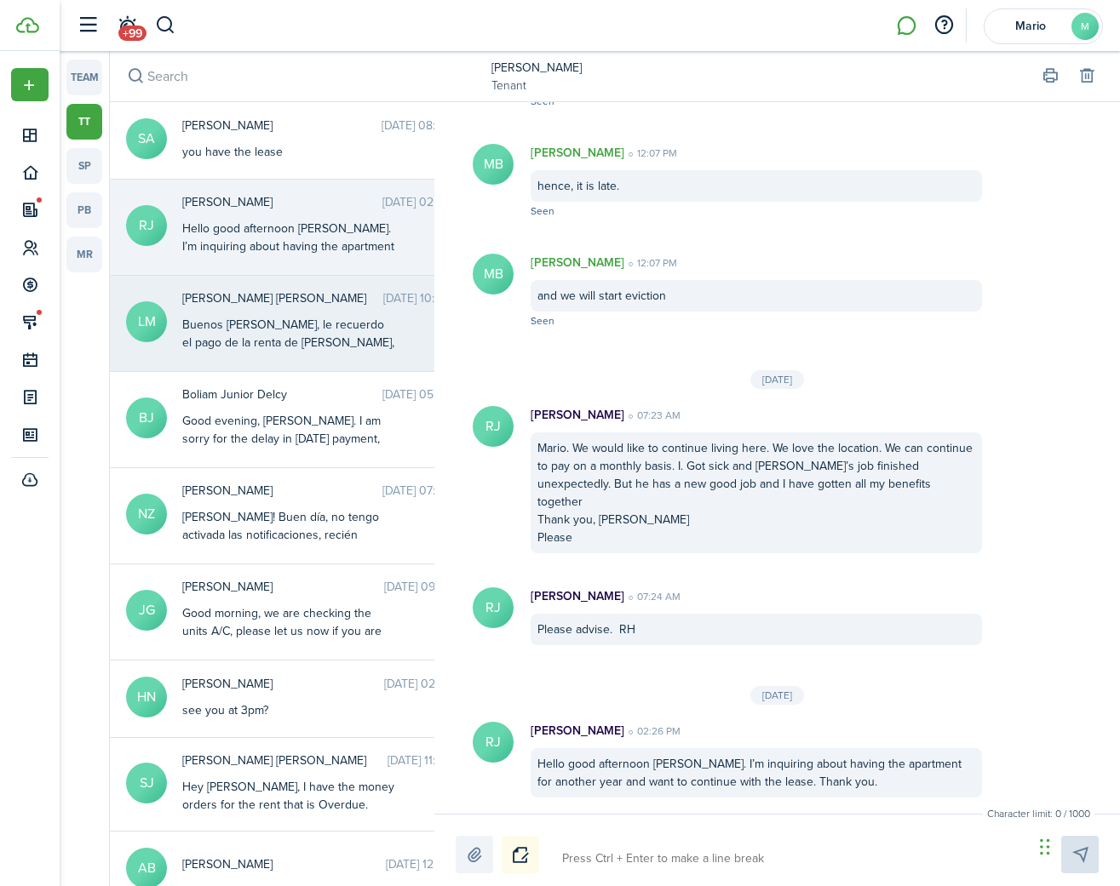
click at [206, 327] on div "Buenos [PERSON_NAME], le recuerdo el pago de la renta de [PERSON_NAME], la fech…" at bounding box center [288, 343] width 213 height 54
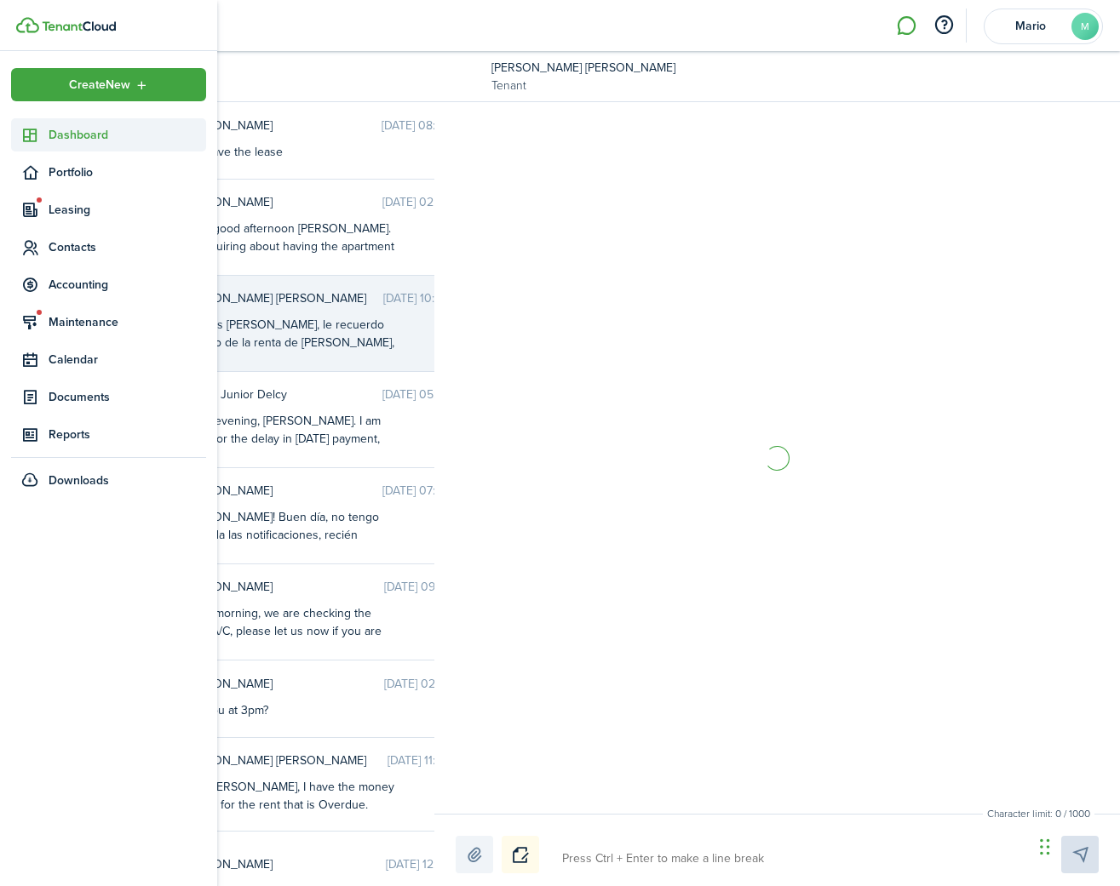
click at [29, 131] on icon at bounding box center [30, 135] width 18 height 17
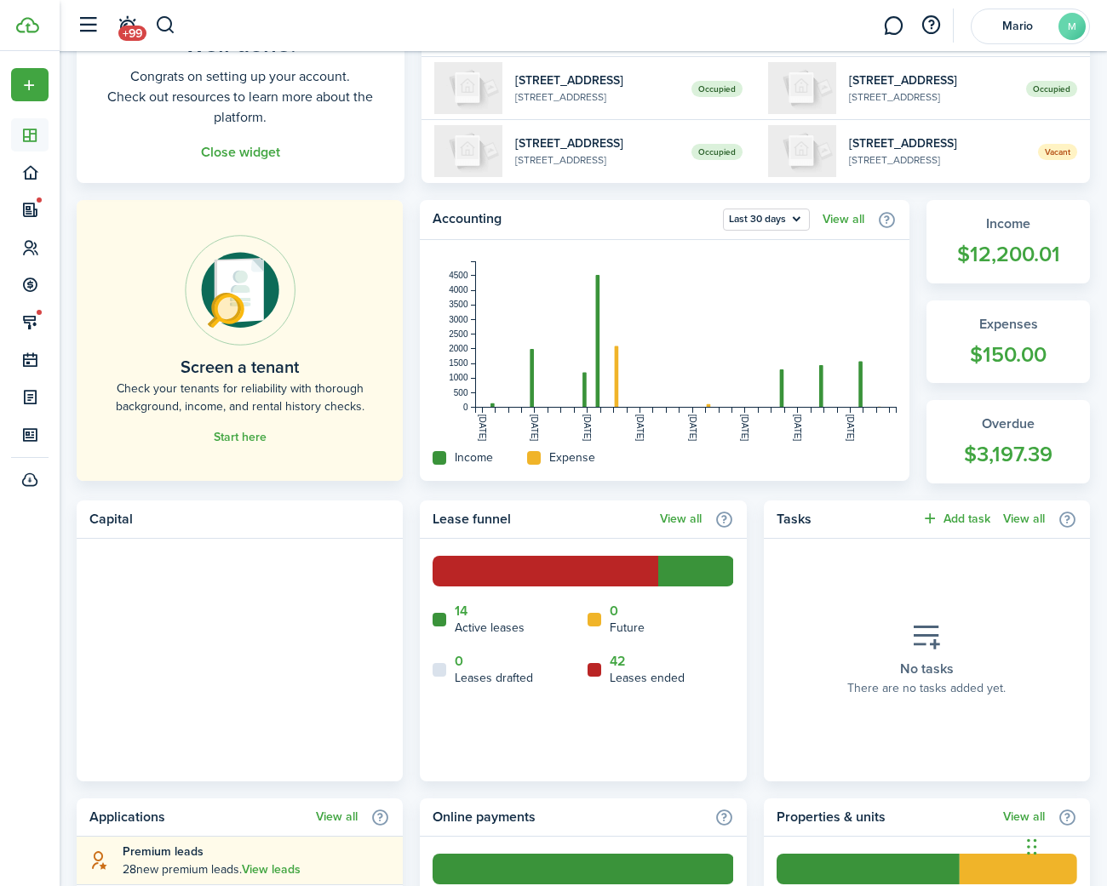
scroll to position [321, 0]
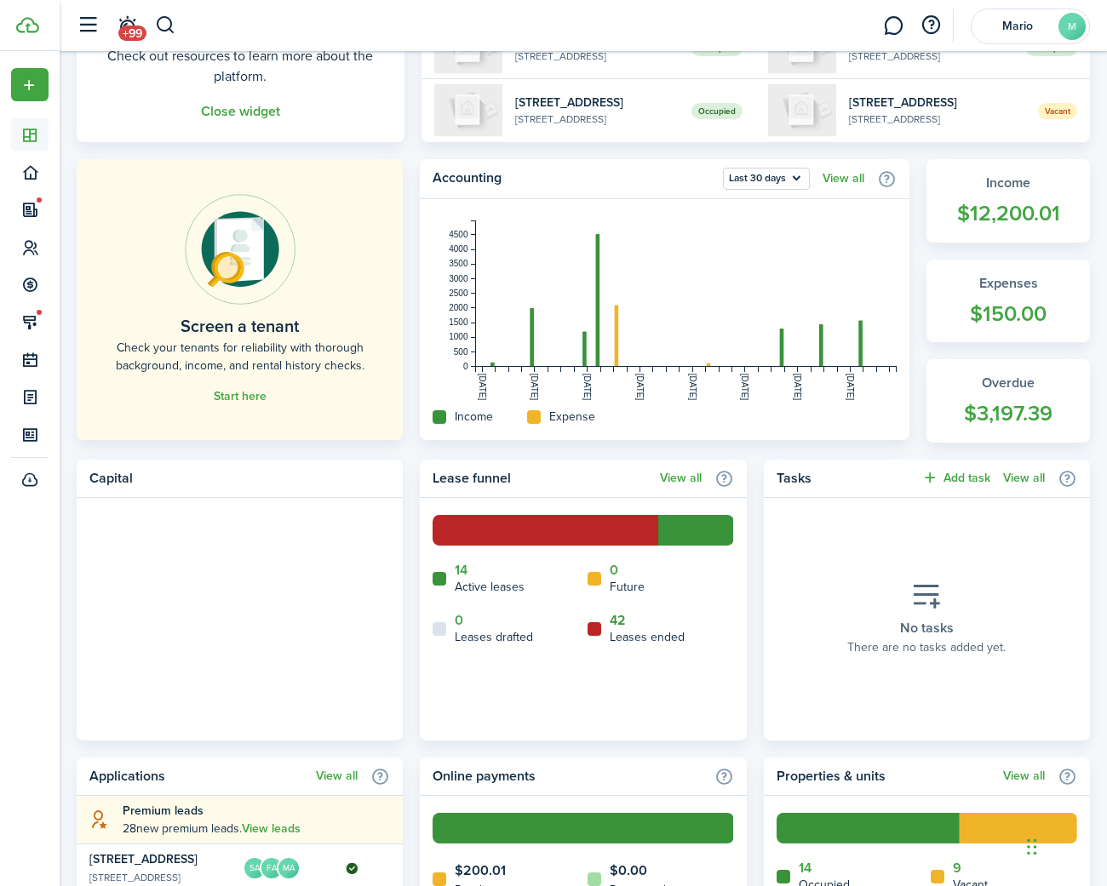
click at [612, 621] on link "42" at bounding box center [618, 620] width 16 height 15
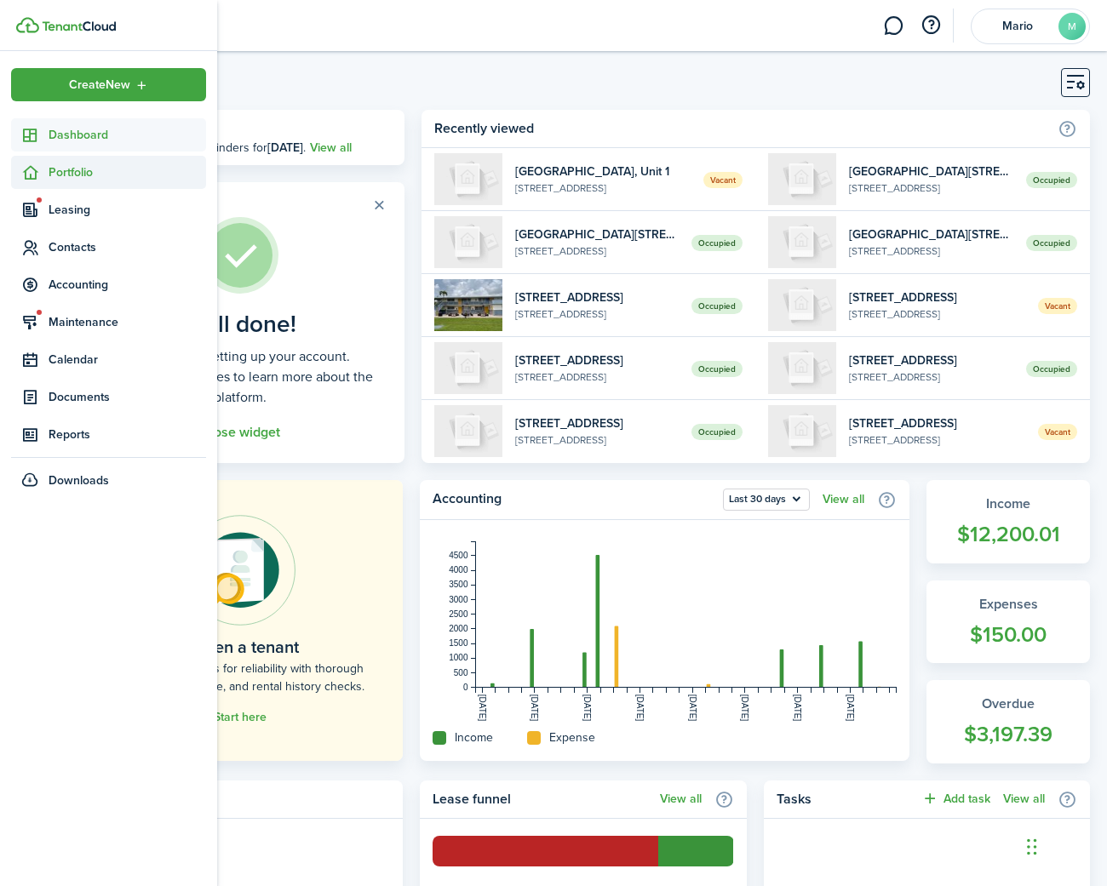
click at [47, 170] on sidebar-link-icon at bounding box center [29, 172] width 37 height 18
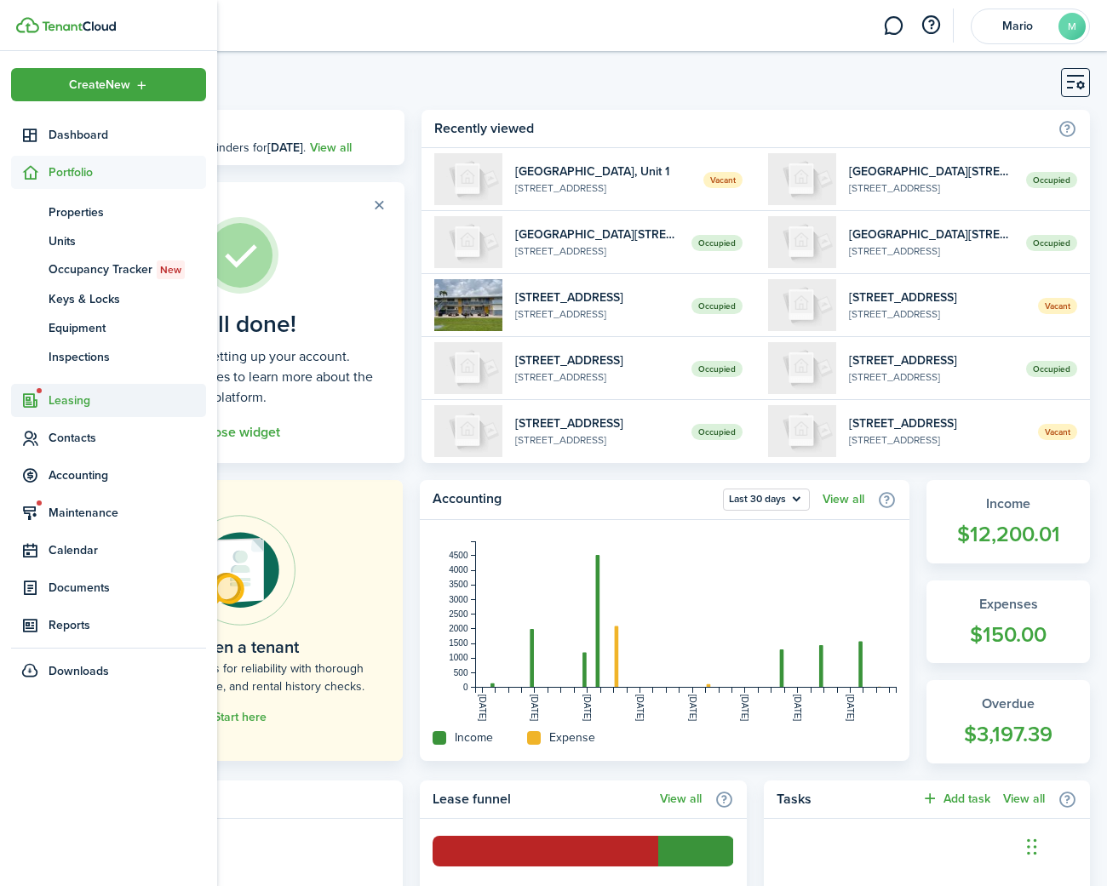
click at [67, 389] on span "Leasing" at bounding box center [108, 400] width 195 height 33
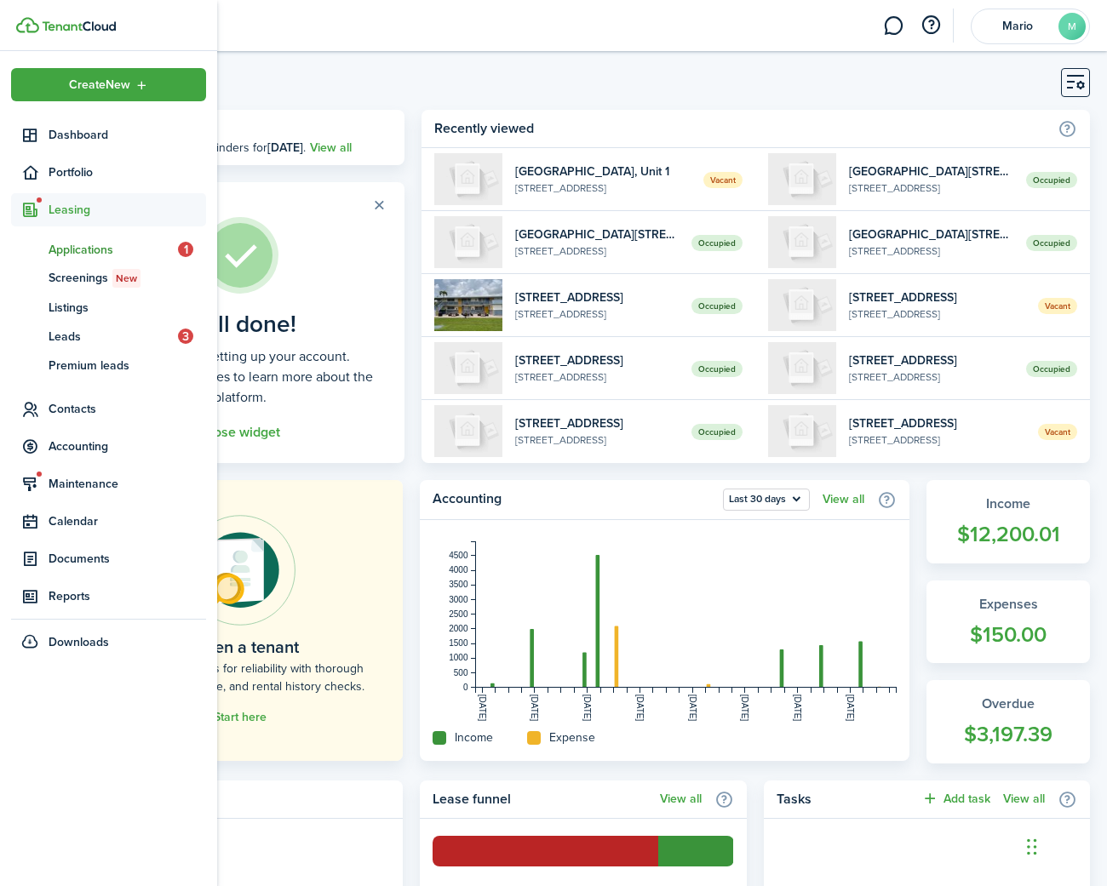
click at [62, 246] on span "Applications" at bounding box center [113, 250] width 129 height 18
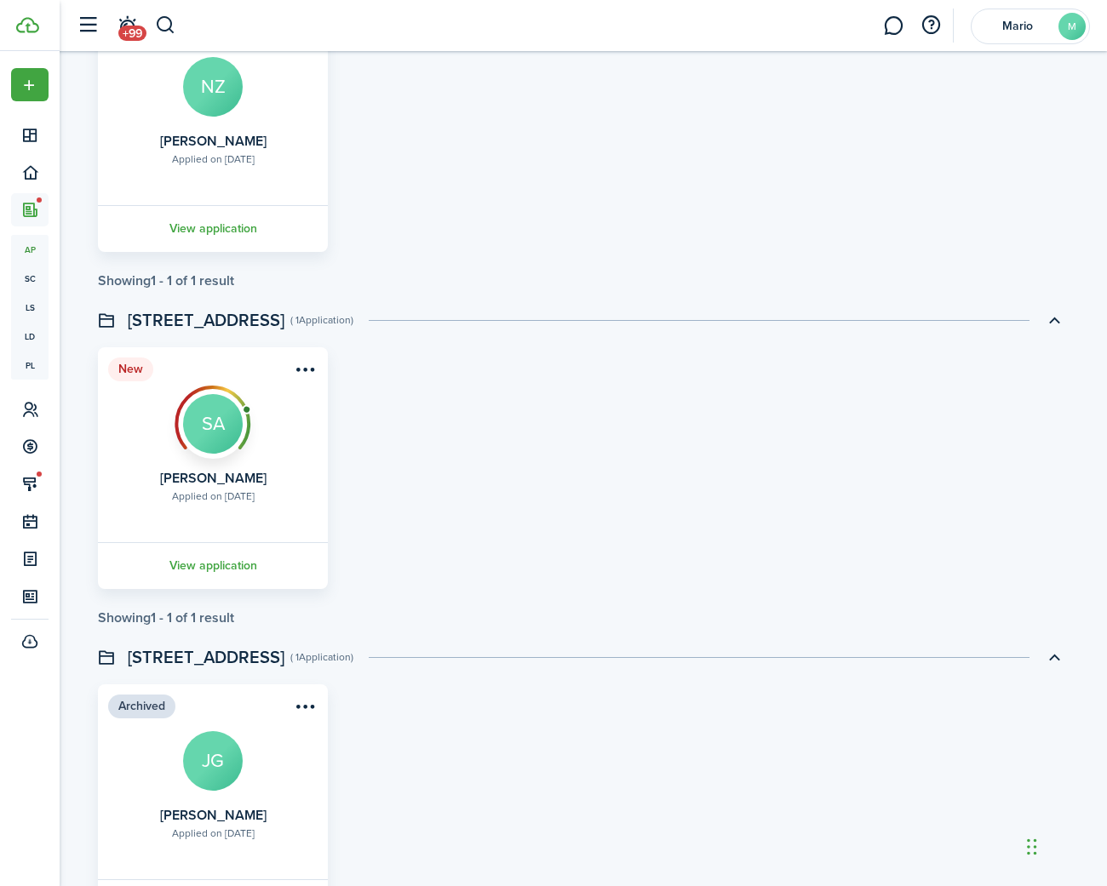
scroll to position [250, 0]
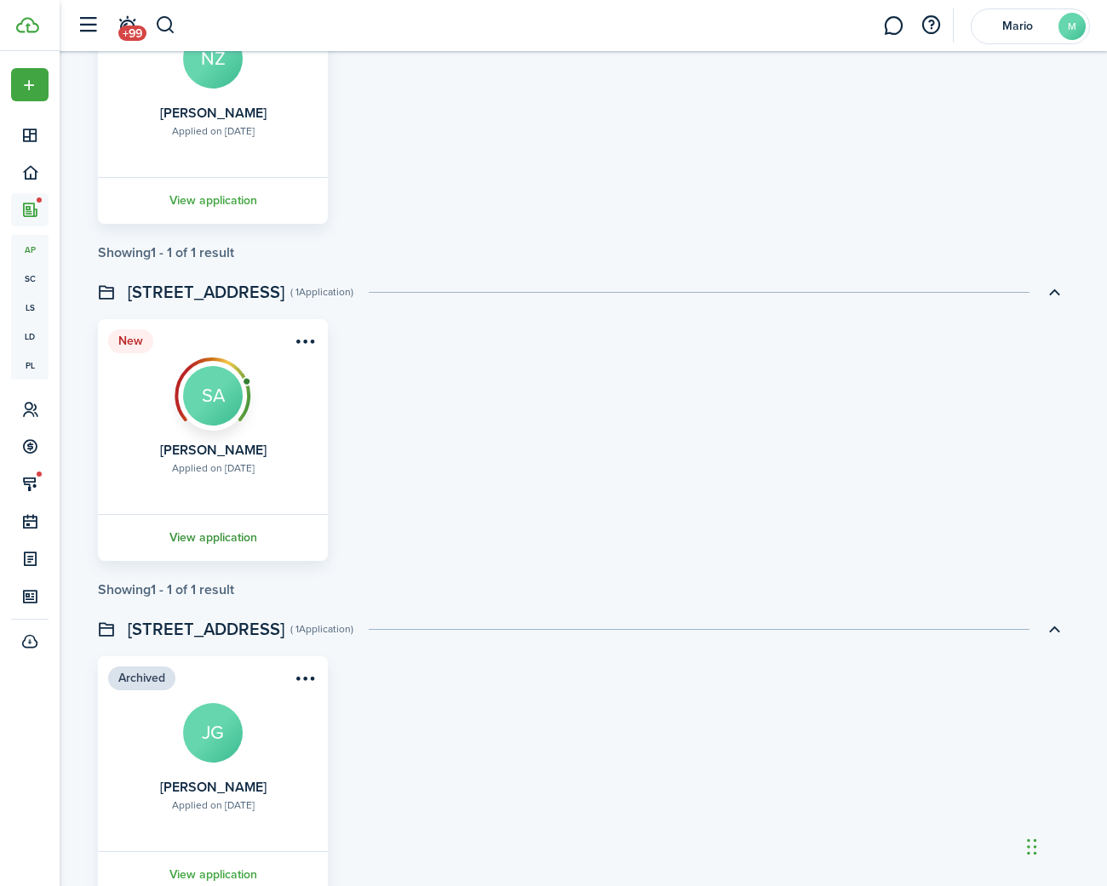
click at [198, 534] on link "View application" at bounding box center [212, 537] width 235 height 47
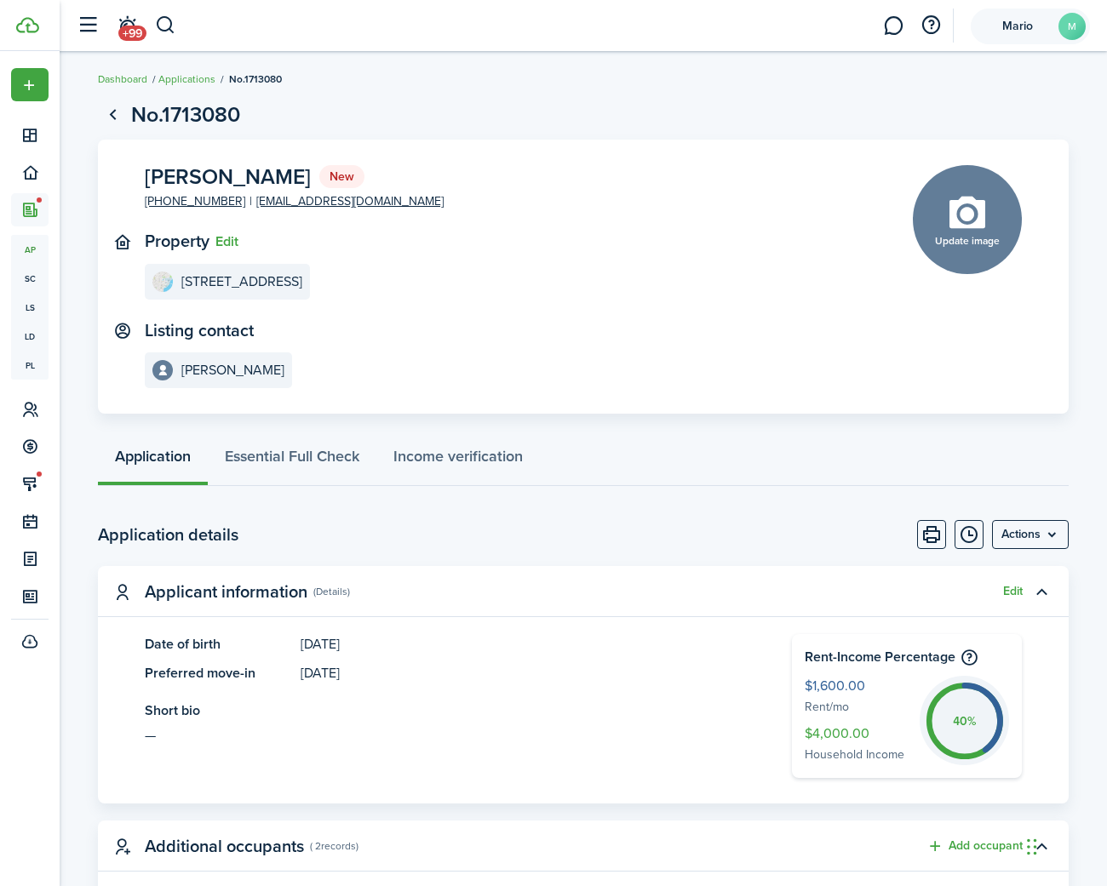
click at [1020, 31] on span "Mario" at bounding box center [1017, 26] width 68 height 12
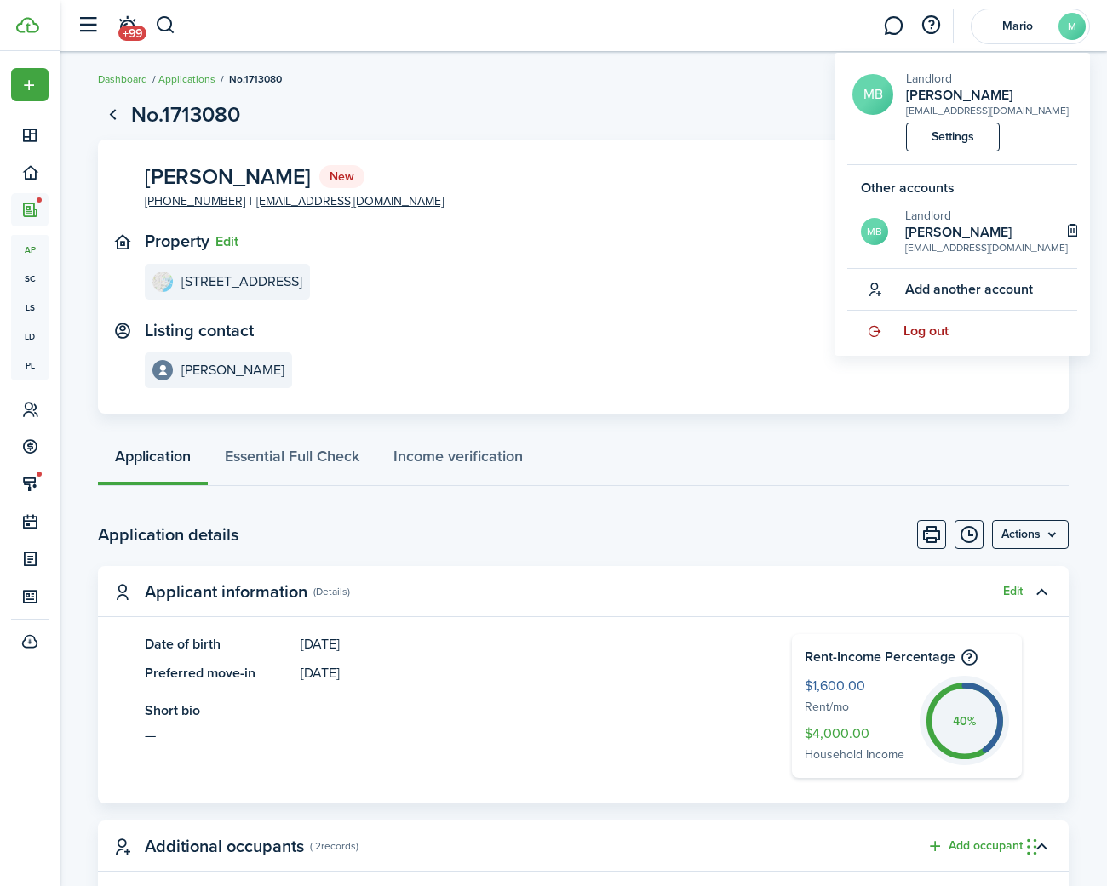
click at [931, 330] on span "Log out" at bounding box center [925, 331] width 45 height 15
